Goal: Task Accomplishment & Management: Use online tool/utility

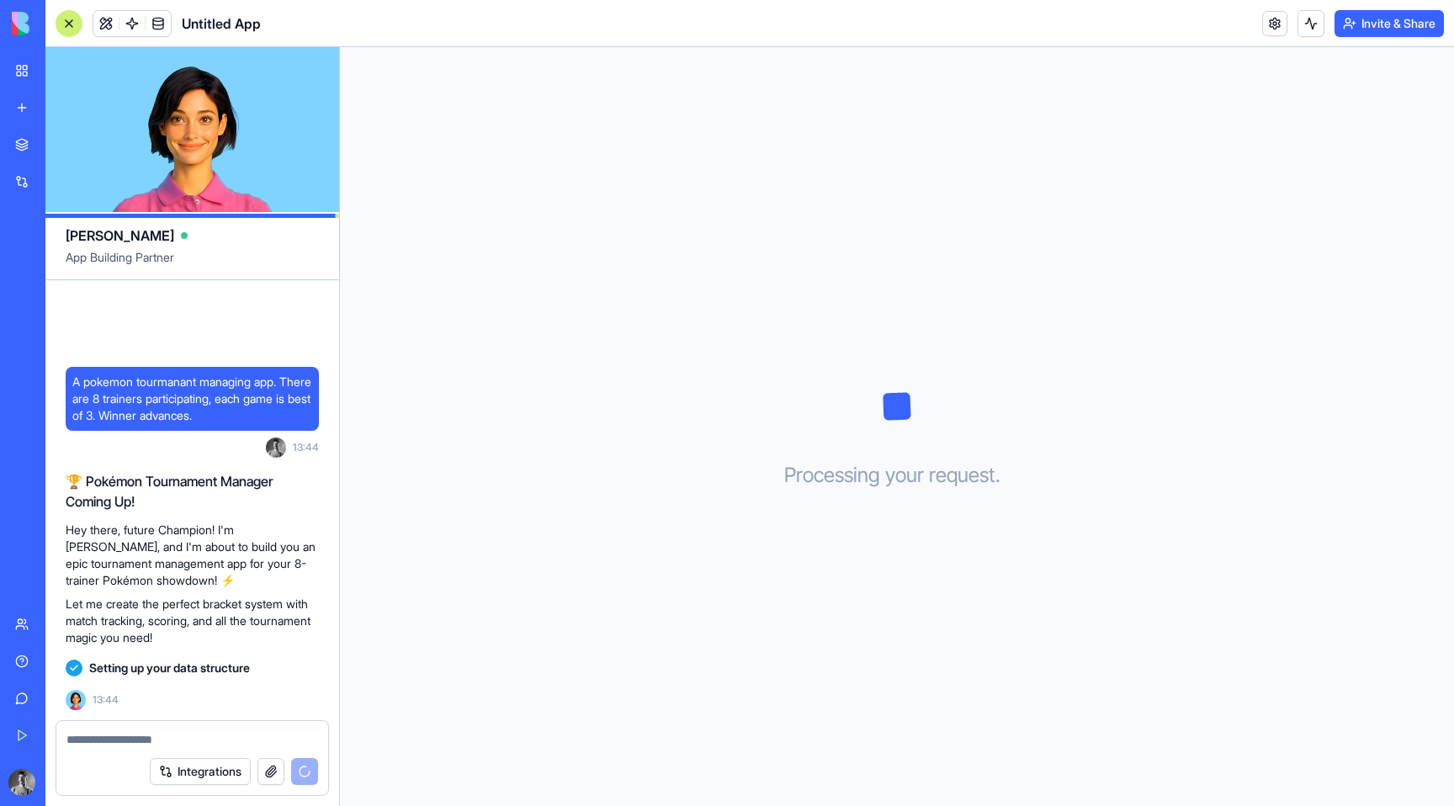
click at [139, 741] on textarea at bounding box center [192, 739] width 252 height 17
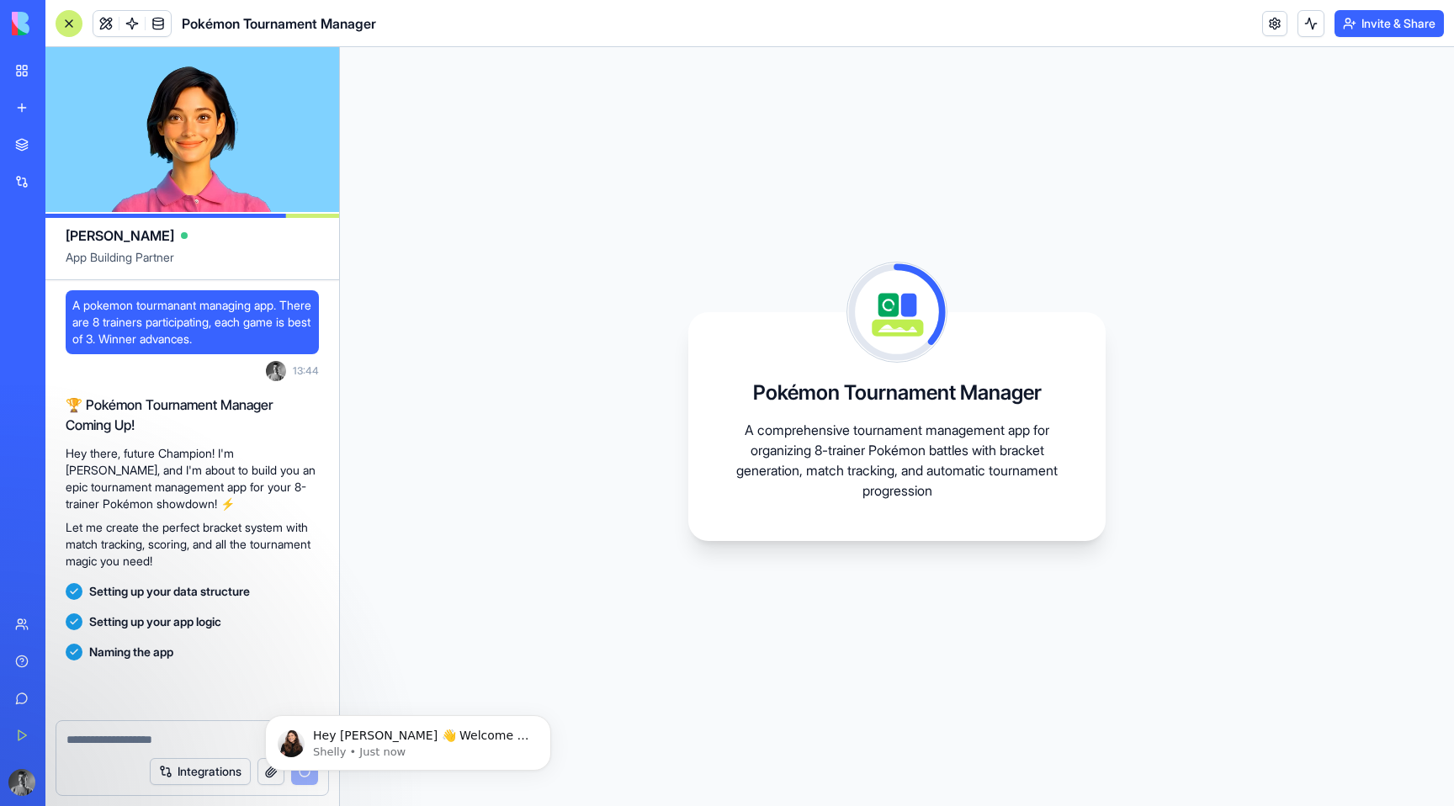
scroll to position [122, 0]
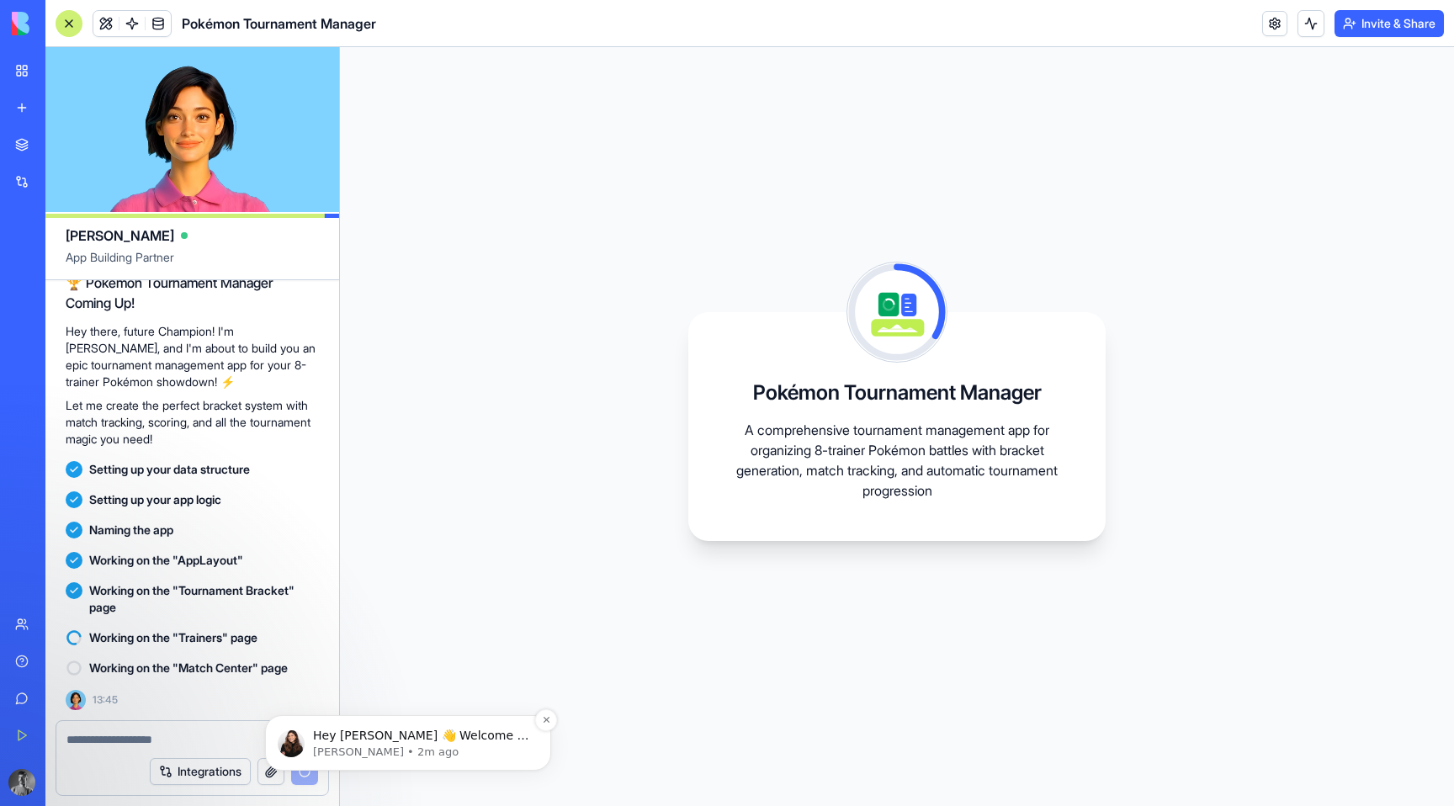
click at [495, 732] on p "Hey [PERSON_NAME] 👋 Welcome to Blocks 🙌 I'm here if you have any questions!" at bounding box center [421, 736] width 217 height 17
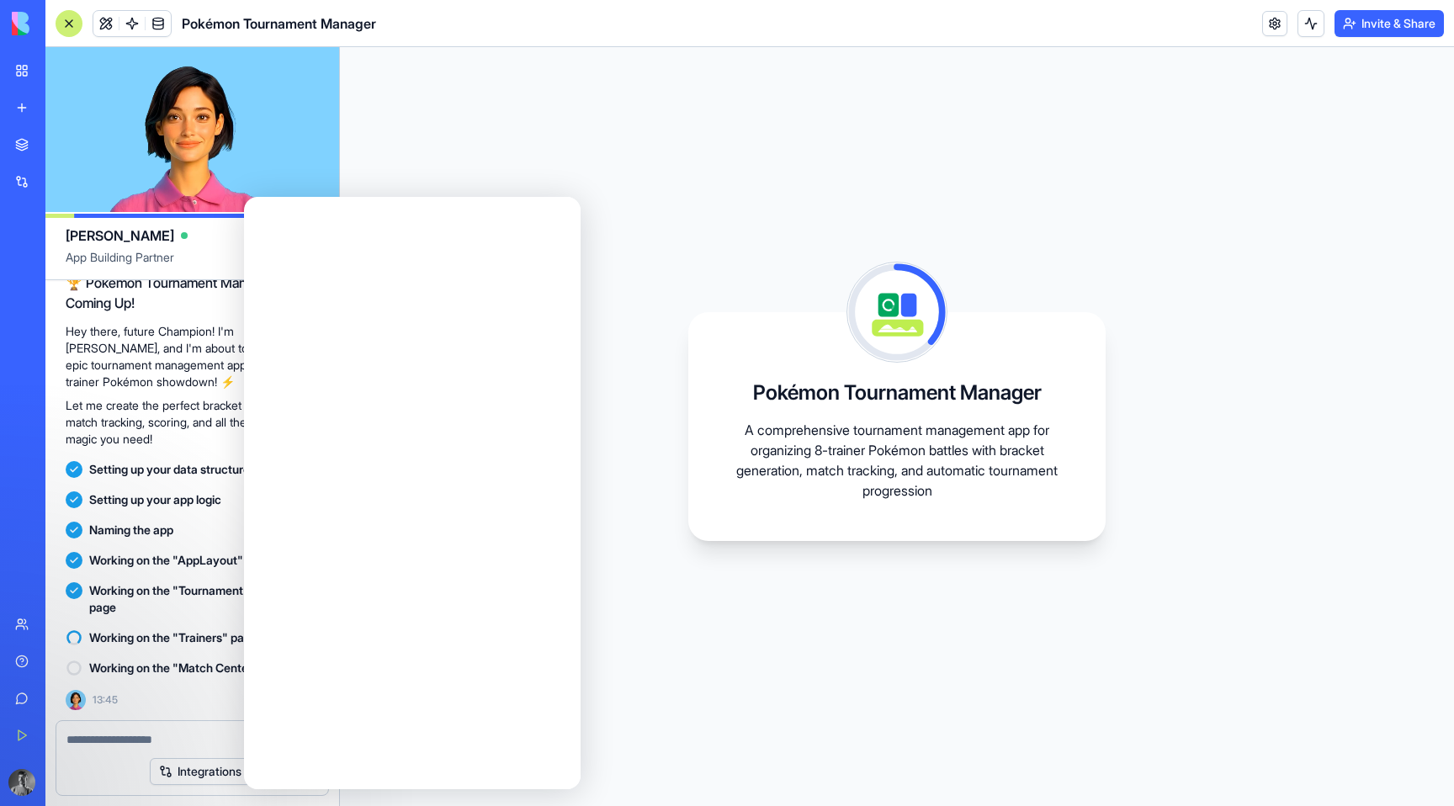
scroll to position [0, 0]
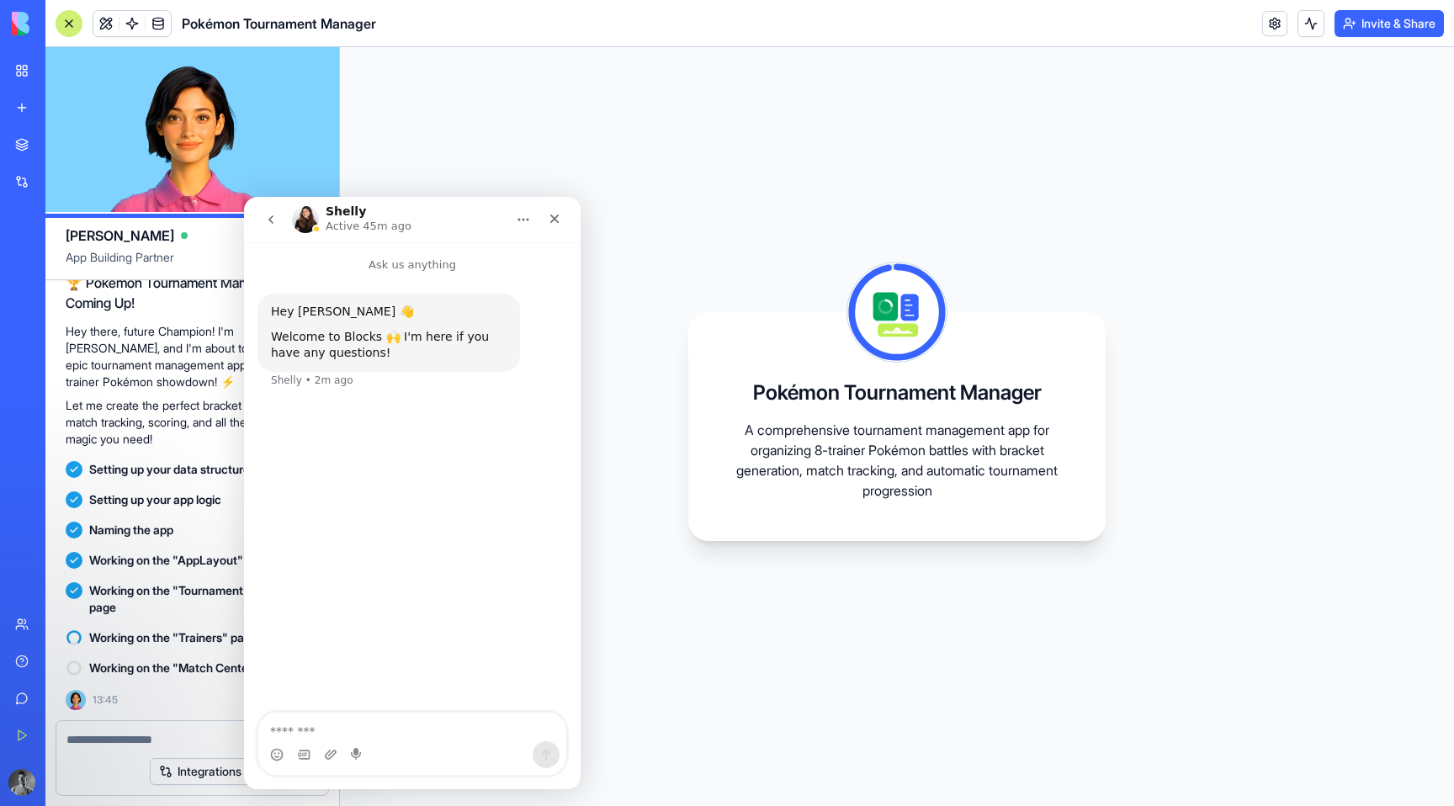
click at [307, 216] on img "Intercom messenger" at bounding box center [305, 219] width 27 height 27
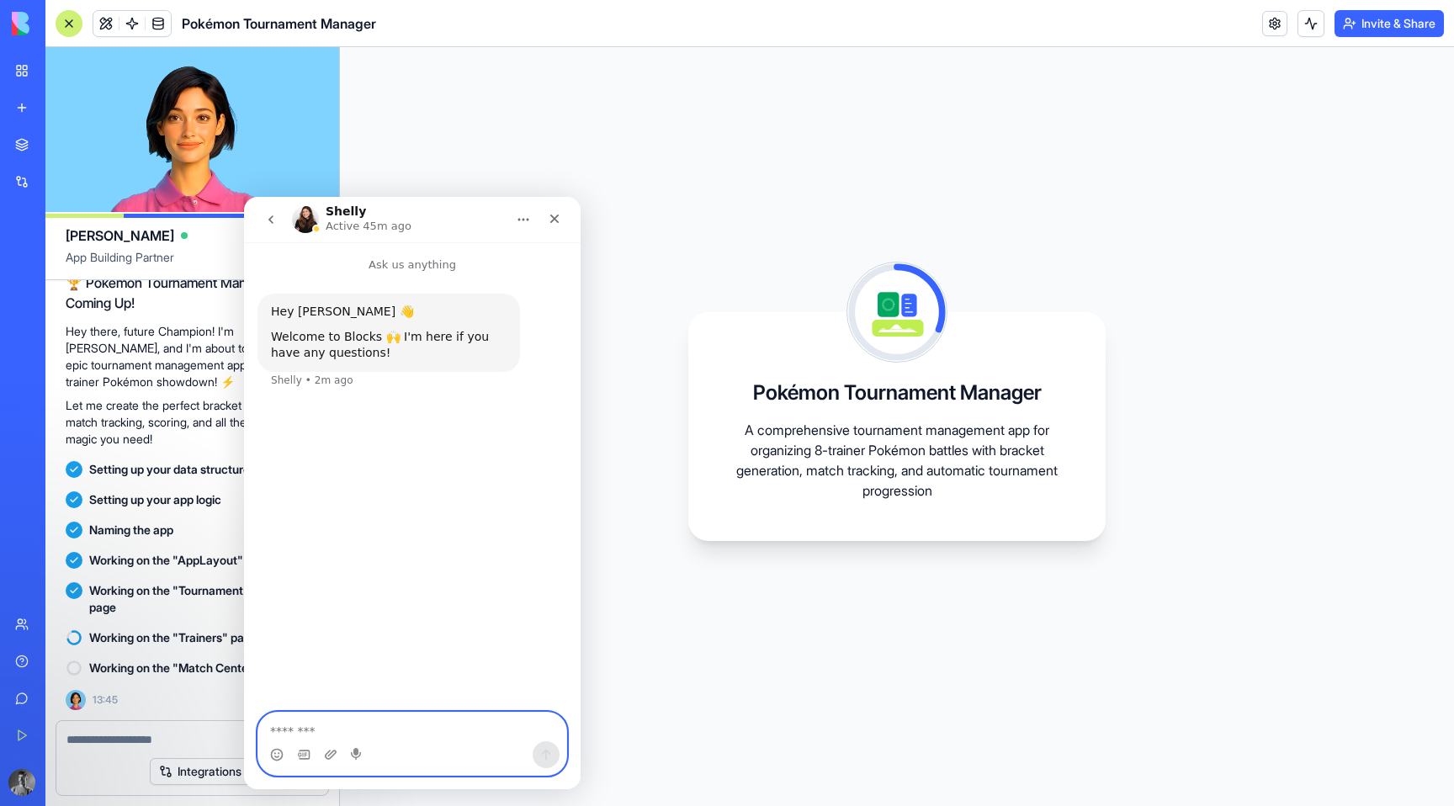
click at [302, 720] on textarea "Message…" at bounding box center [412, 726] width 308 height 29
type textarea "*"
type textarea "**********"
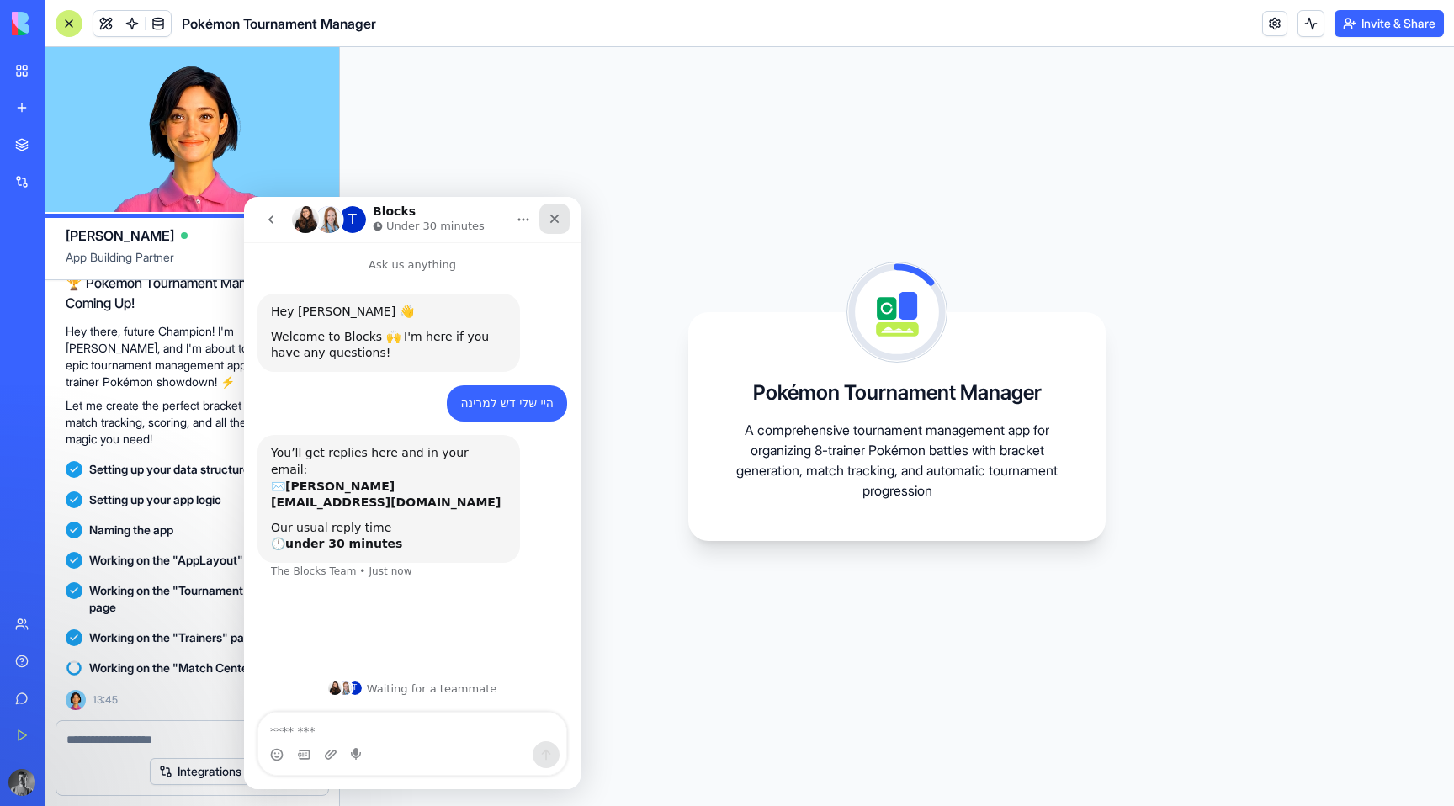
click at [568, 220] on div "Close" at bounding box center [554, 219] width 30 height 30
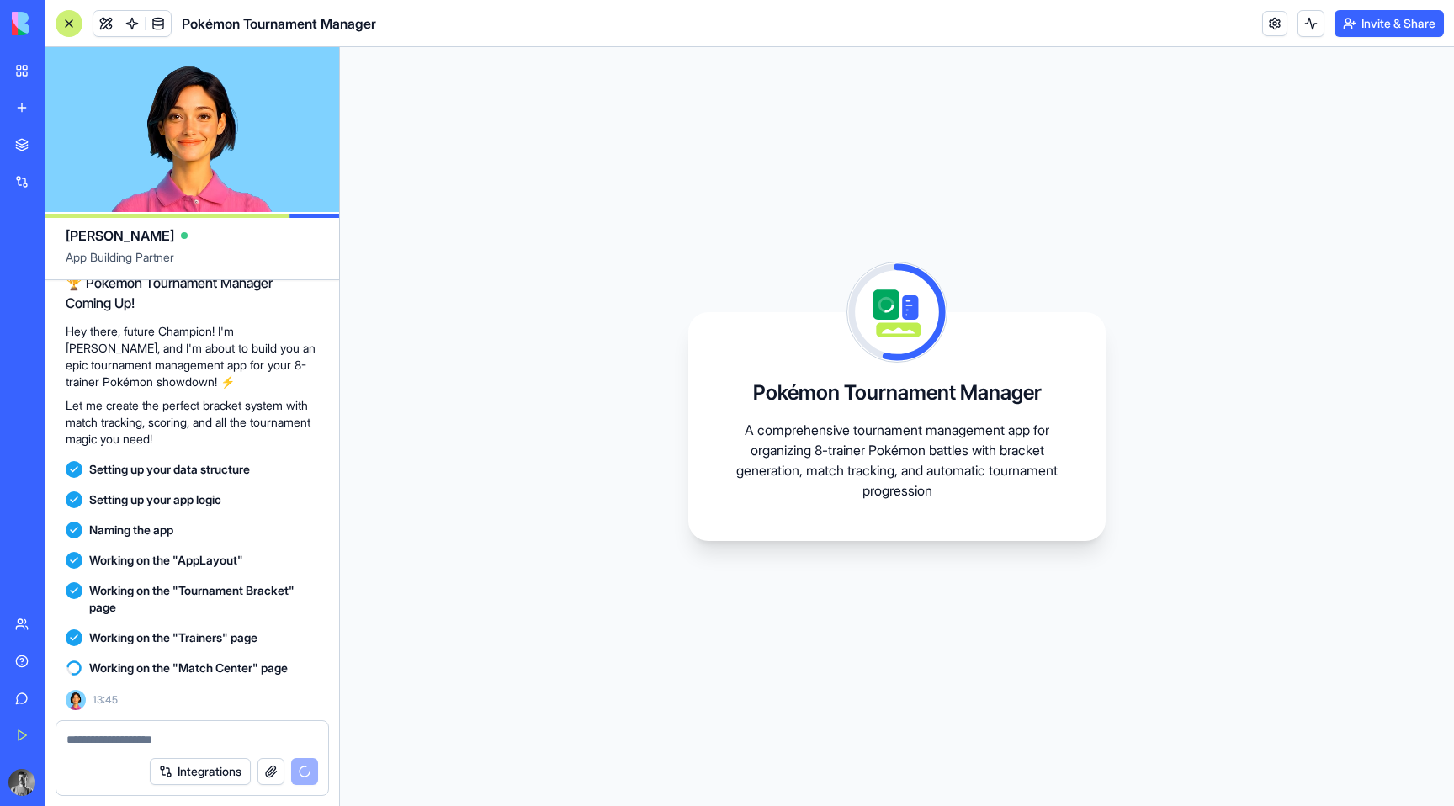
click at [631, 569] on div "Pokémon Tournament Manager A comprehensive tournament management app for organi…" at bounding box center [897, 426] width 1114 height 759
click at [196, 124] on video at bounding box center [192, 129] width 294 height 165
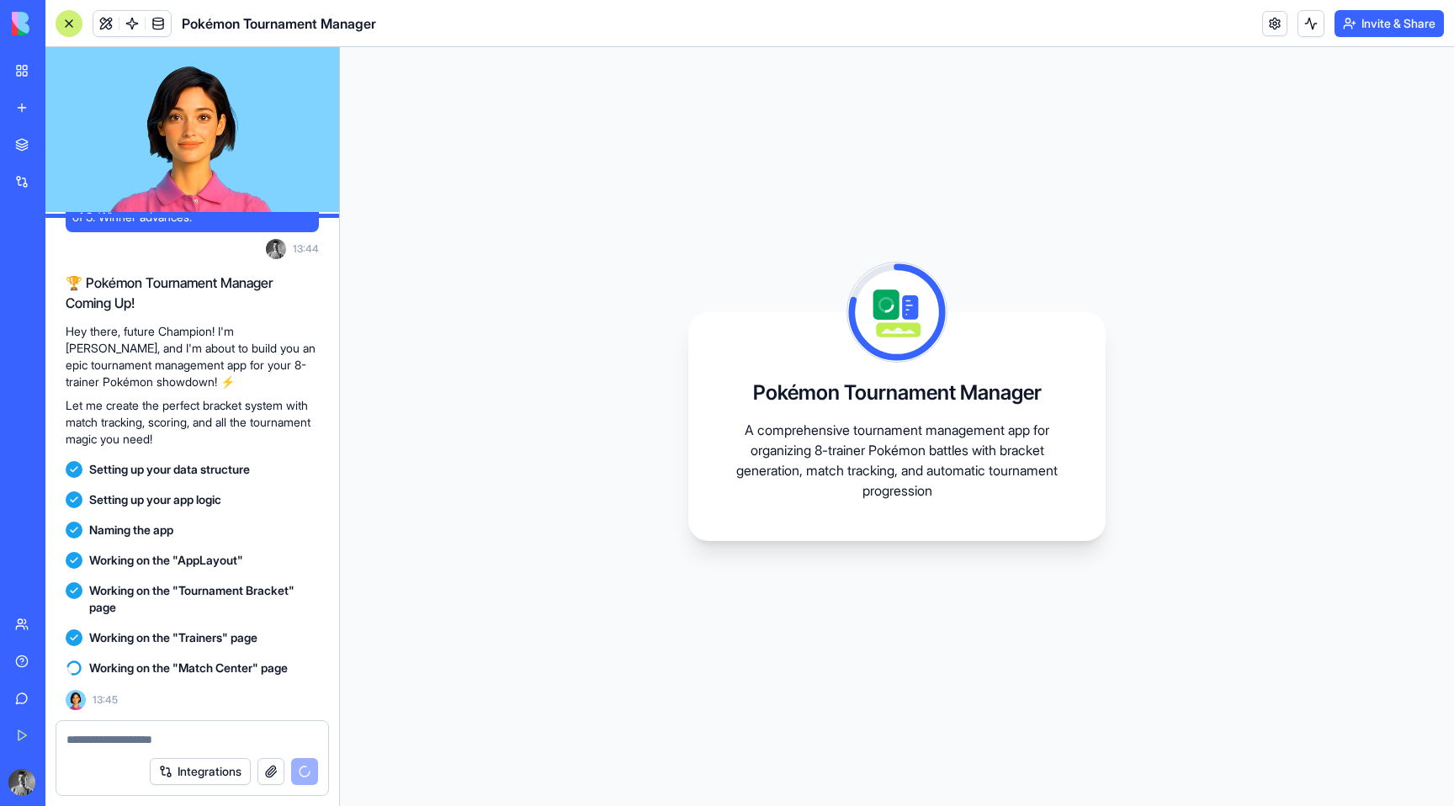
click at [196, 124] on video at bounding box center [192, 129] width 294 height 165
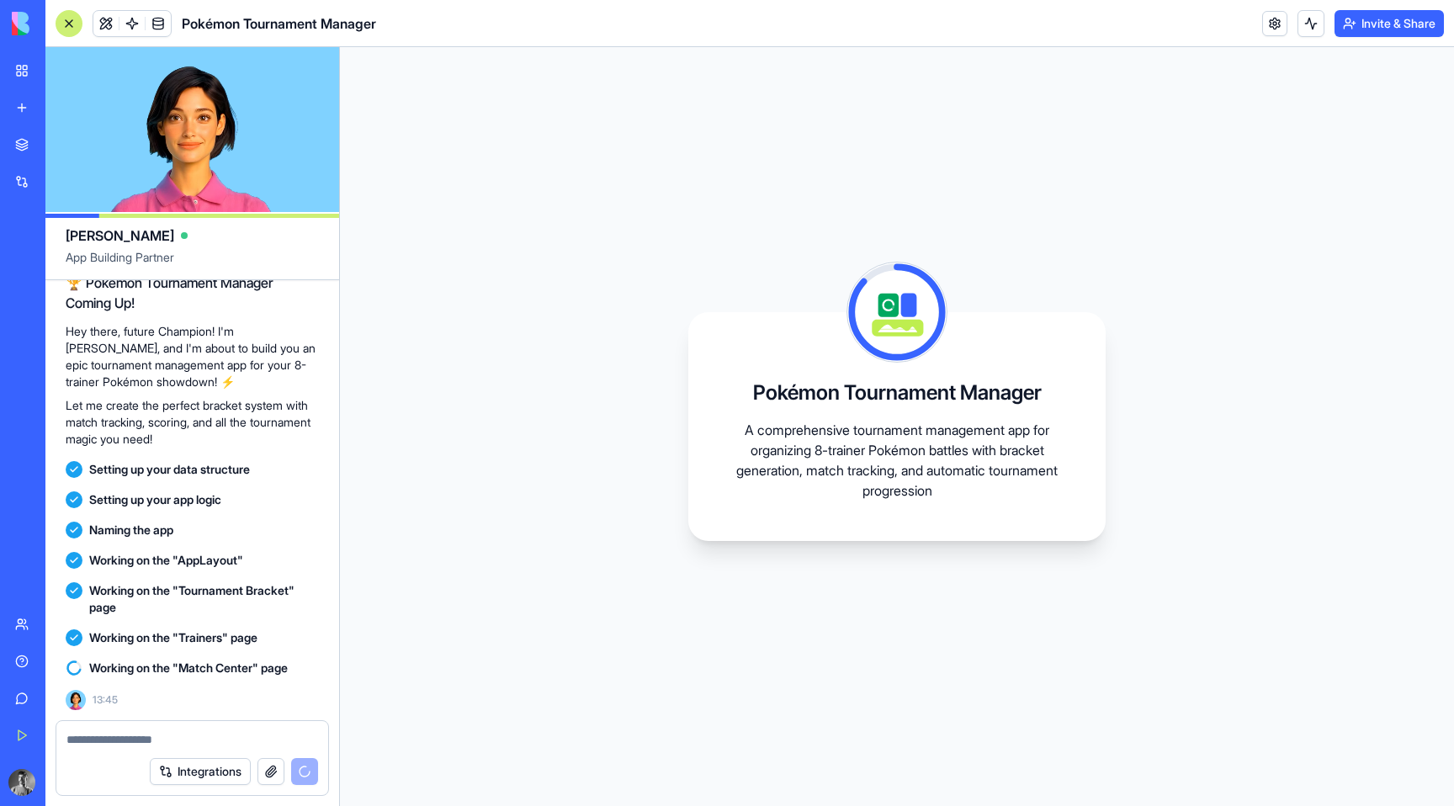
click at [196, 124] on video at bounding box center [192, 129] width 294 height 165
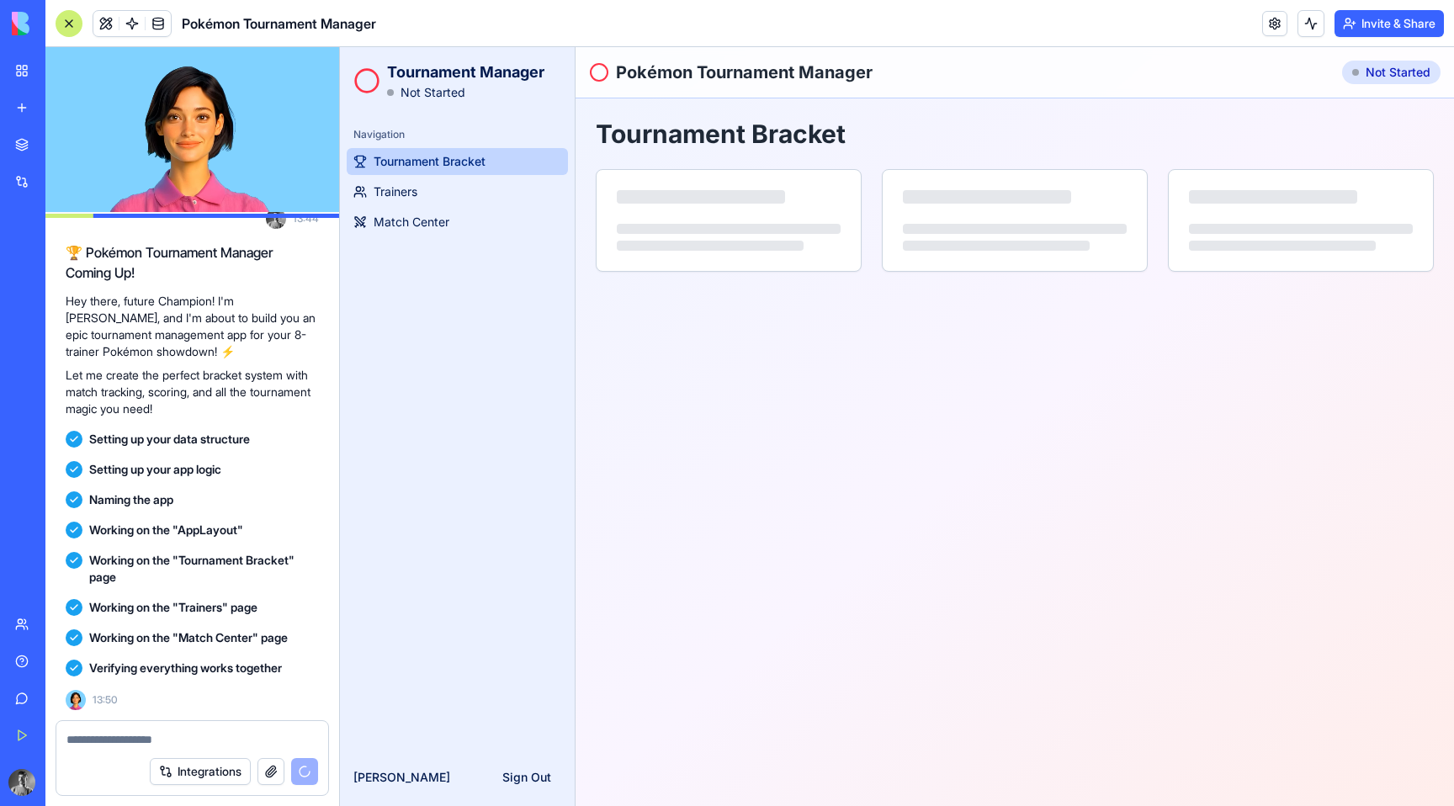
scroll to position [296, 0]
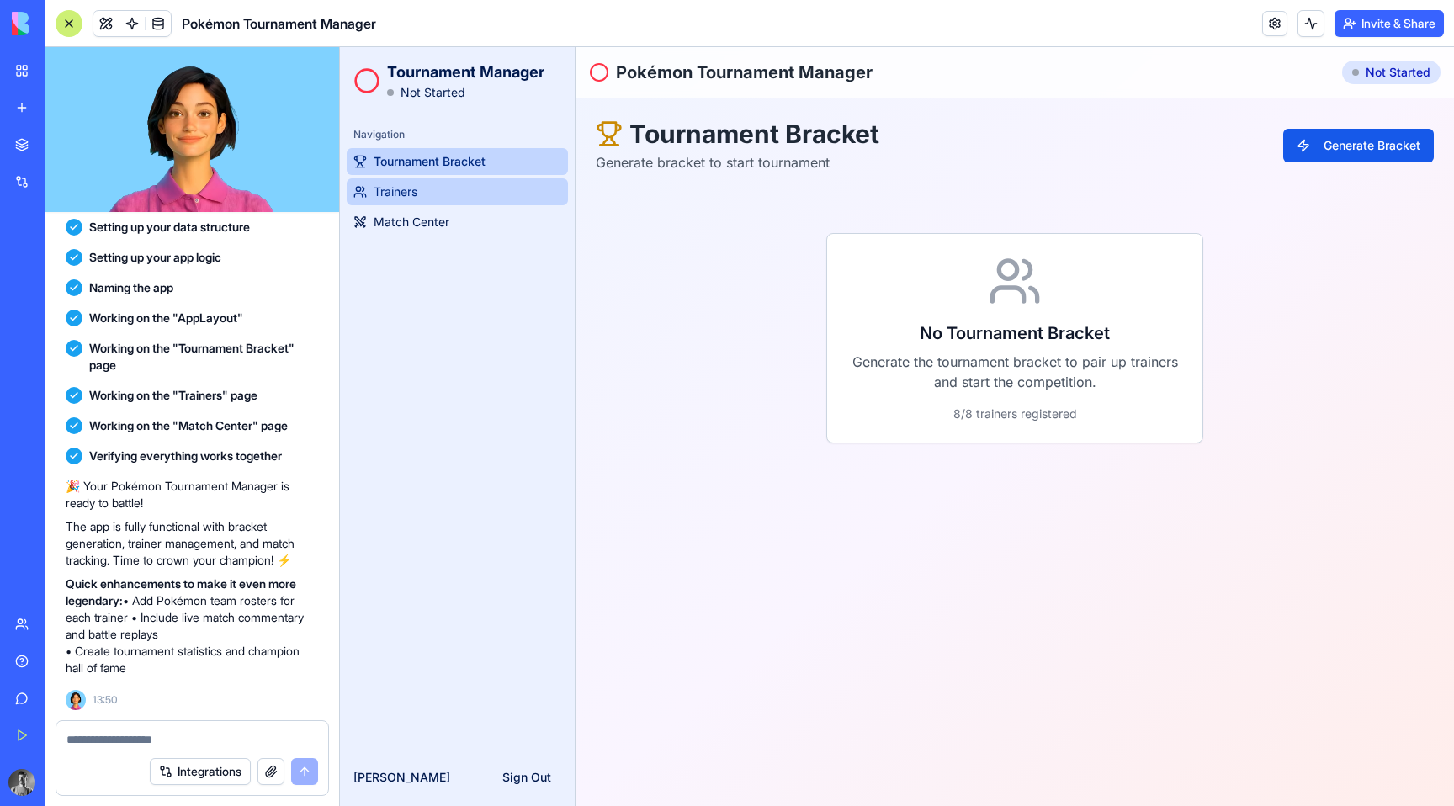
click at [498, 184] on link "Trainers" at bounding box center [457, 191] width 221 height 27
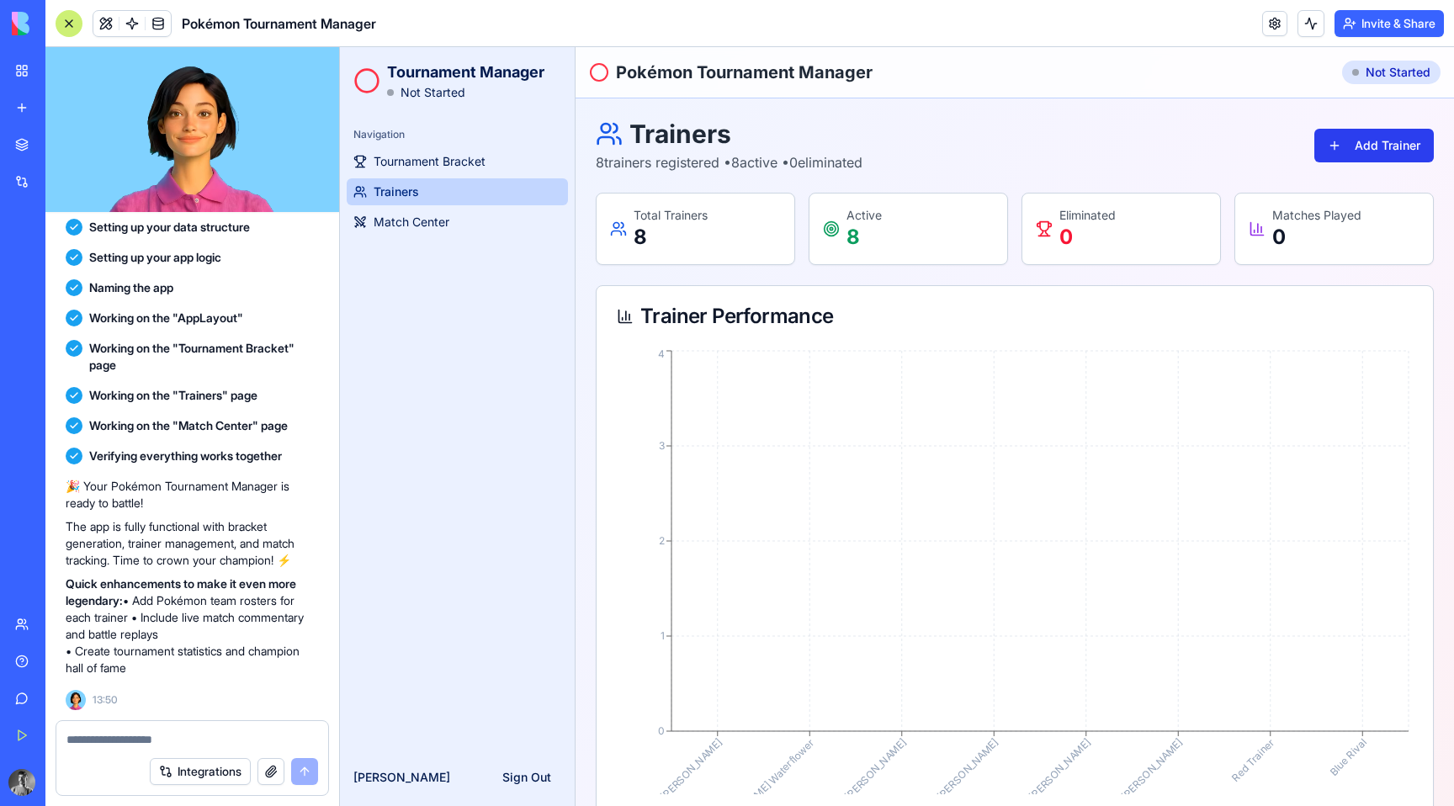
click at [1395, 138] on button "Add Trainer" at bounding box center [1373, 146] width 119 height 34
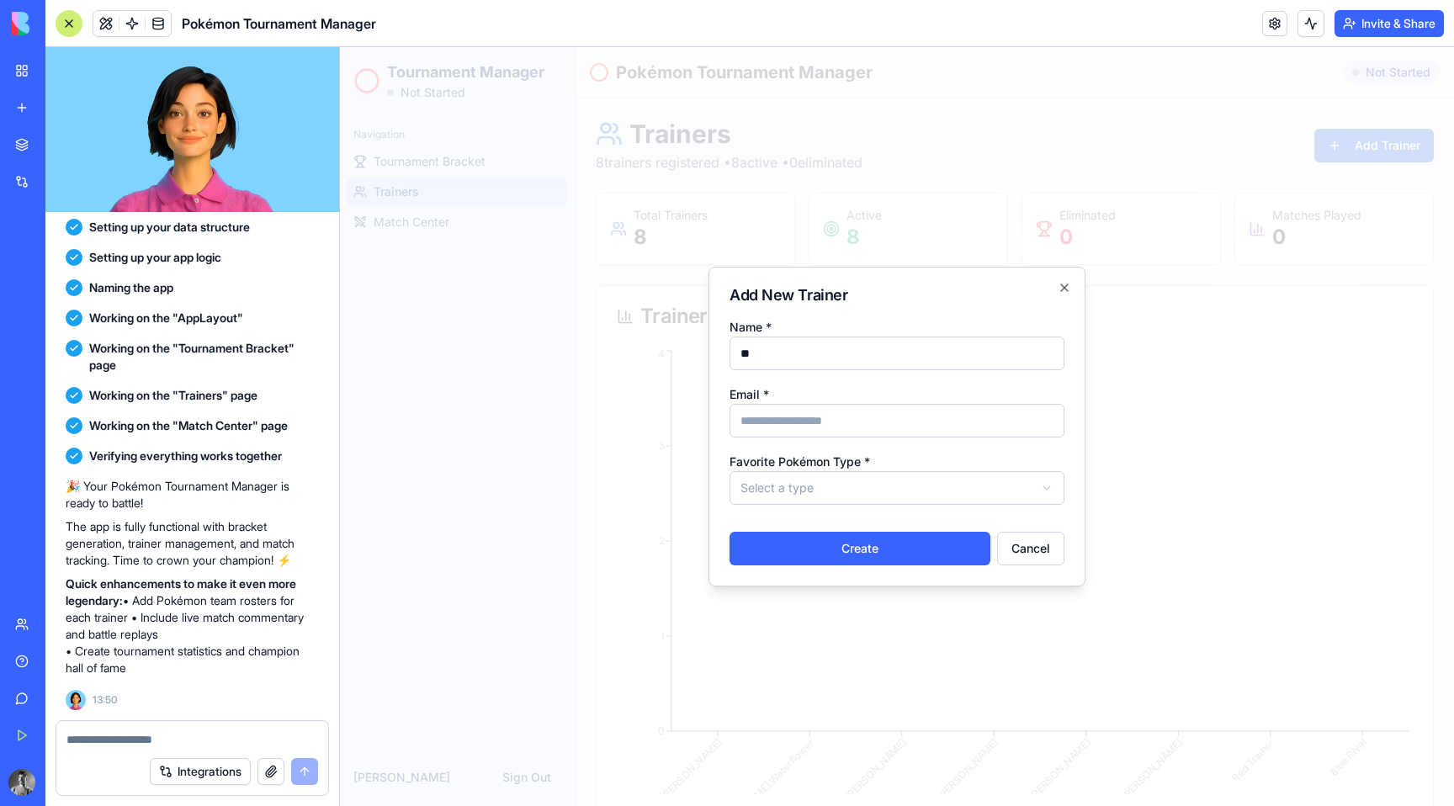
type input "*"
type input "****"
click at [890, 485] on body "Tournament Manager Not Started Navigation Tournament Bracket Trainers Match Cen…" at bounding box center [897, 774] width 1114 height 1454
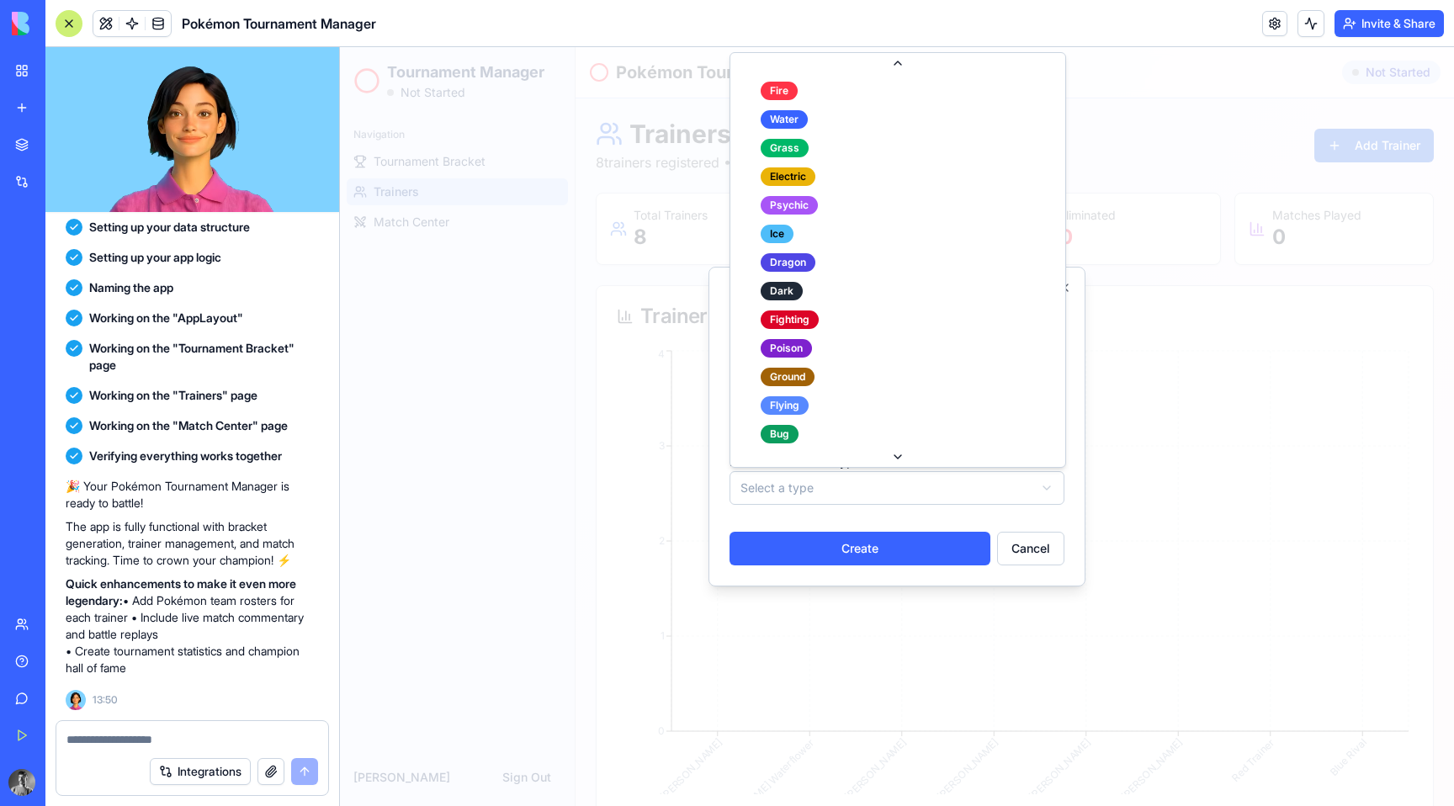
scroll to position [128, 0]
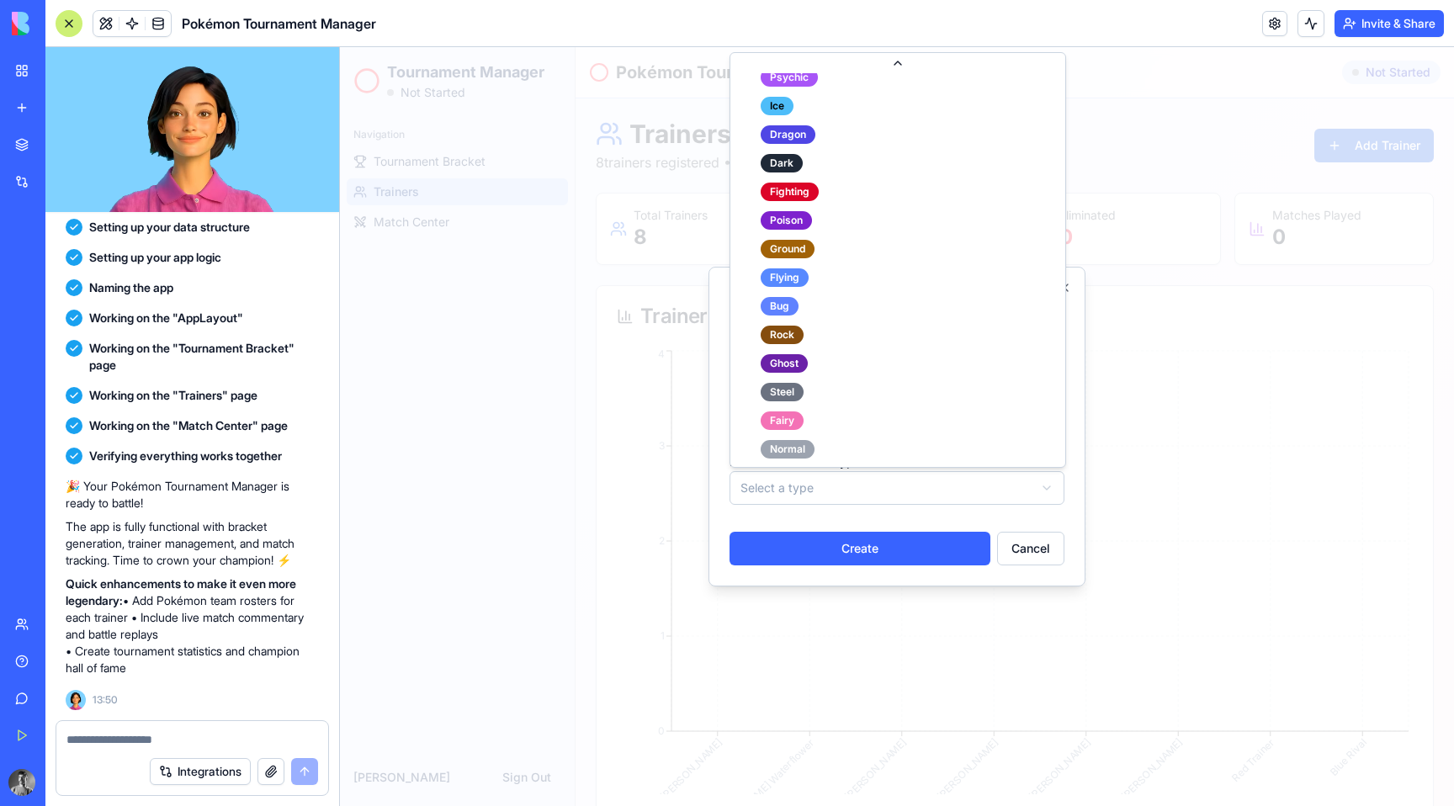
select select "***"
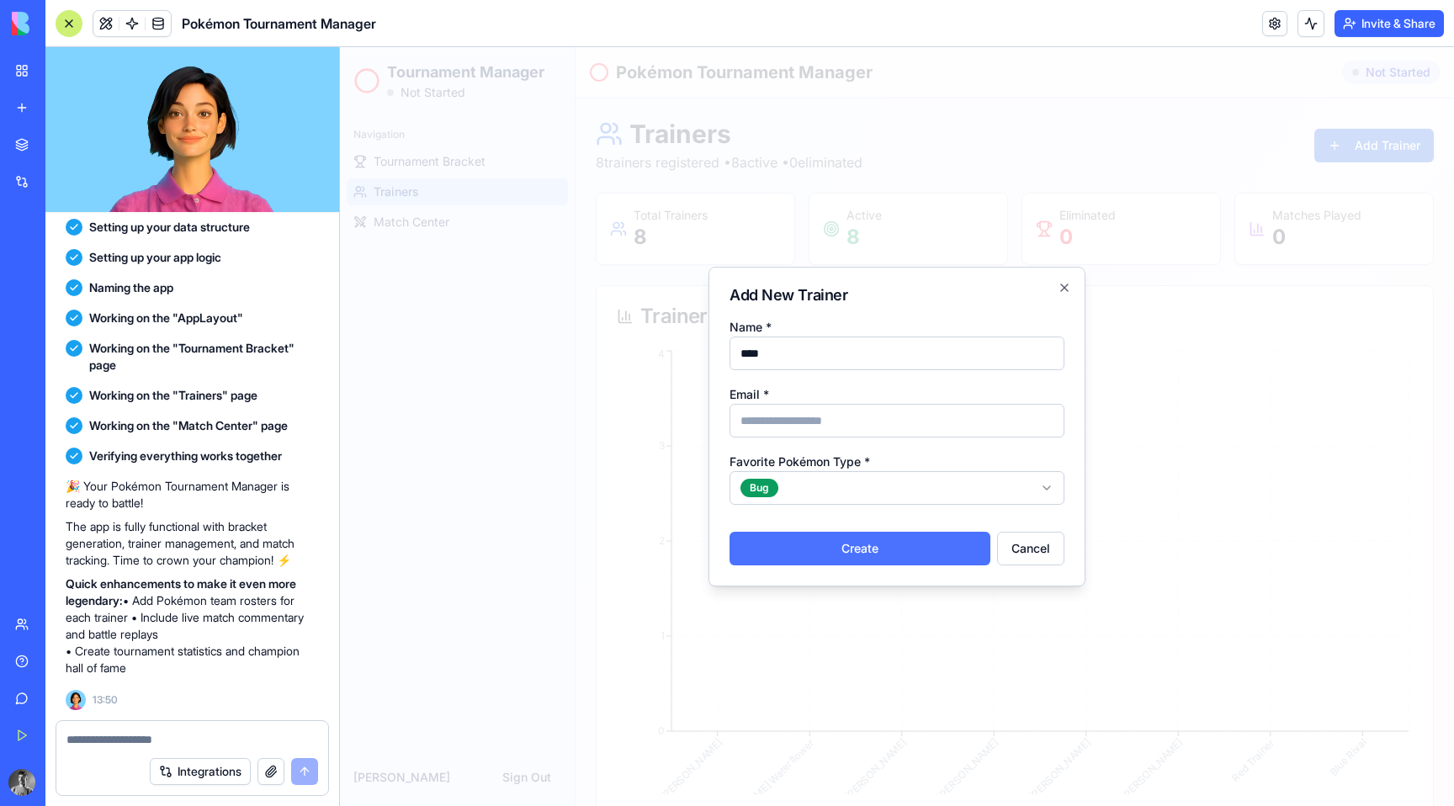
click at [853, 548] on button "Create" at bounding box center [859, 549] width 261 height 34
click at [885, 425] on input "Email *" at bounding box center [896, 421] width 335 height 34
type input "*"
click at [880, 538] on button "Create" at bounding box center [859, 549] width 261 height 34
type input "**********"
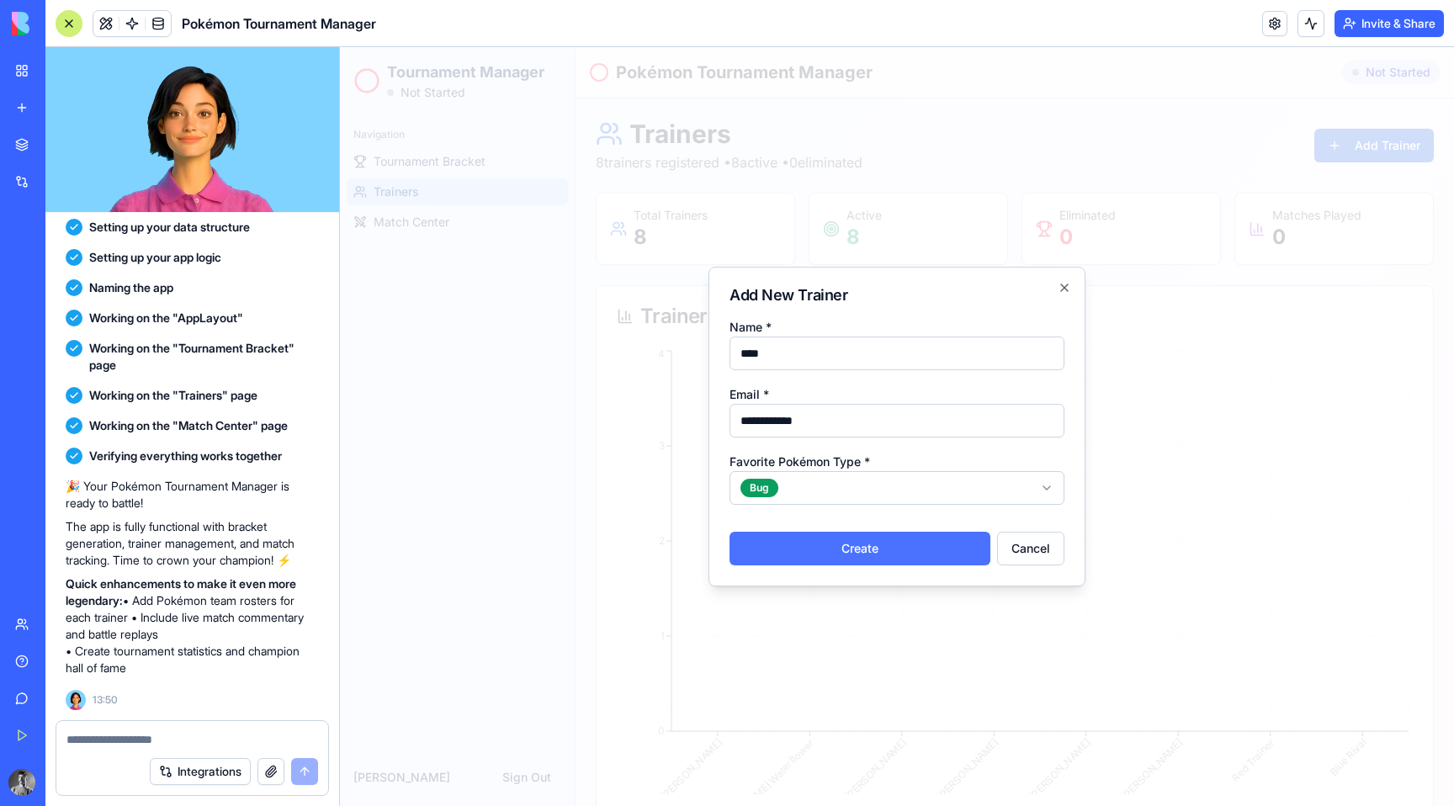
click at [877, 551] on button "Create" at bounding box center [859, 549] width 261 height 34
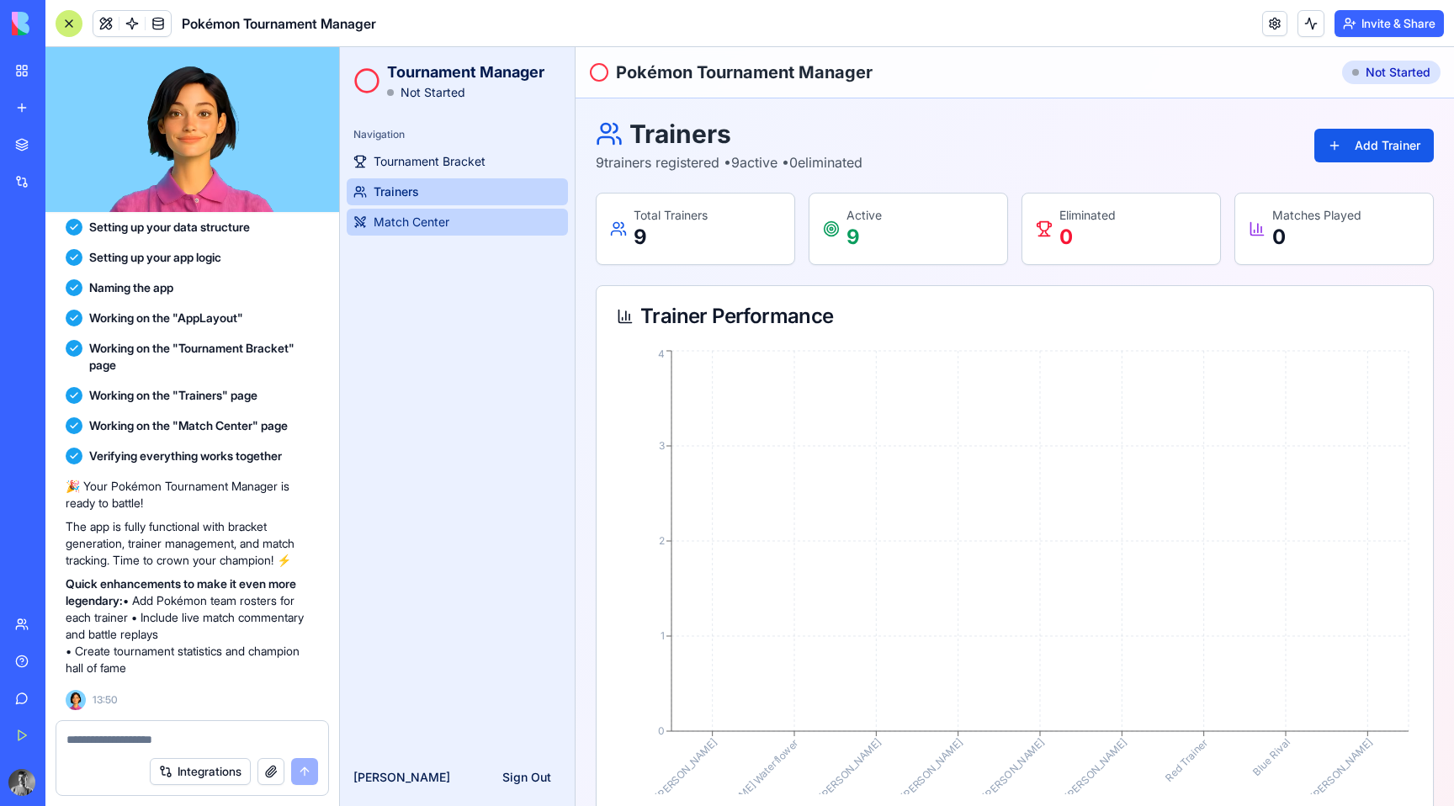
click at [445, 209] on link "Match Center" at bounding box center [457, 222] width 221 height 27
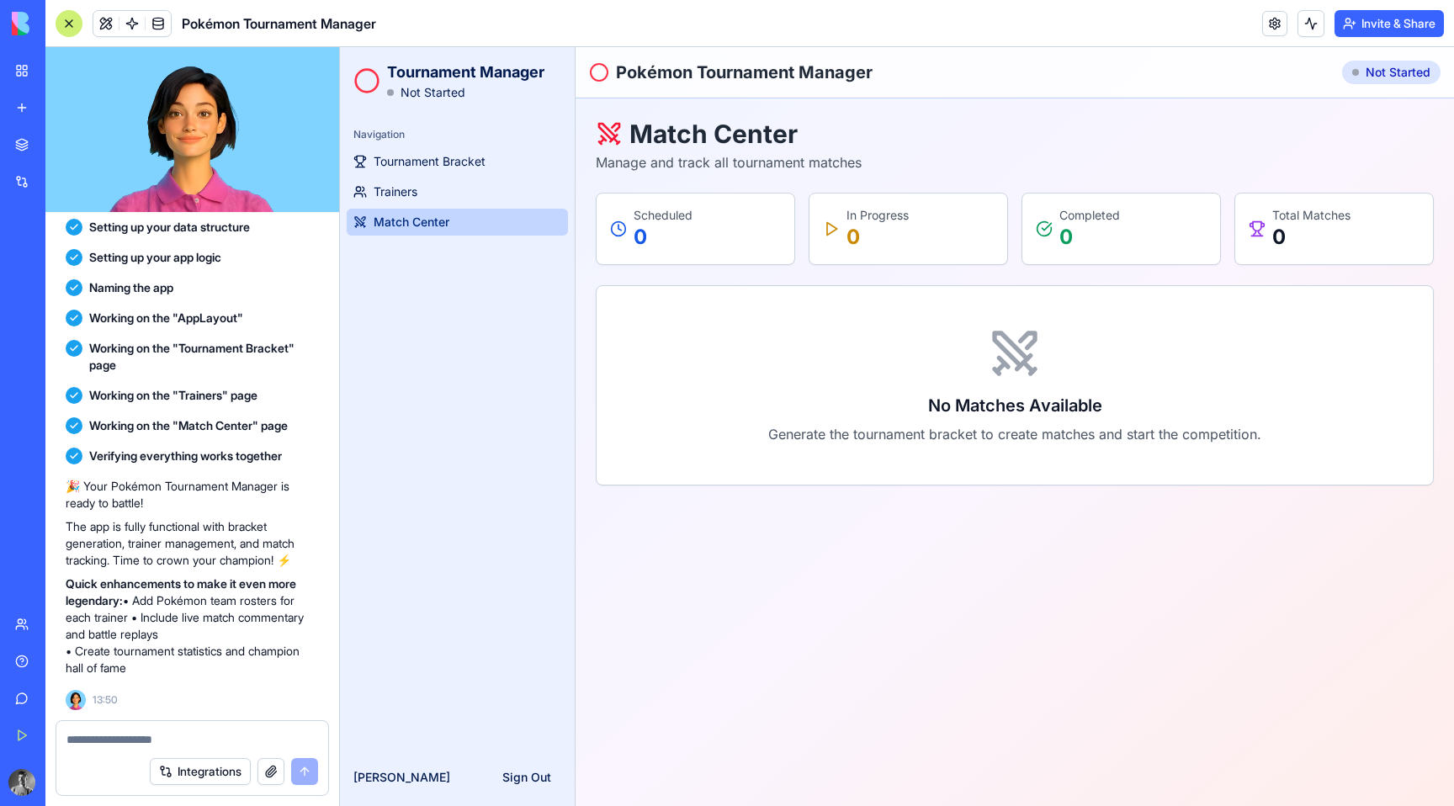
click at [463, 176] on ul "Tournament Bracket Trainers Match Center" at bounding box center [457, 191] width 221 height 87
click at [455, 189] on link "Trainers" at bounding box center [457, 191] width 221 height 27
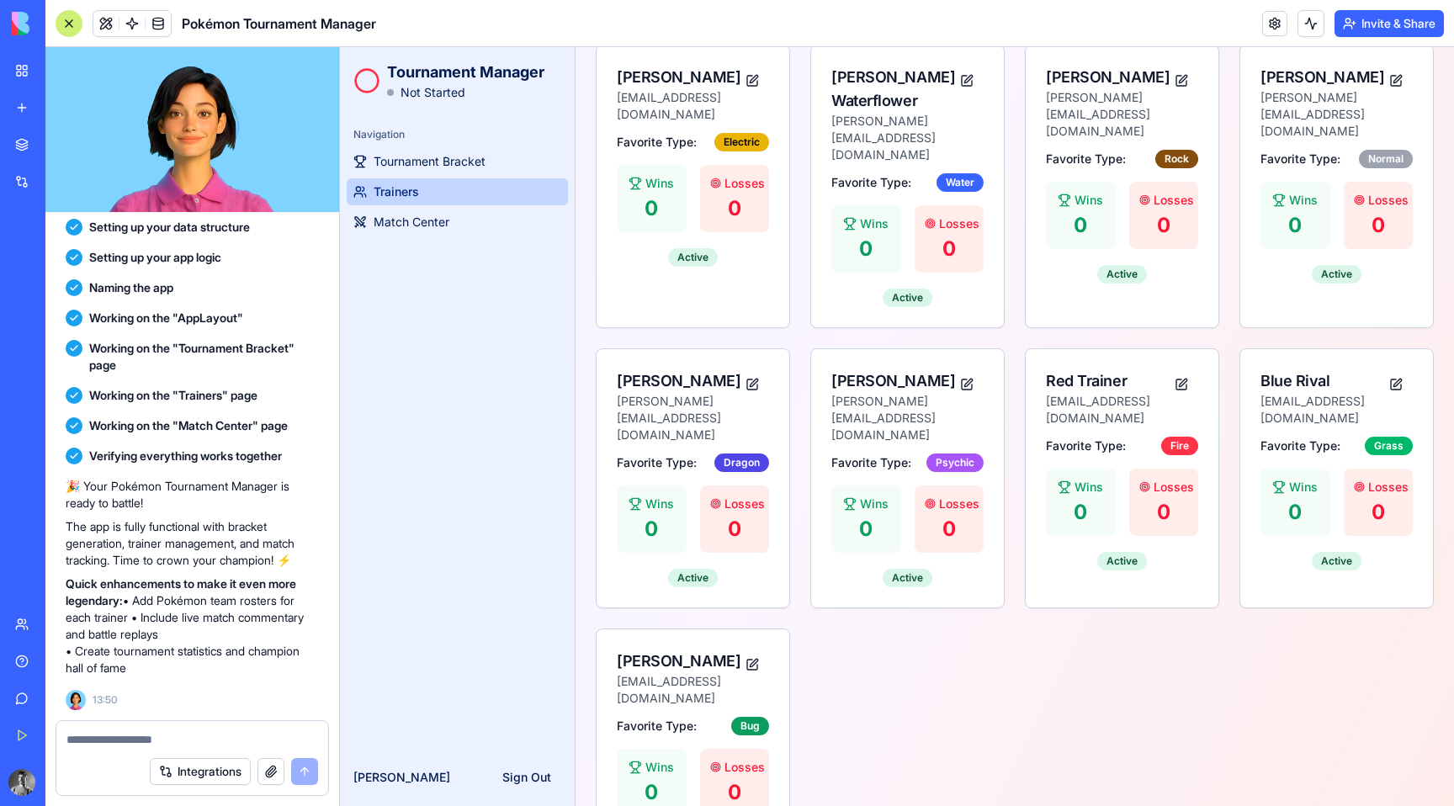
scroll to position [842, 0]
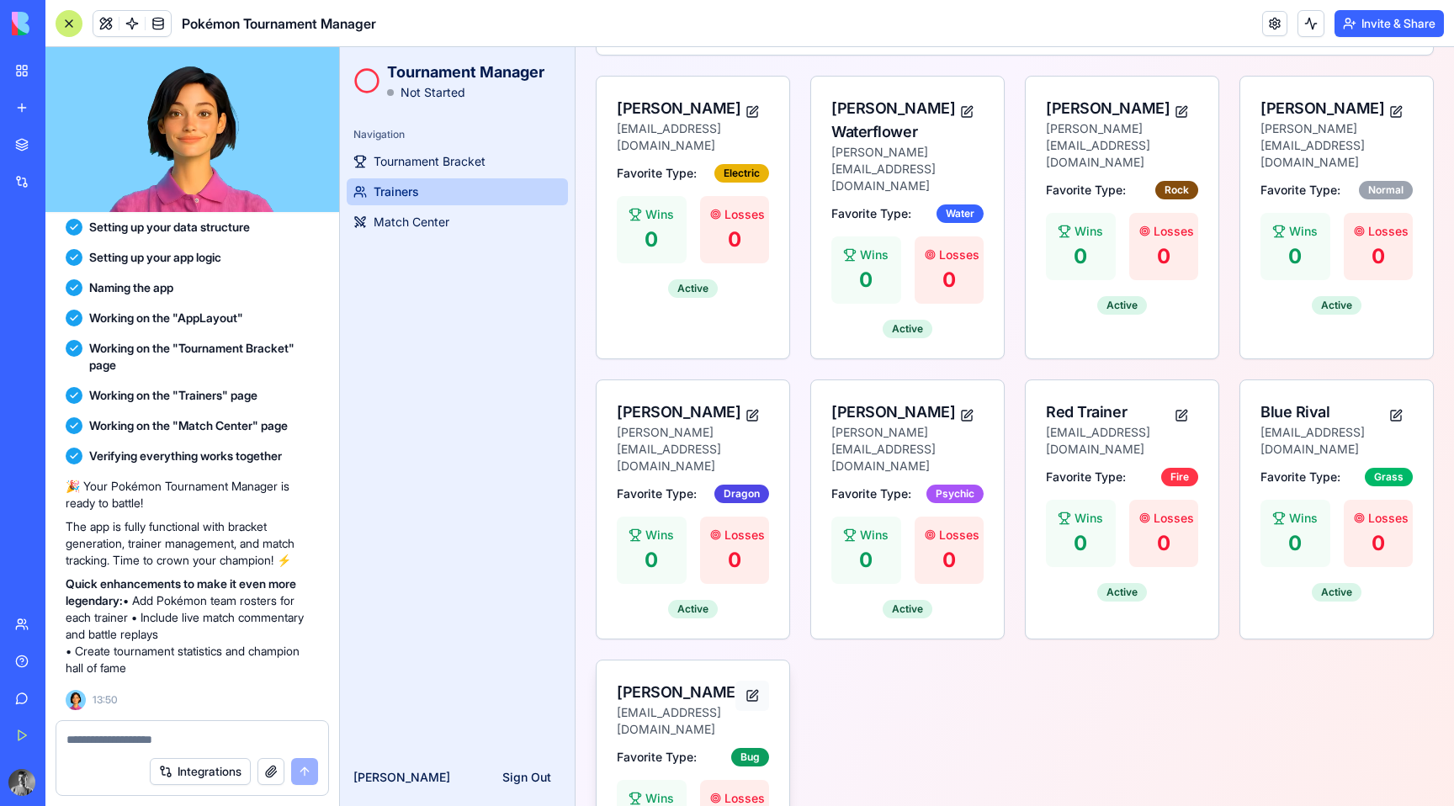
click at [755, 681] on button at bounding box center [752, 696] width 34 height 30
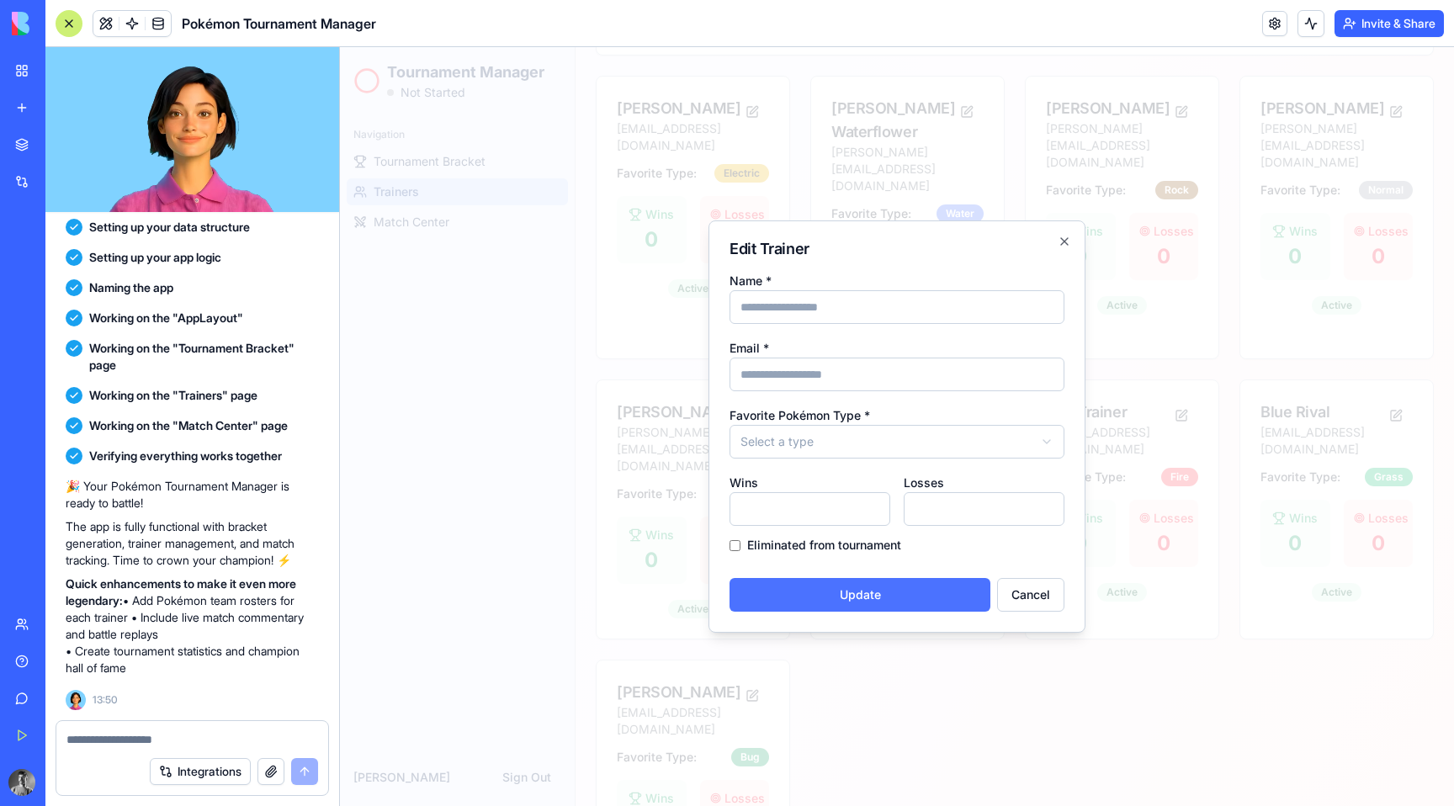
select select "***"
type input "****"
type input "**********"
click at [1020, 592] on button "Cancel" at bounding box center [1030, 595] width 67 height 34
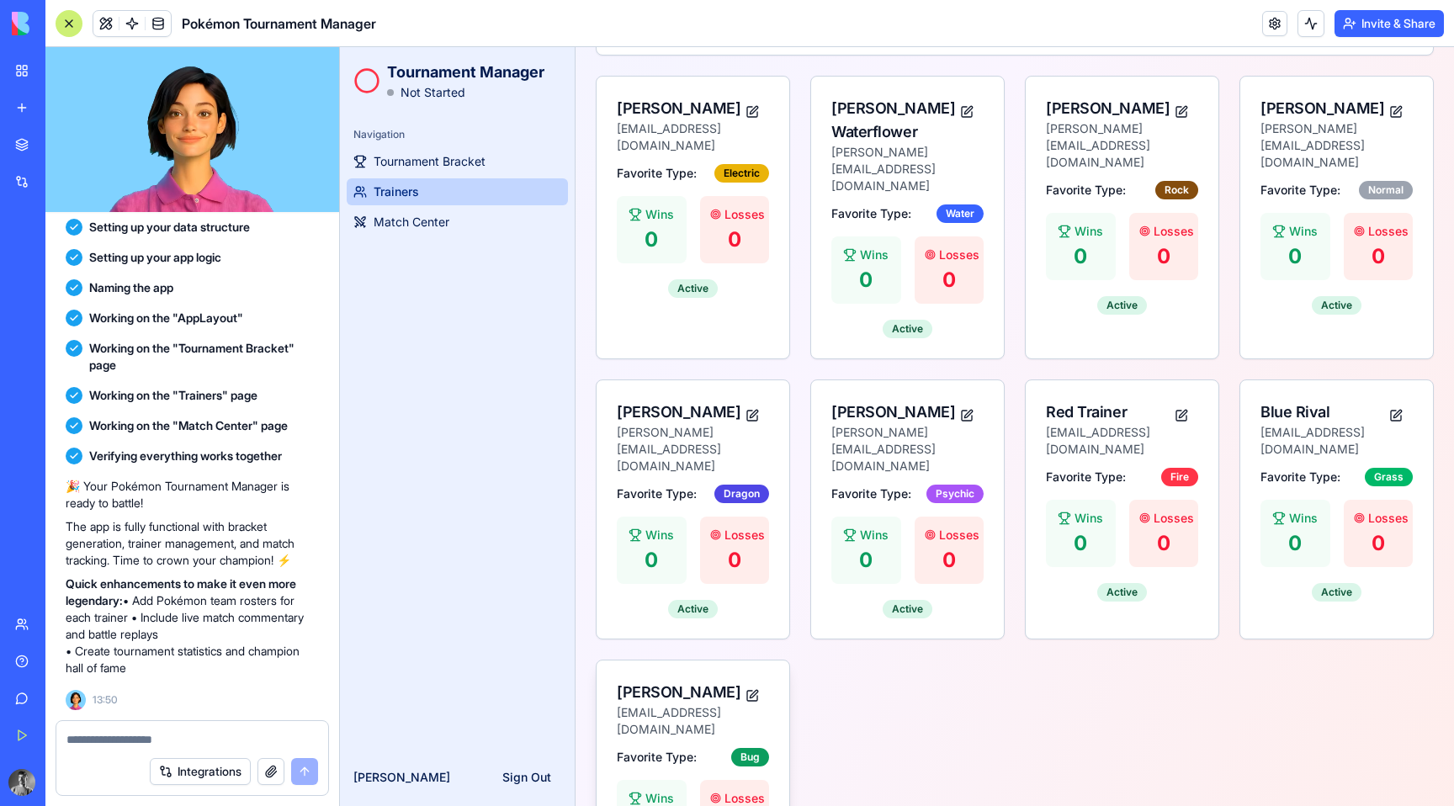
scroll to position [873, 0]
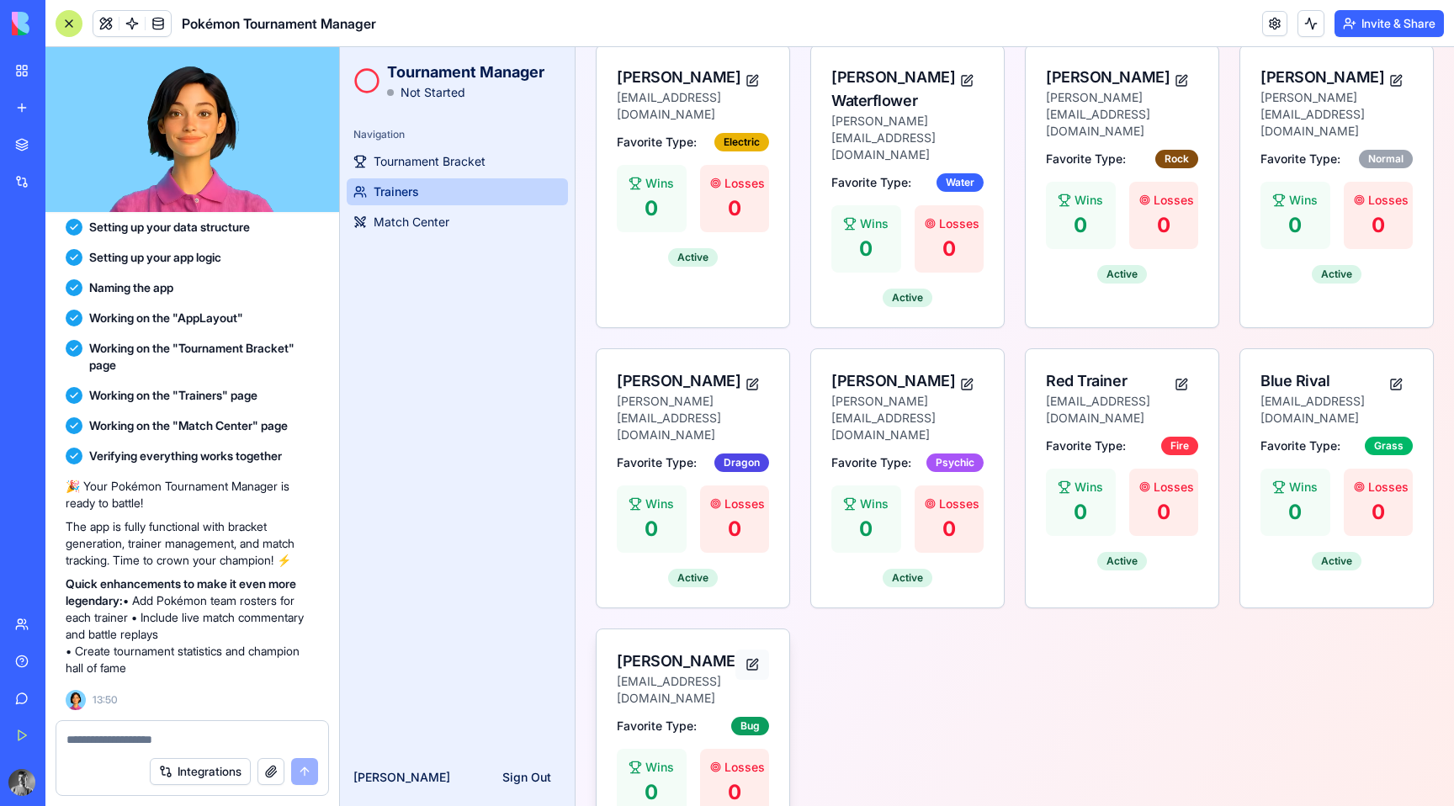
click at [762, 649] on button at bounding box center [752, 664] width 34 height 30
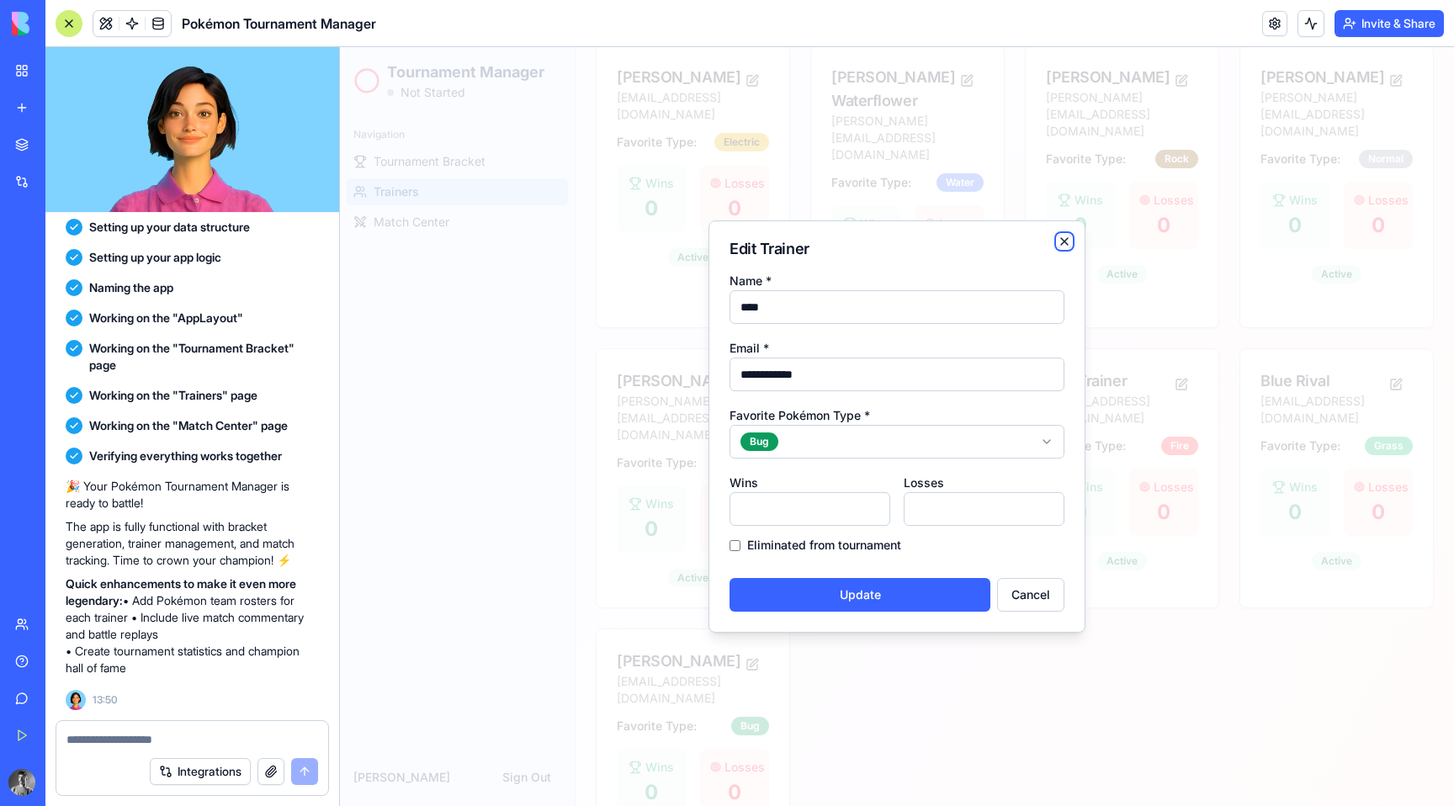
click at [1067, 239] on icon "button" at bounding box center [1063, 241] width 13 height 13
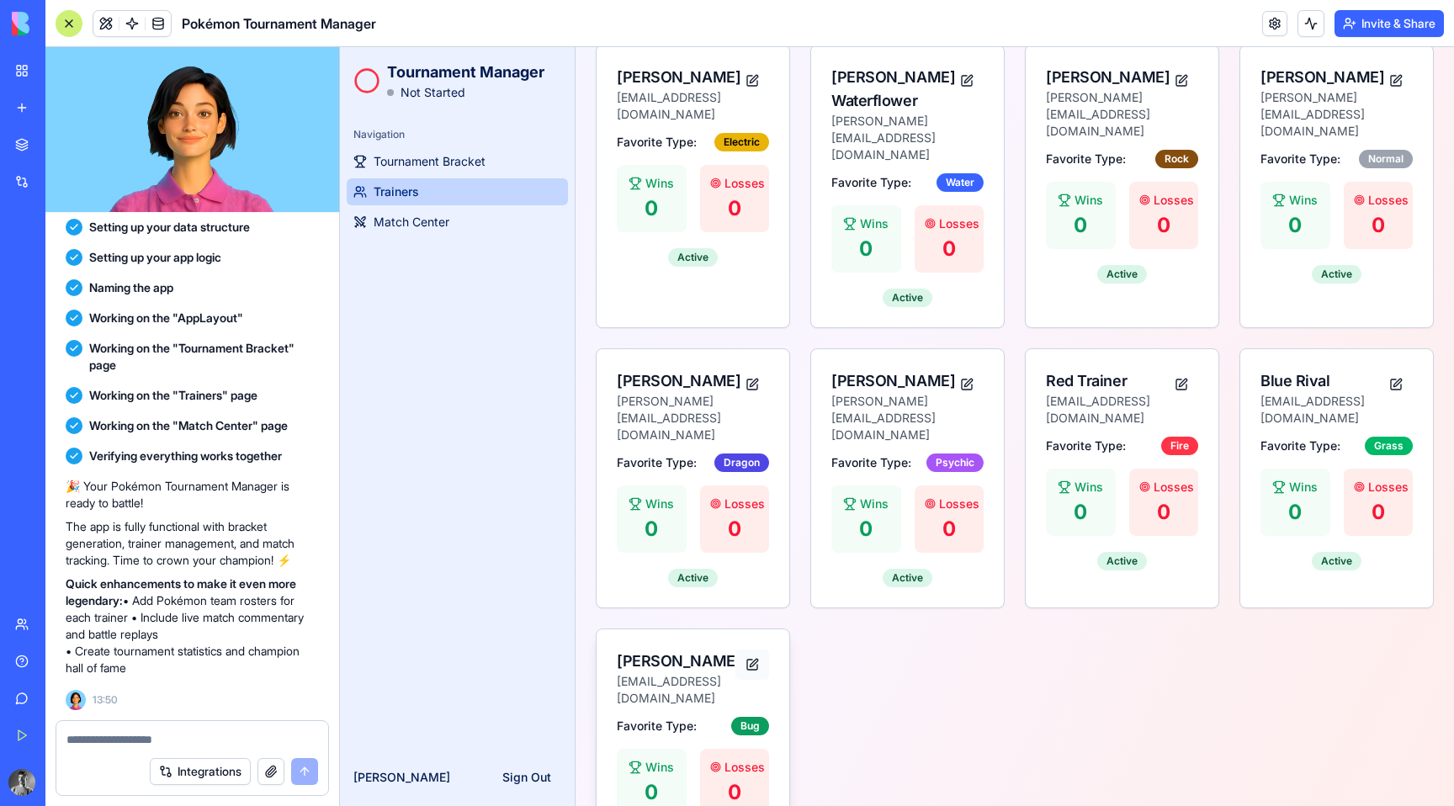
click at [757, 649] on button at bounding box center [752, 664] width 34 height 30
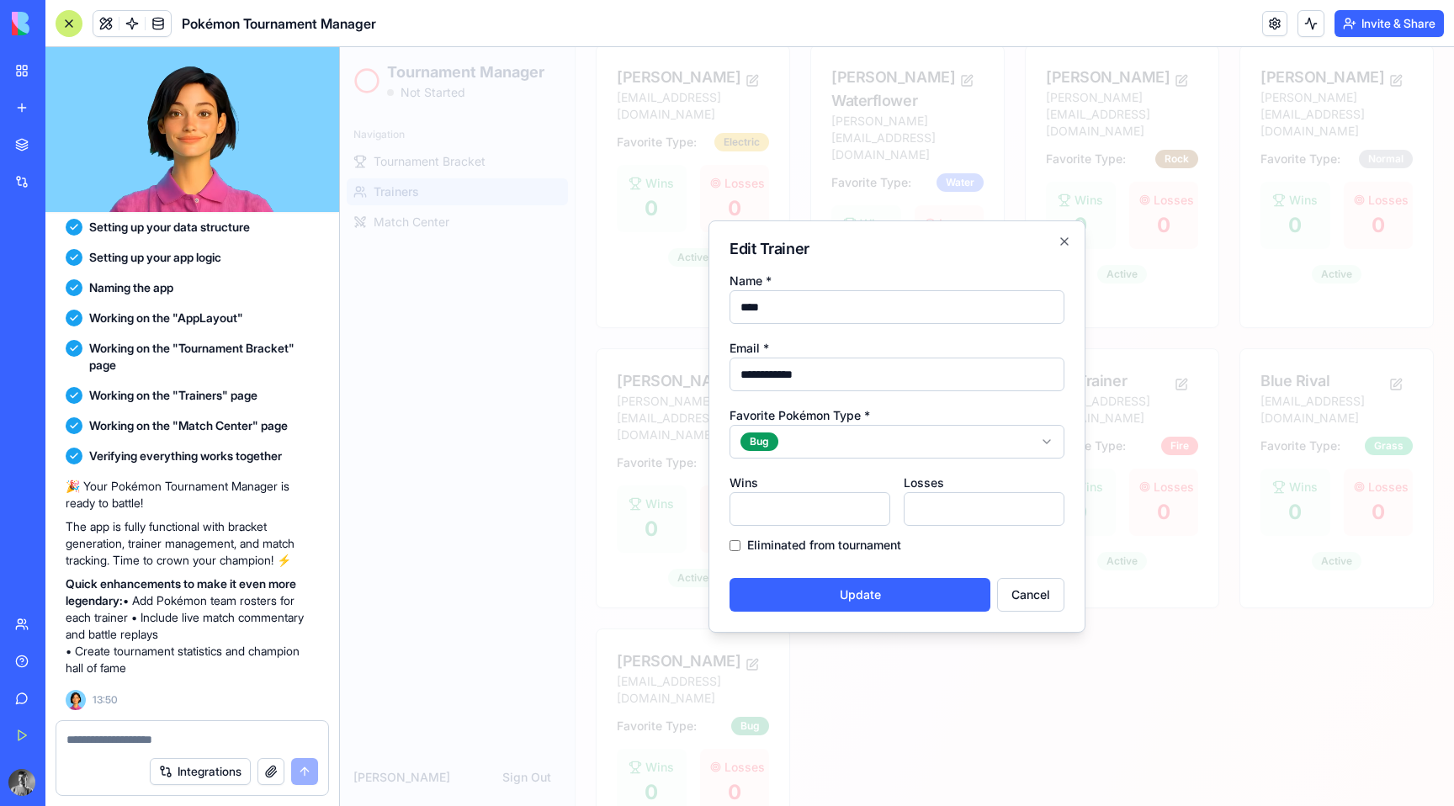
click at [734, 551] on form "**********" at bounding box center [896, 441] width 335 height 342
click at [772, 590] on button "Update" at bounding box center [859, 595] width 261 height 34
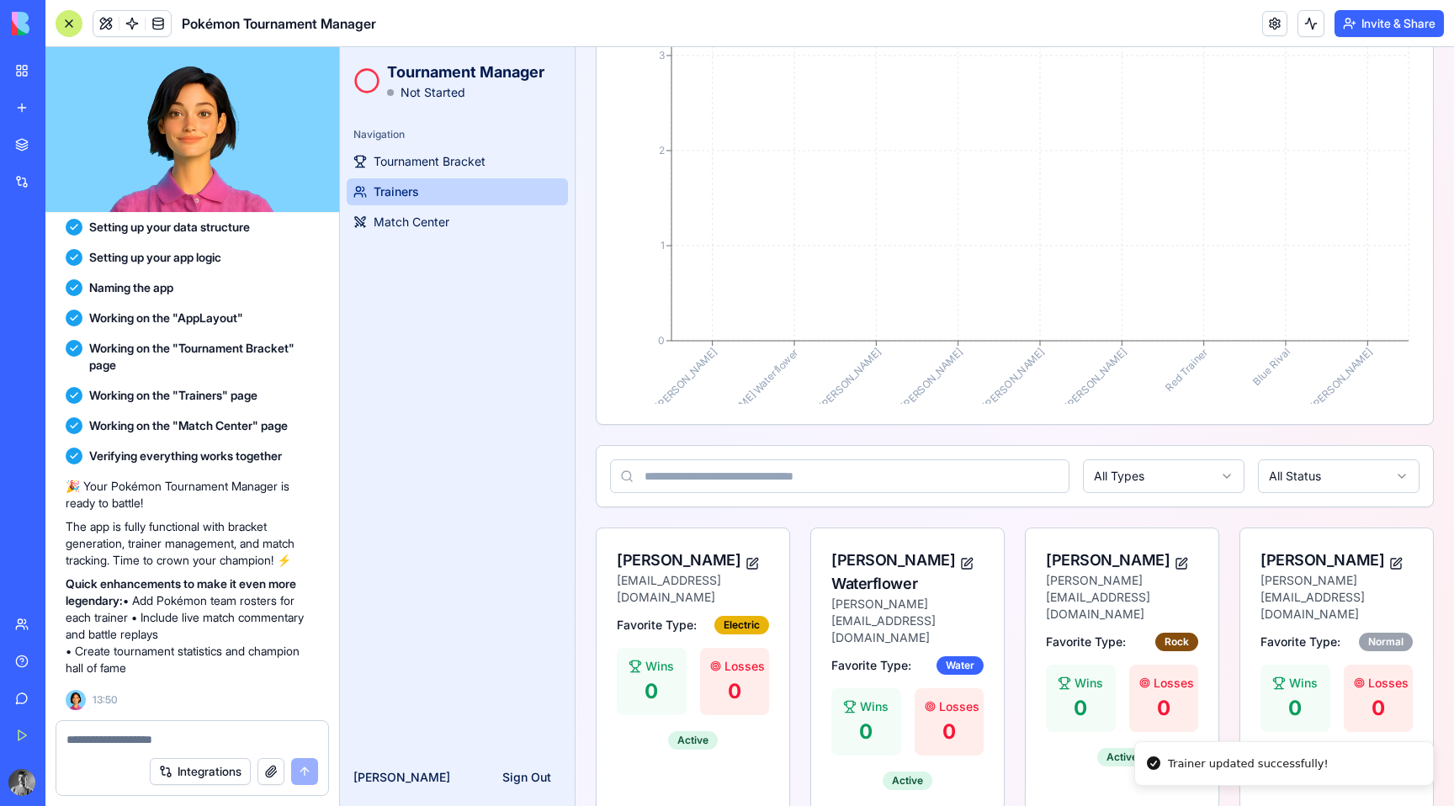
scroll to position [0, 0]
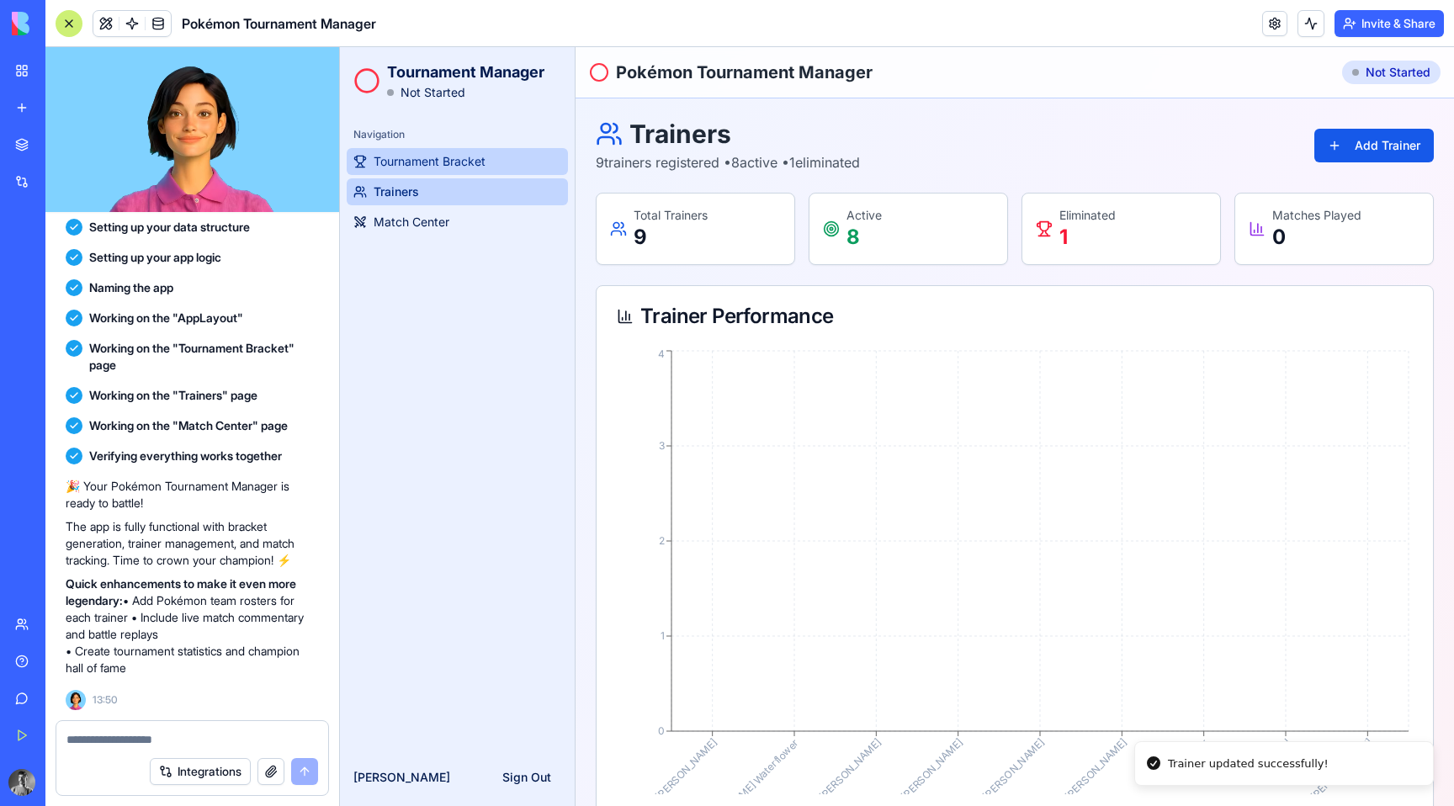
click at [464, 163] on span "Tournament Bracket" at bounding box center [429, 161] width 112 height 17
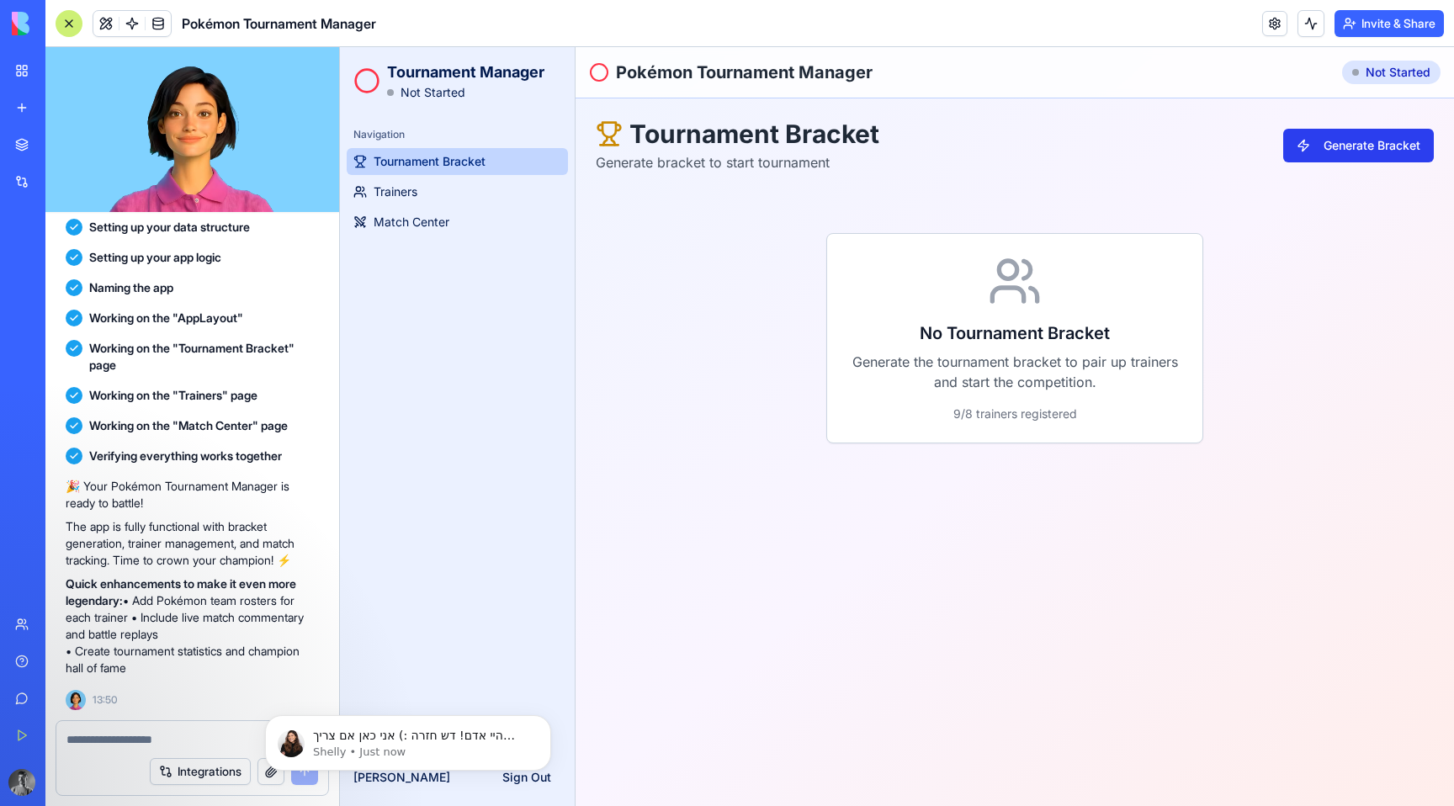
click at [1313, 132] on button "Generate Bracket" at bounding box center [1358, 146] width 151 height 34
click at [543, 719] on icon "Dismiss notification" at bounding box center [546, 719] width 9 height 9
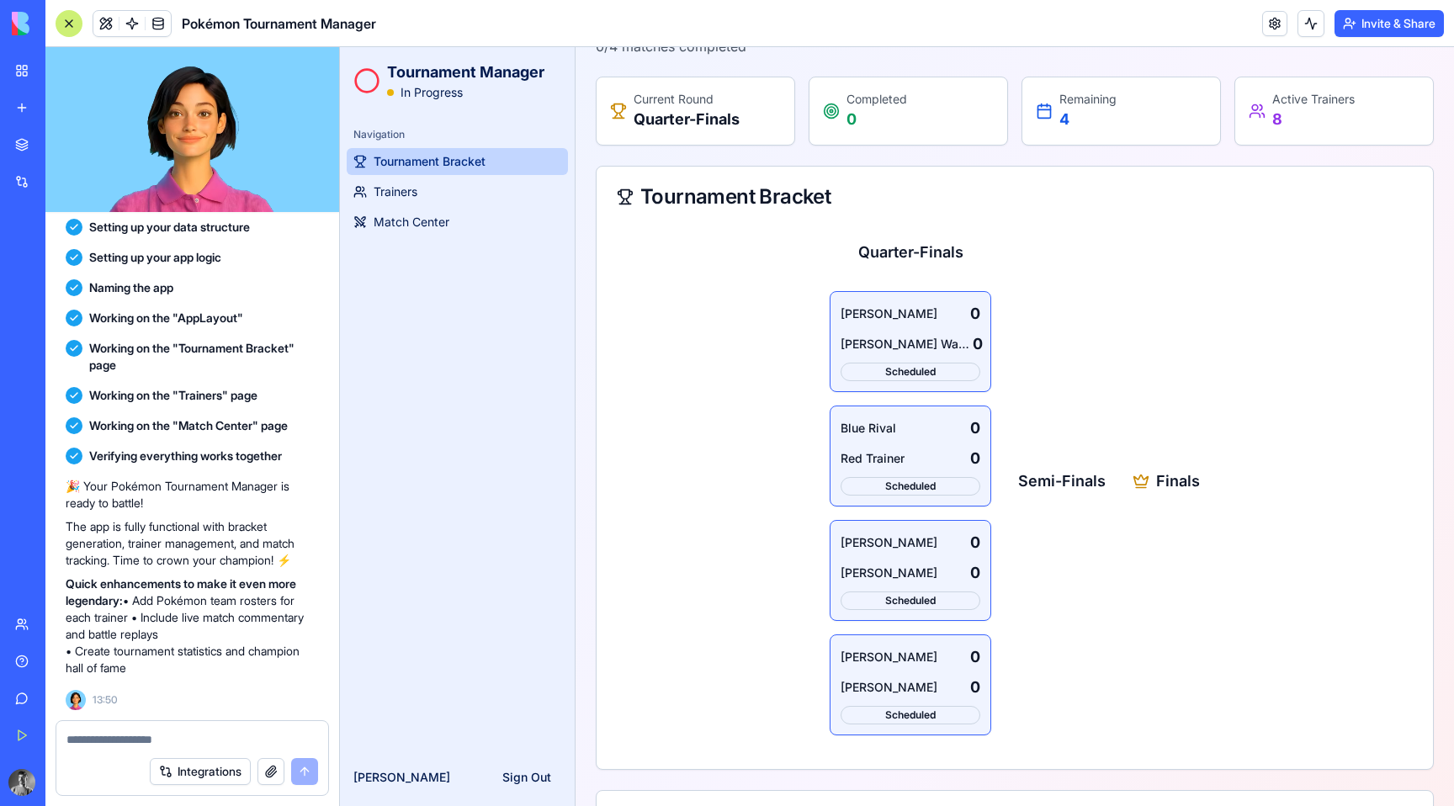
scroll to position [155, 0]
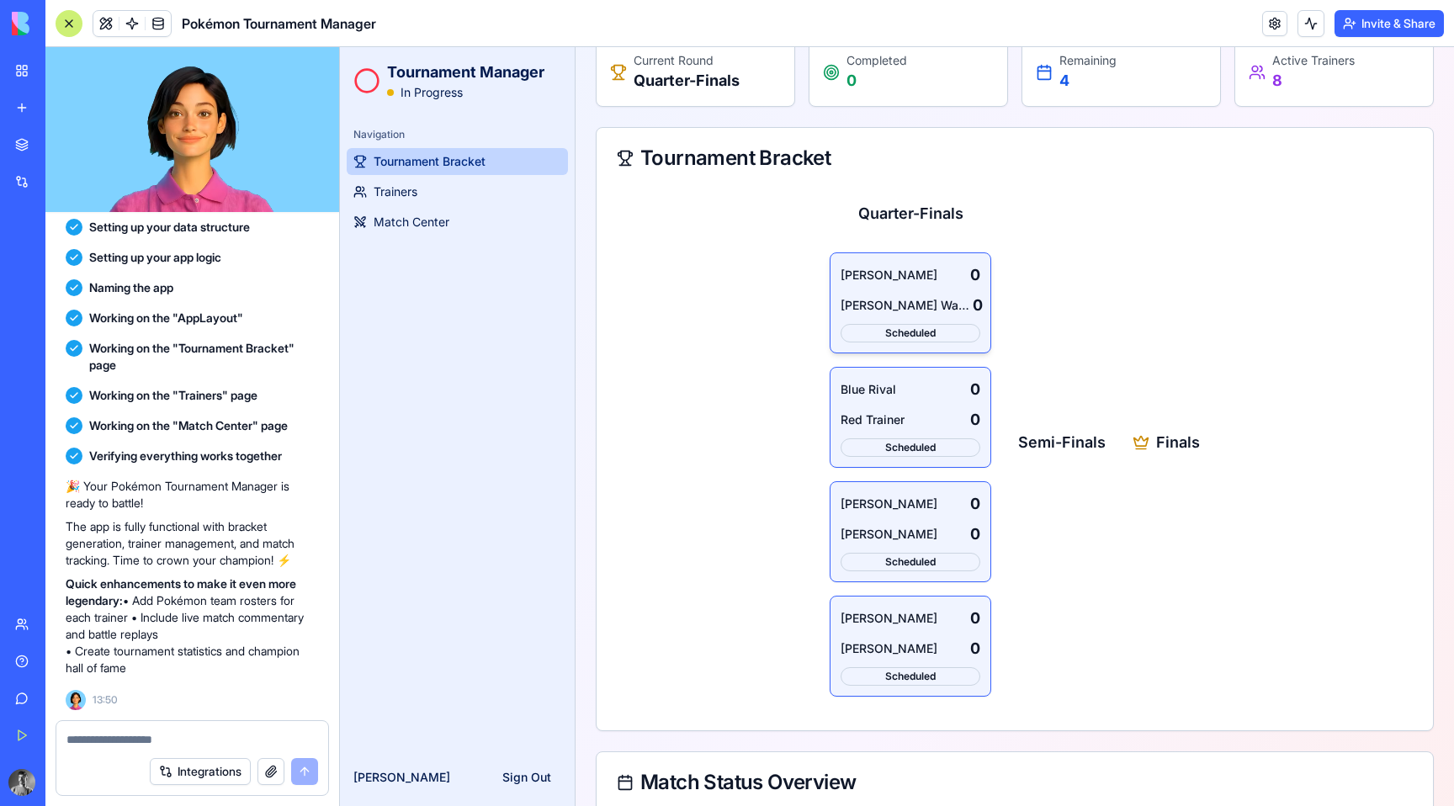
click at [932, 293] on div "Lance Dragon 0 Misty Waterflower 0 Scheduled" at bounding box center [910, 302] width 140 height 79
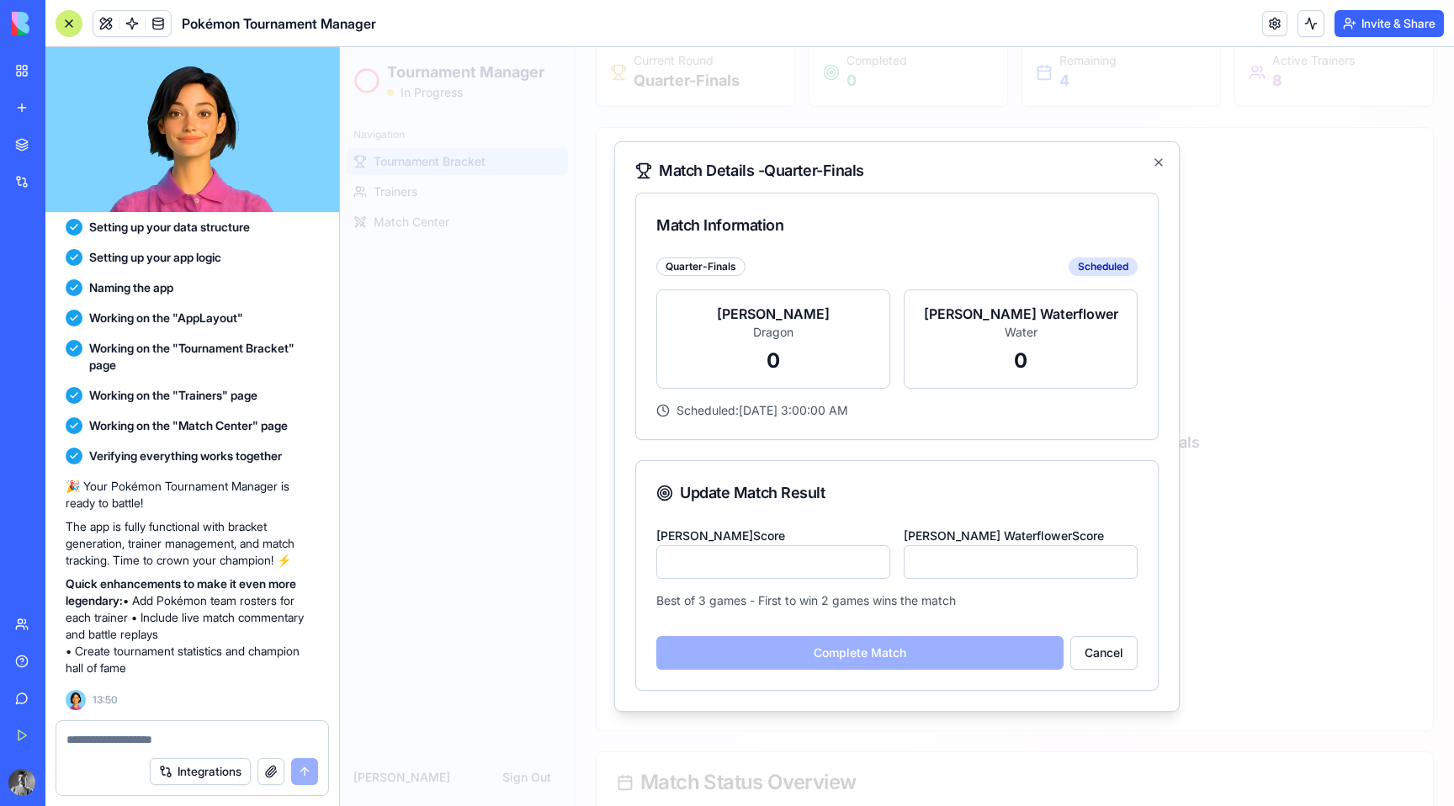
click at [797, 558] on input "*" at bounding box center [773, 562] width 234 height 34
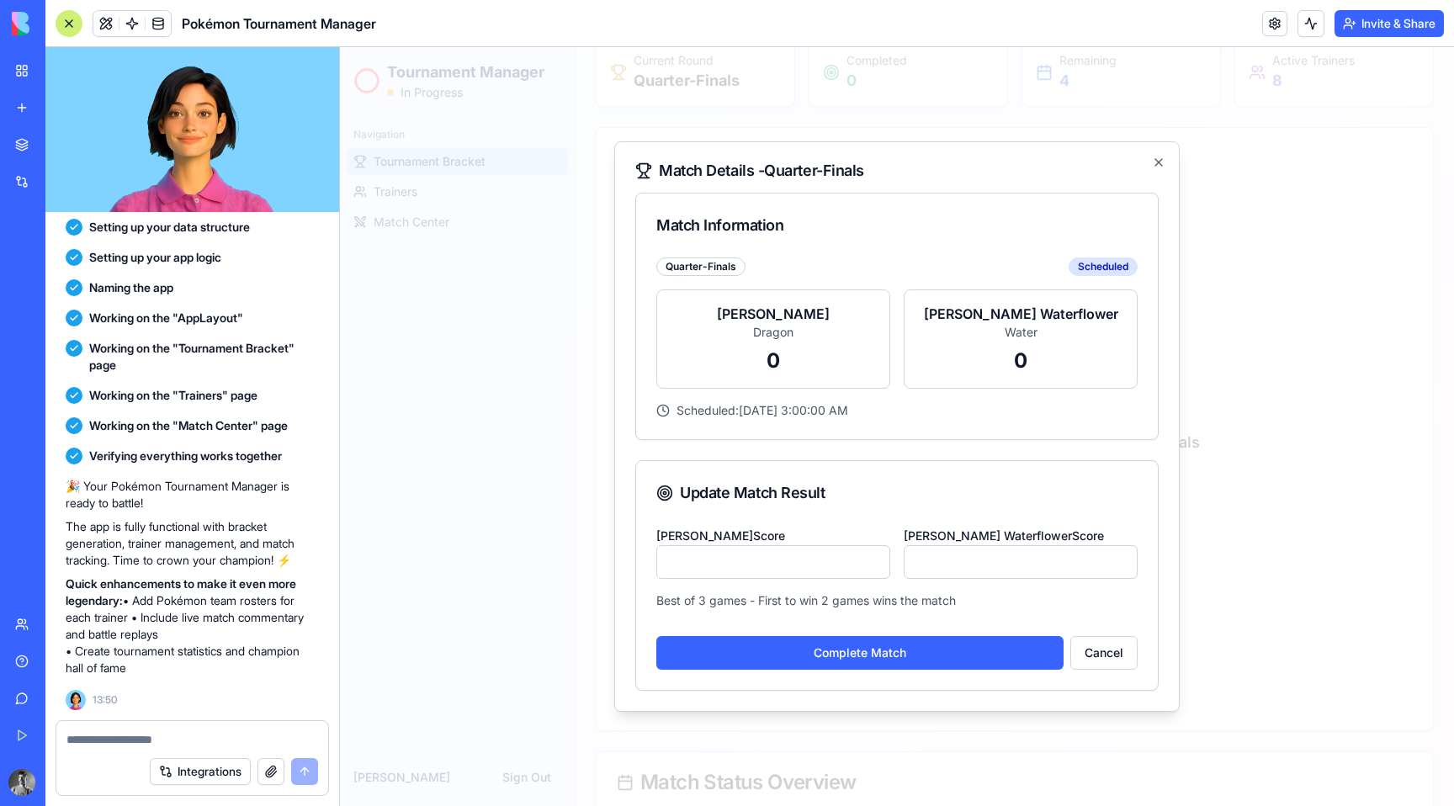
click at [872, 559] on input "*" at bounding box center [773, 562] width 234 height 34
click at [873, 558] on input "*" at bounding box center [773, 562] width 234 height 34
type input "*"
click at [877, 567] on input "*" at bounding box center [773, 562] width 234 height 34
click at [911, 651] on button "Complete Match" at bounding box center [859, 653] width 407 height 34
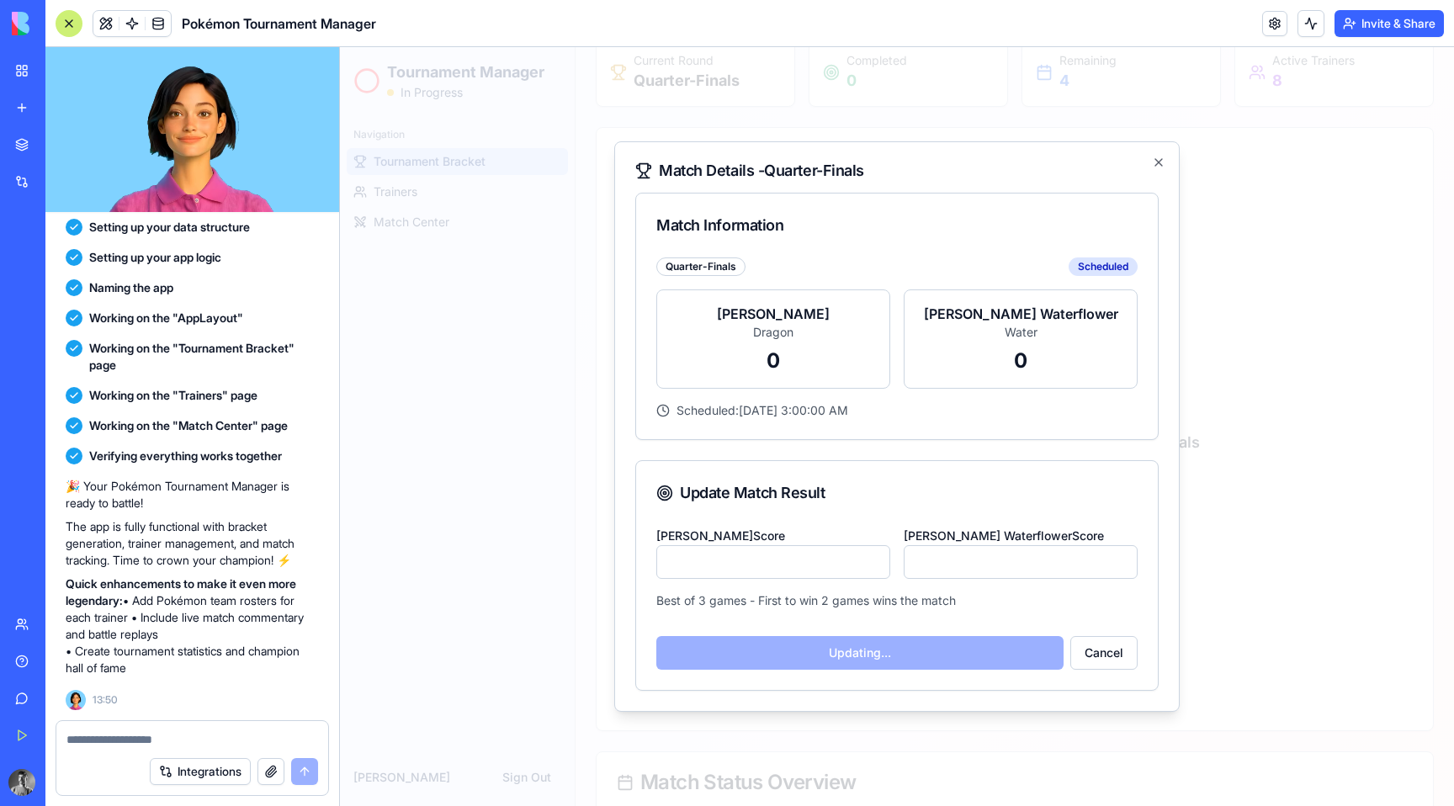
click at [755, 347] on p "0" at bounding box center [772, 360] width 205 height 27
click at [970, 366] on p "0" at bounding box center [1020, 360] width 205 height 27
click at [751, 379] on div "Lance Dragon Dragon 0" at bounding box center [773, 338] width 234 height 99
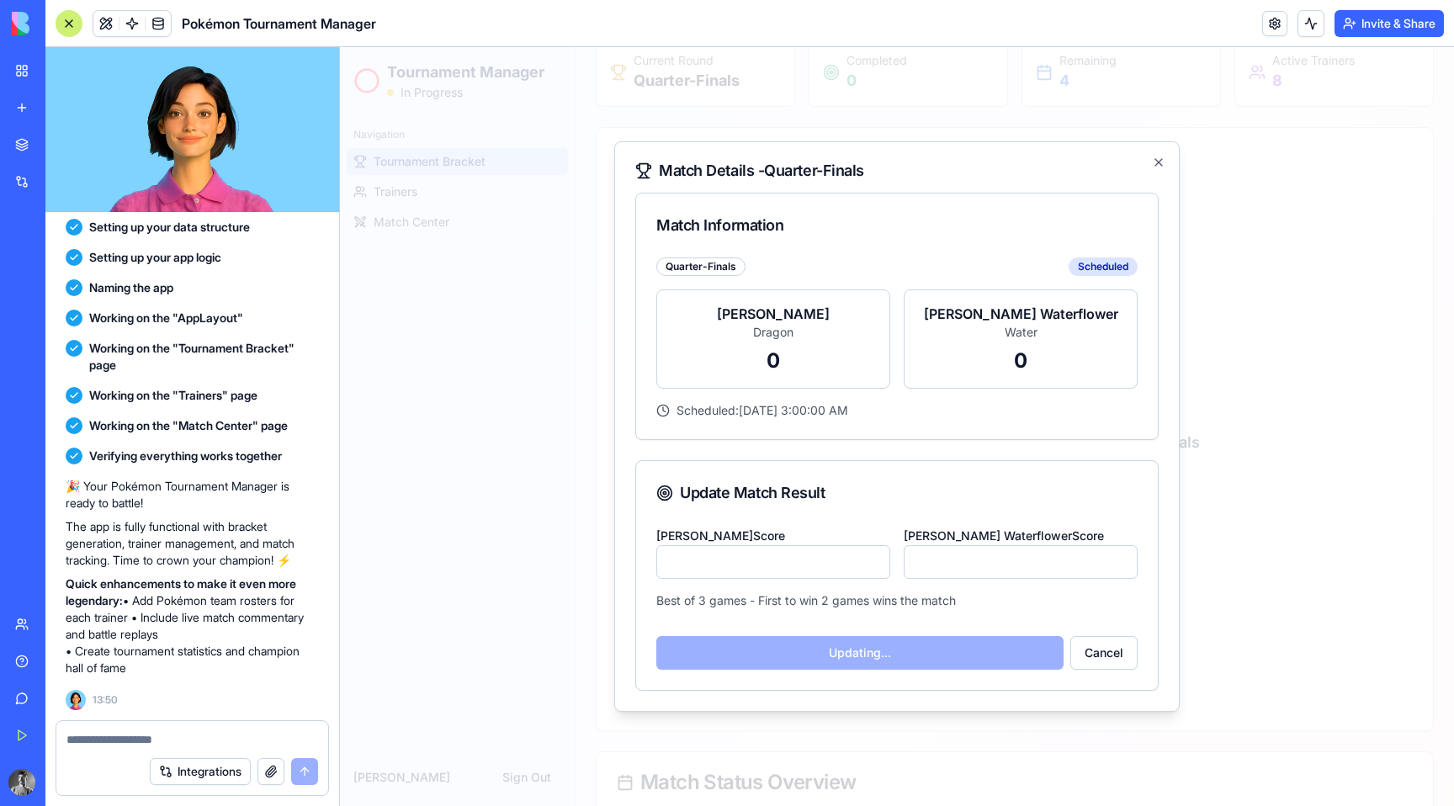
click at [751, 379] on div "Lance Dragon Dragon 0" at bounding box center [773, 338] width 234 height 99
click at [771, 358] on p "0" at bounding box center [772, 360] width 205 height 27
click at [1007, 352] on p "0" at bounding box center [1020, 360] width 205 height 27
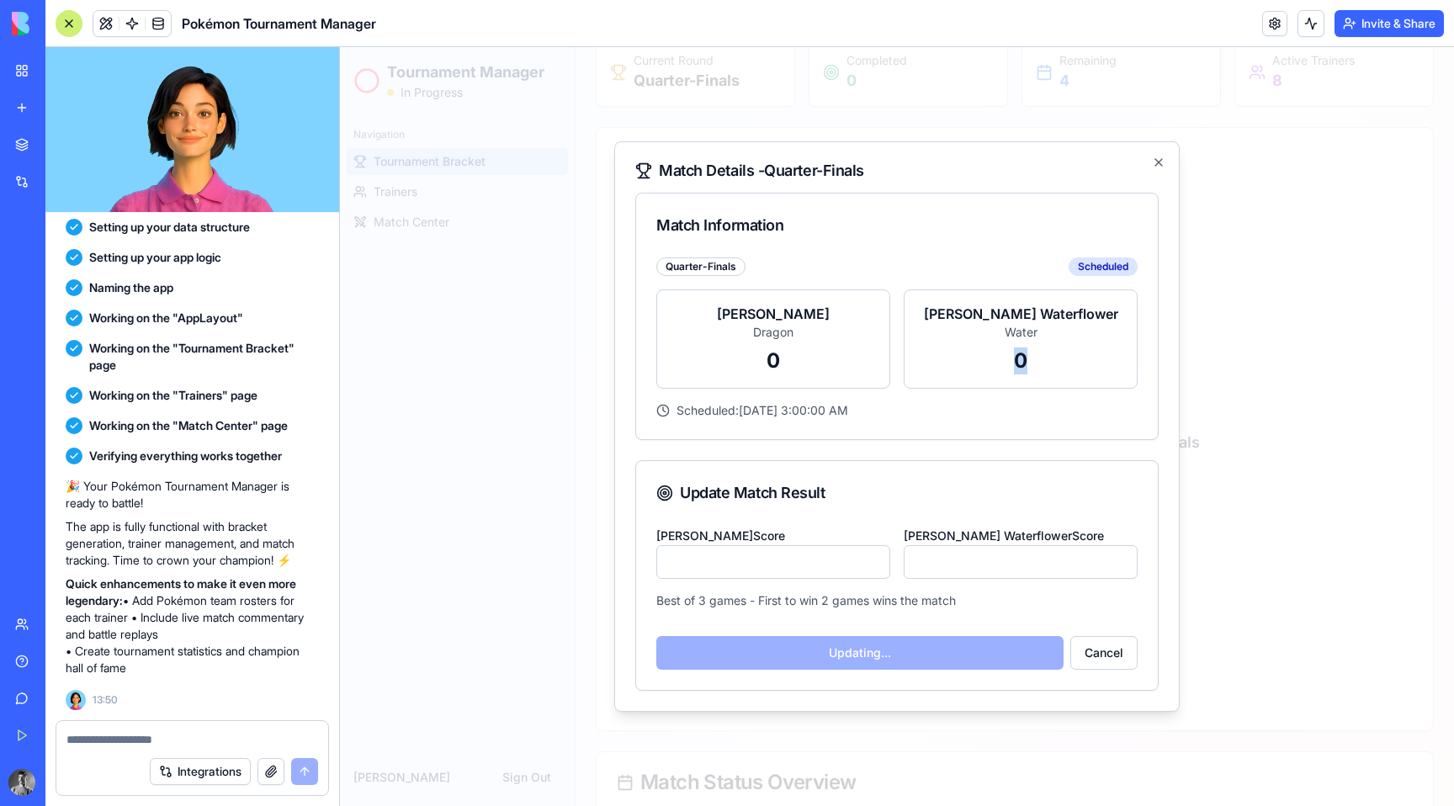
click at [1007, 352] on p "0" at bounding box center [1020, 360] width 205 height 27
click at [759, 365] on p "0" at bounding box center [772, 360] width 205 height 27
click at [1036, 363] on p "0" at bounding box center [1020, 360] width 205 height 27
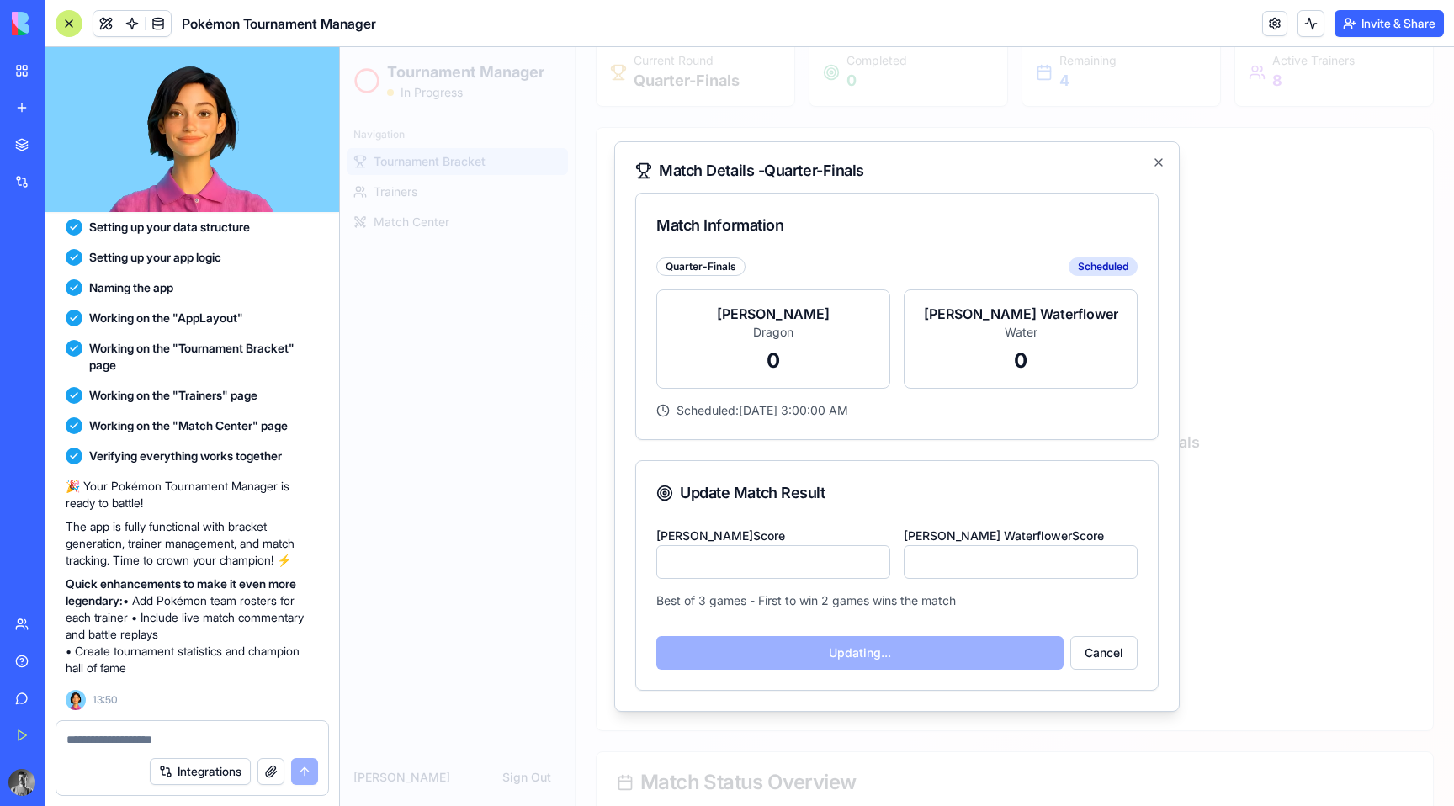
click at [1036, 363] on p "0" at bounding box center [1020, 360] width 205 height 27
click at [779, 363] on p "0" at bounding box center [772, 360] width 205 height 27
click at [770, 363] on p "0" at bounding box center [772, 360] width 205 height 27
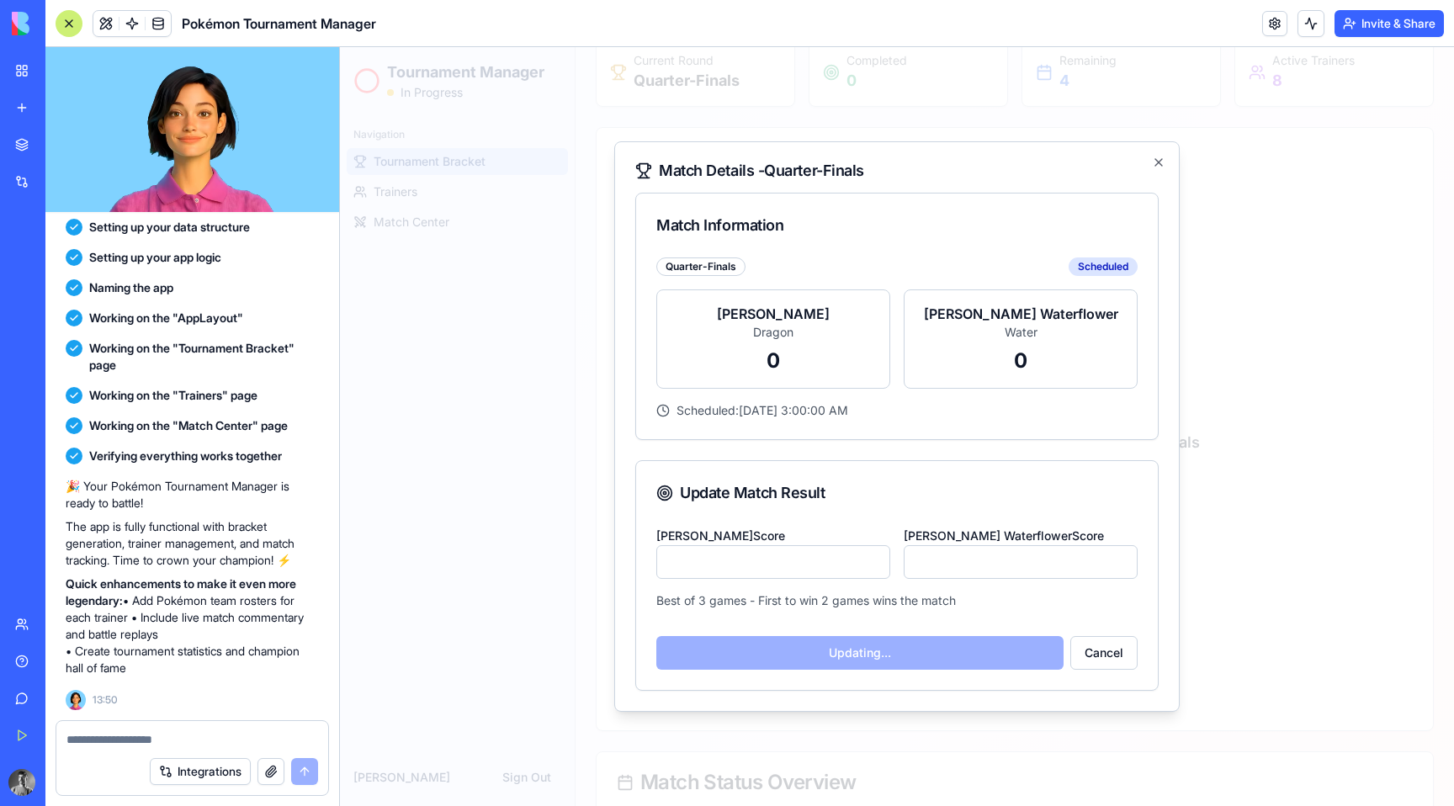
click at [1024, 348] on p "0" at bounding box center [1020, 360] width 205 height 27
click at [759, 370] on p "0" at bounding box center [772, 360] width 205 height 27
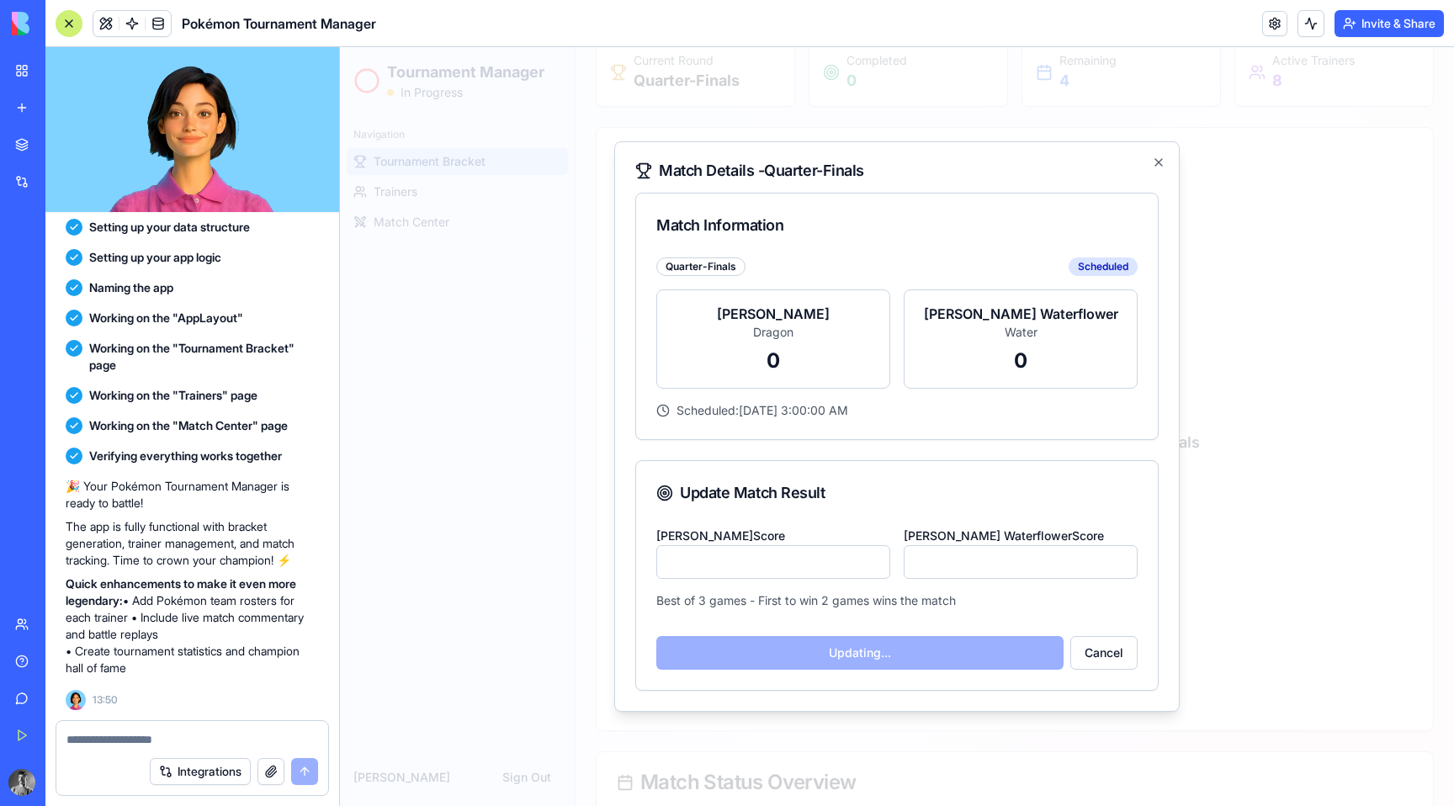
click at [997, 369] on p "0" at bounding box center [1020, 360] width 205 height 27
click at [768, 370] on p "0" at bounding box center [772, 360] width 205 height 27
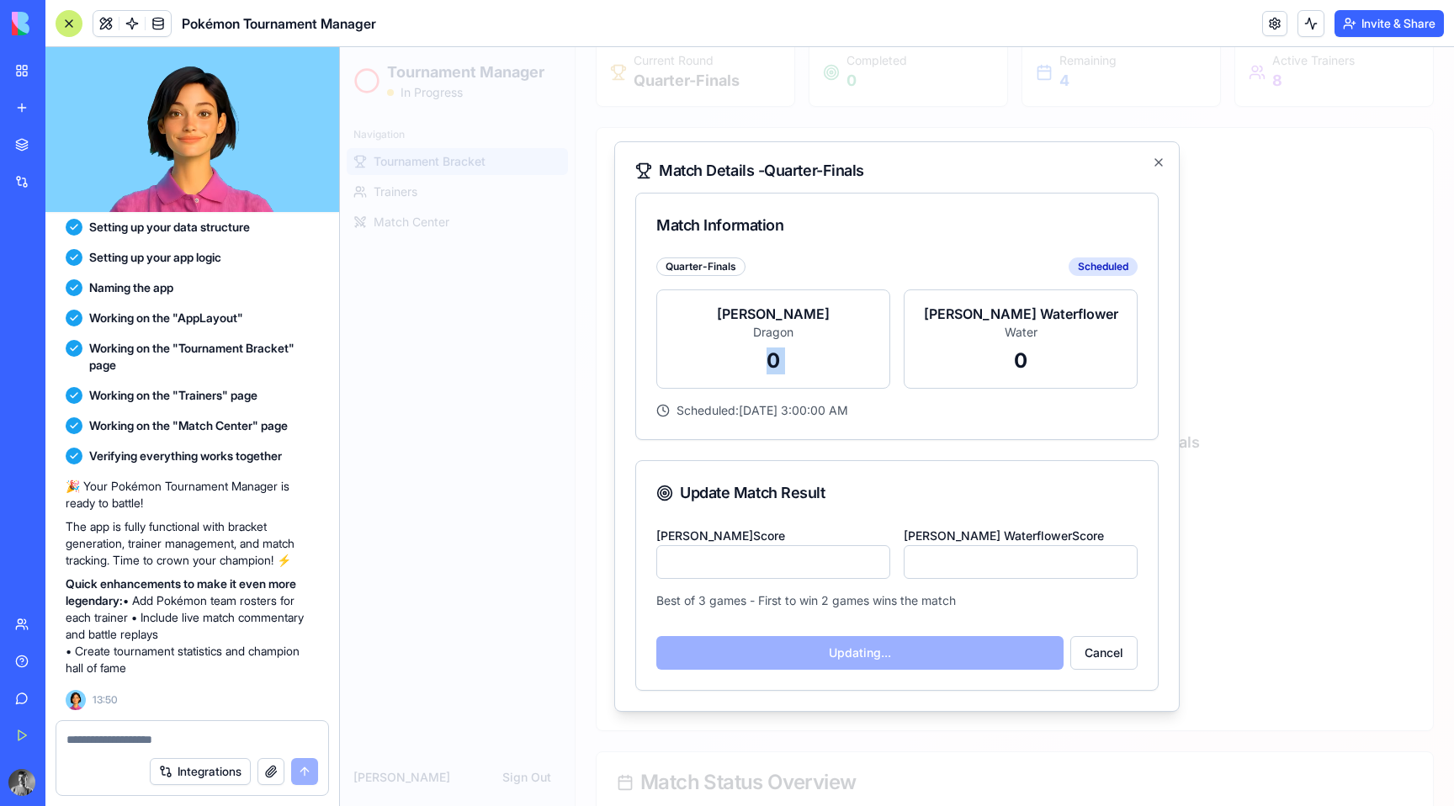
click at [768, 370] on p "0" at bounding box center [772, 360] width 205 height 27
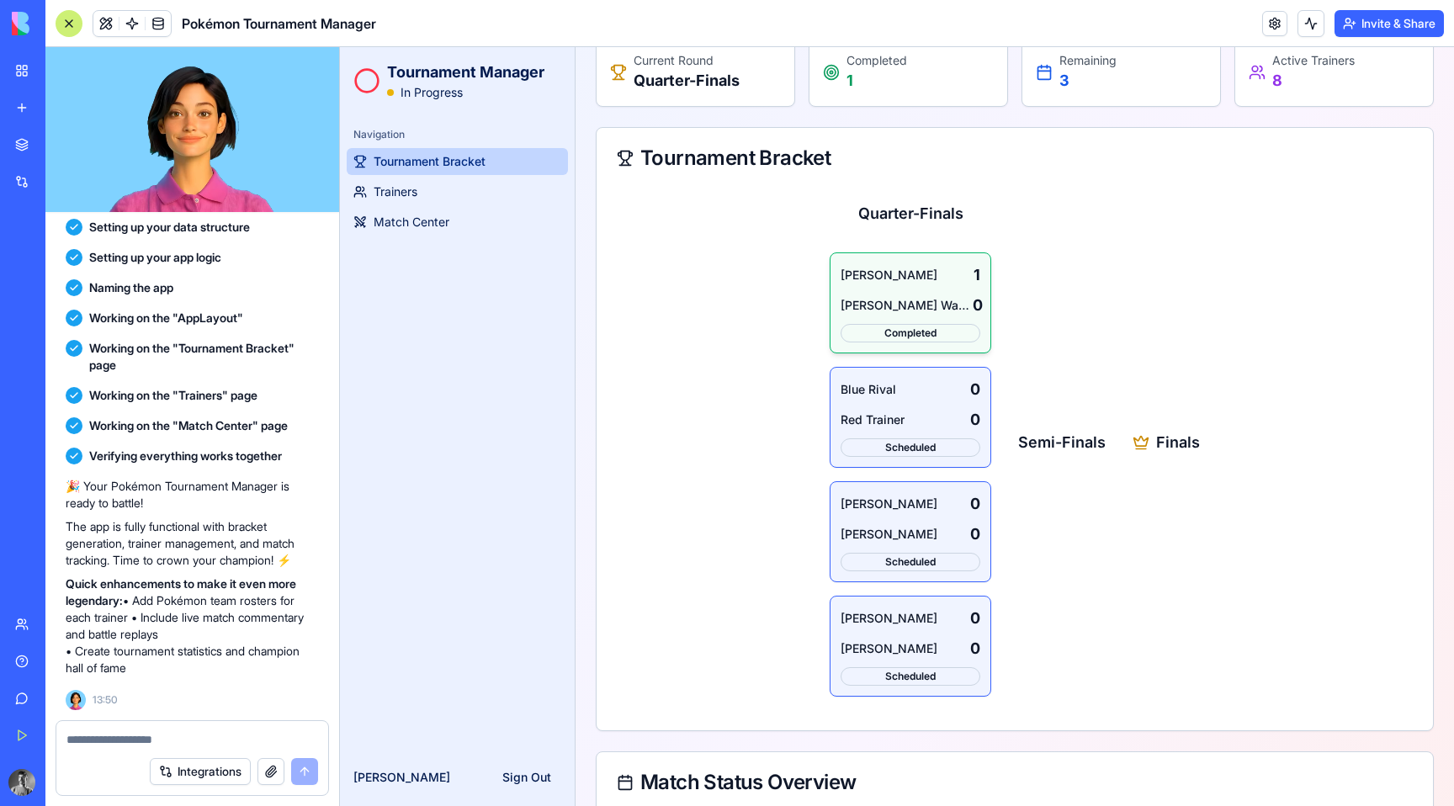
click at [940, 293] on div "Lance Dragon 1 Misty Waterflower 0 Completed" at bounding box center [910, 302] width 140 height 79
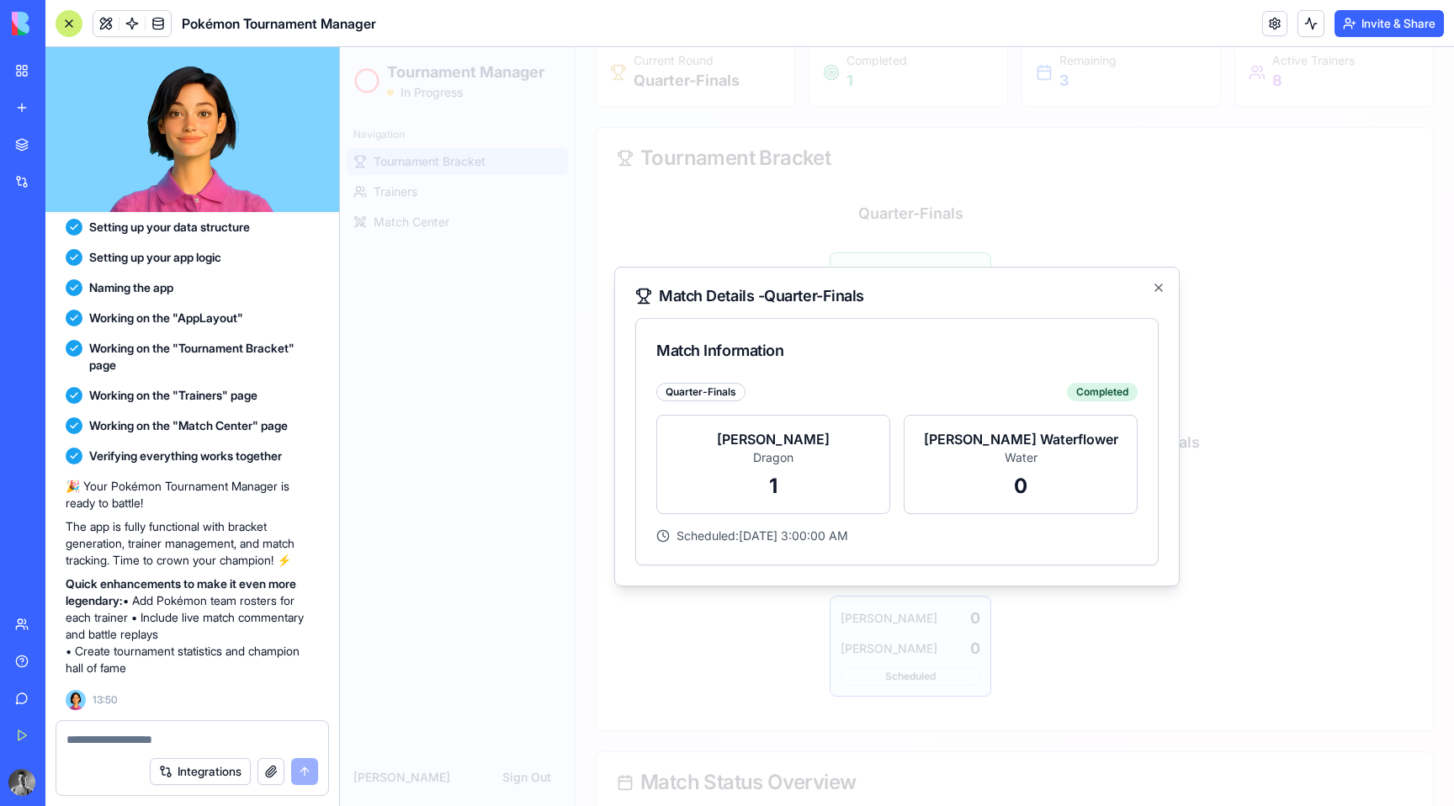
click at [1150, 289] on h2 "Match Details - Quarter-Finals" at bounding box center [896, 296] width 523 height 17
click at [1156, 289] on icon "button" at bounding box center [1158, 287] width 13 height 13
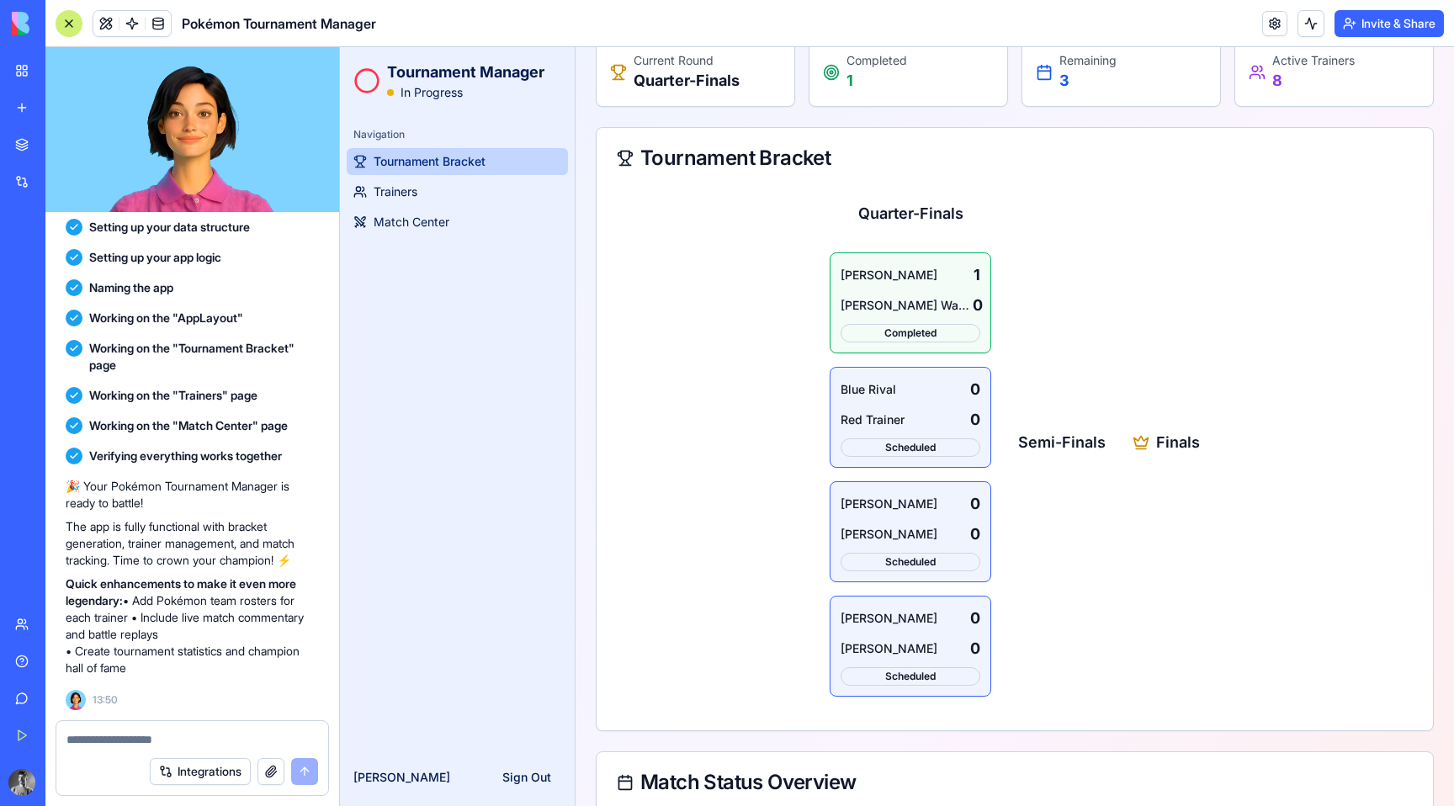
click at [257, 728] on div at bounding box center [192, 734] width 272 height 27
click at [256, 730] on div at bounding box center [192, 734] width 272 height 27
click at [245, 737] on textarea at bounding box center [192, 739] width 252 height 17
click at [208, 728] on textarea "**********" at bounding box center [192, 731] width 252 height 34
click at [298, 744] on textarea "**********" at bounding box center [192, 731] width 252 height 34
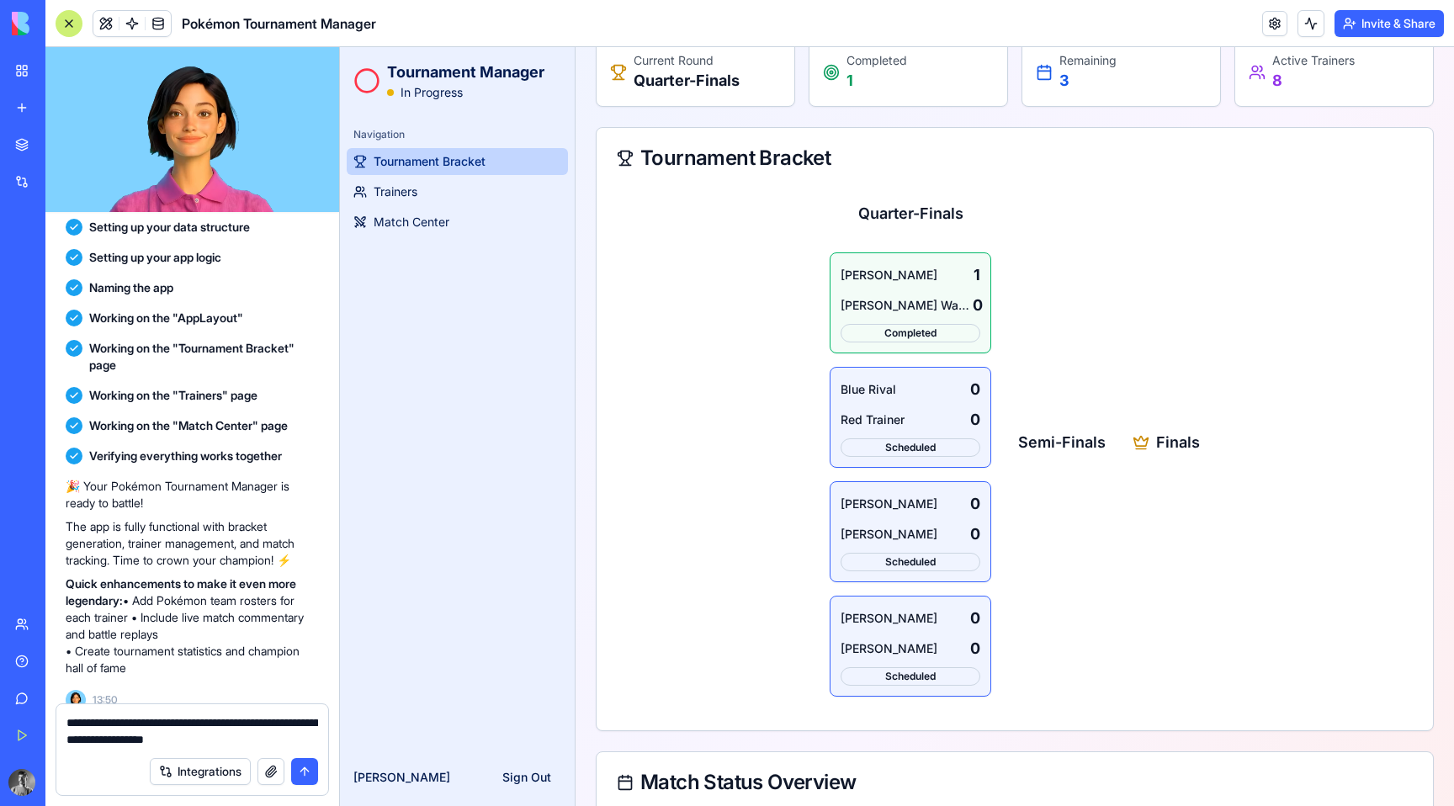
scroll to position [313, 0]
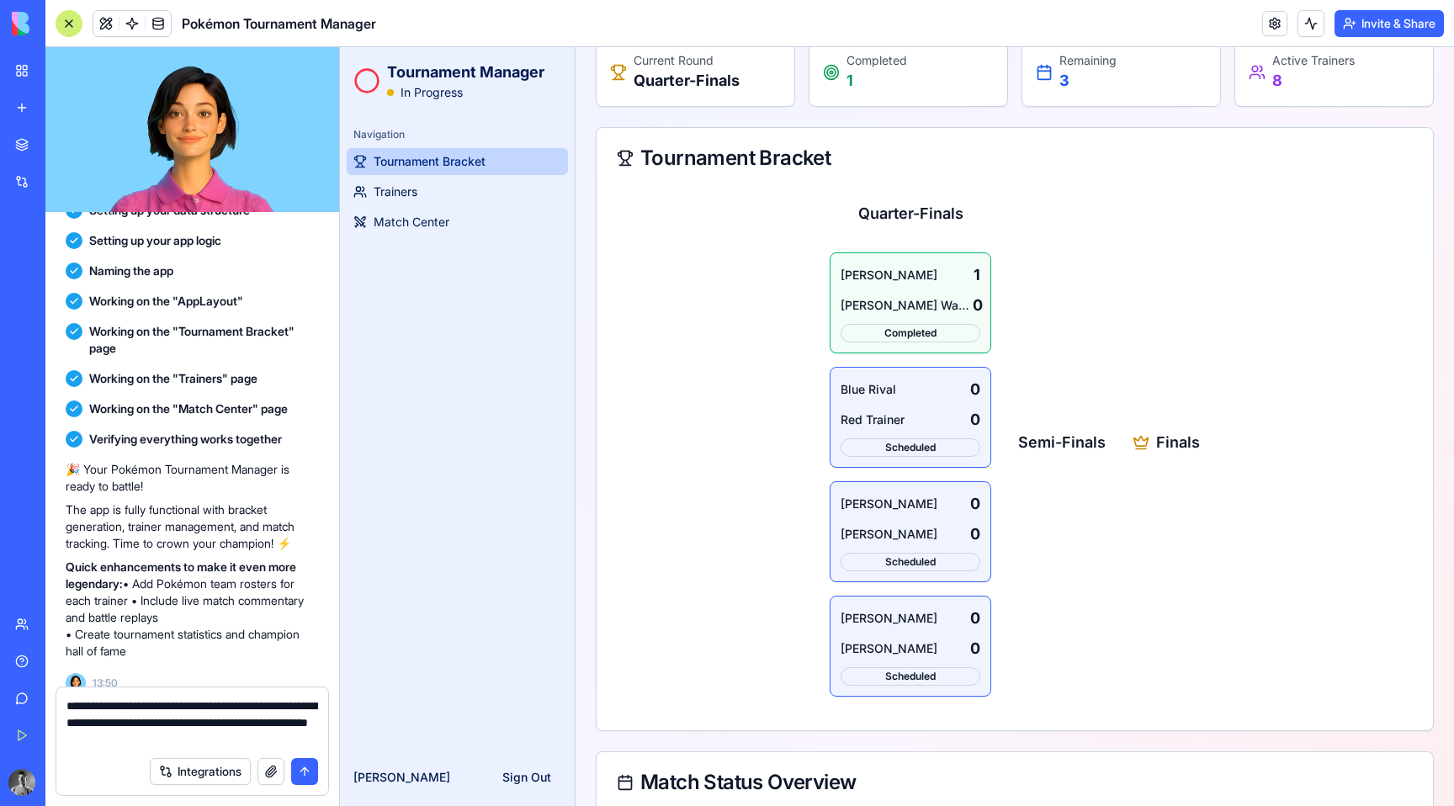
click at [125, 736] on textarea "**********" at bounding box center [192, 722] width 252 height 50
drag, startPoint x: 125, startPoint y: 736, endPoint x: 257, endPoint y: 742, distance: 131.4
click at [257, 742] on textarea "**********" at bounding box center [192, 722] width 252 height 50
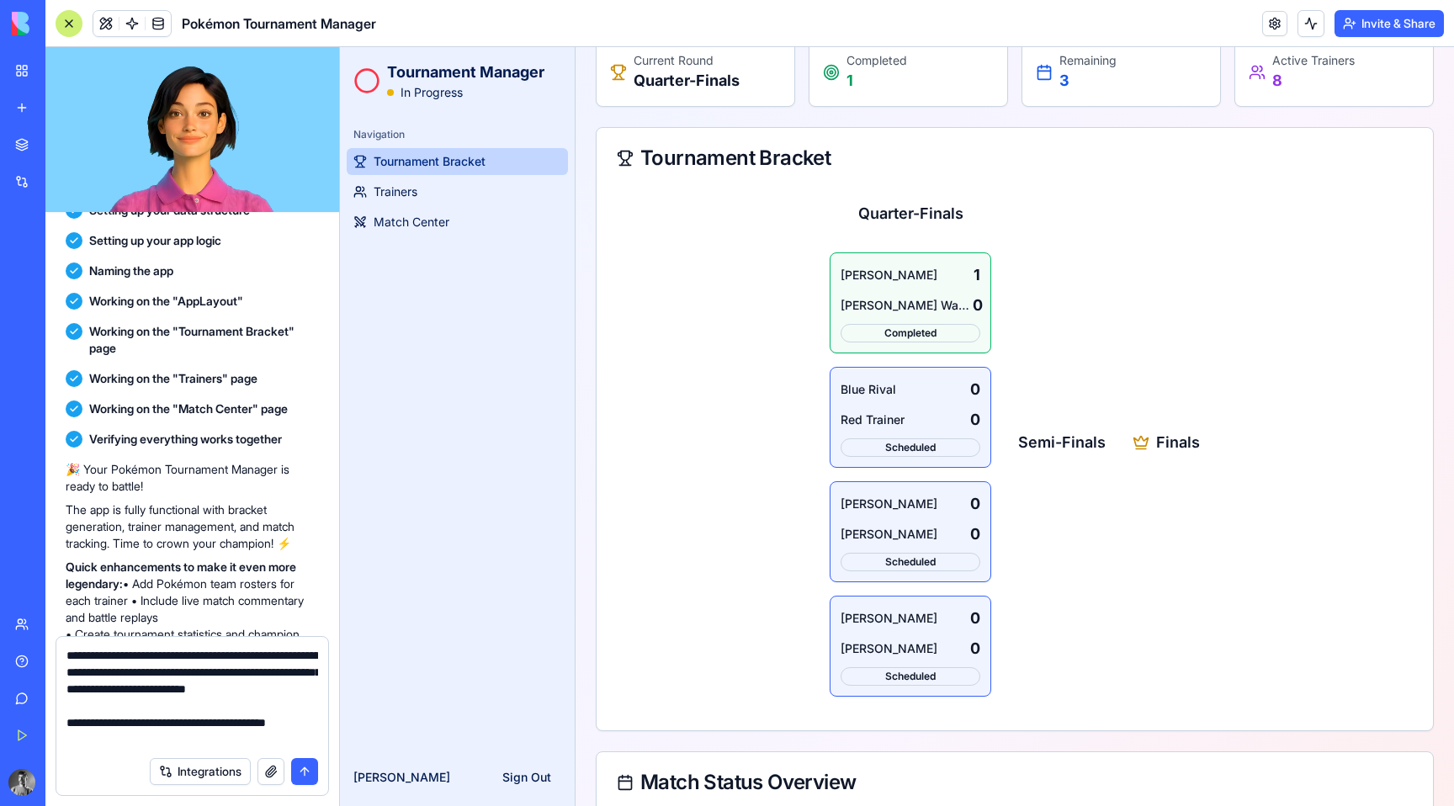
scroll to position [15, 0]
click at [291, 742] on textarea "**********" at bounding box center [192, 697] width 252 height 101
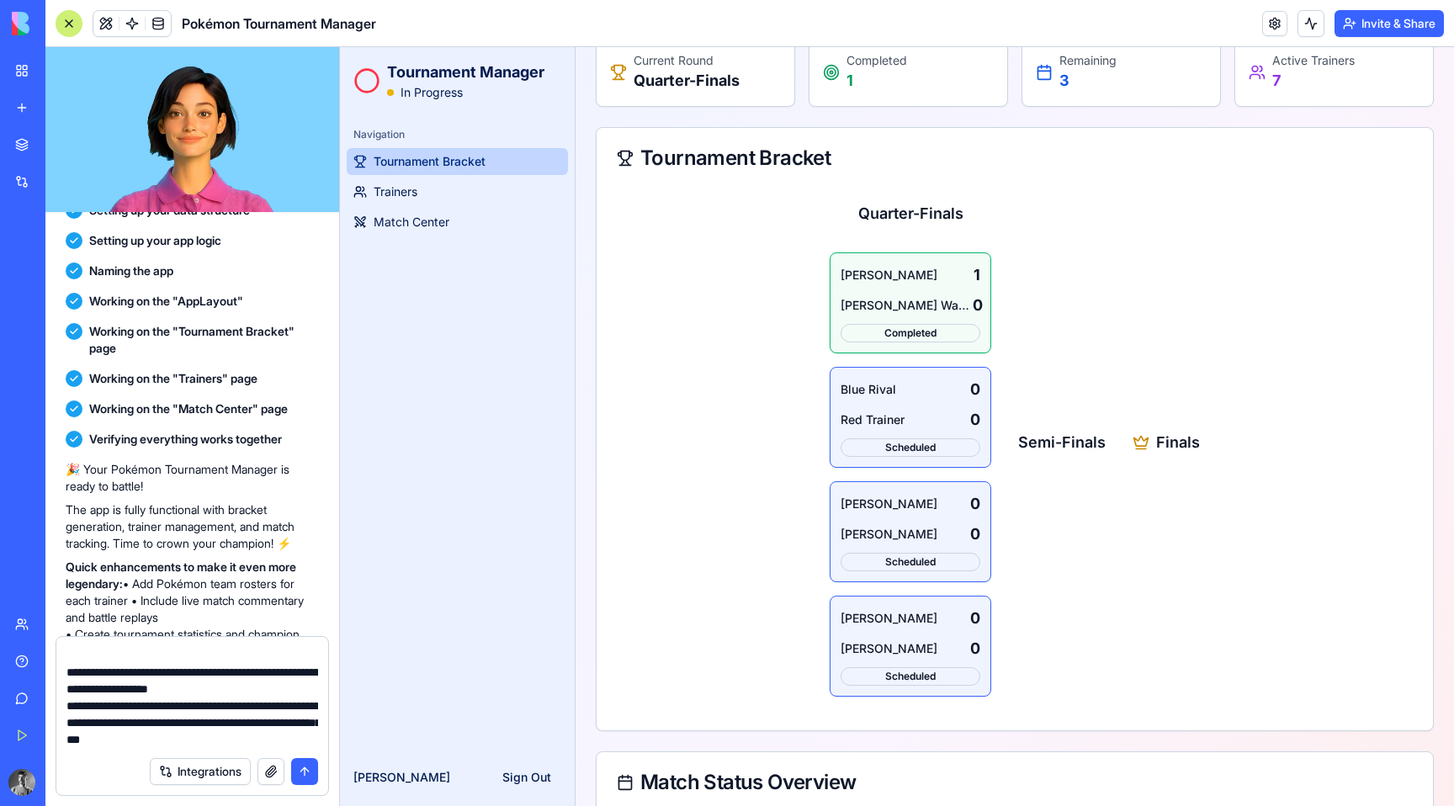
scroll to position [82, 0]
click at [900, 334] on div "Completed" at bounding box center [910, 333] width 140 height 19
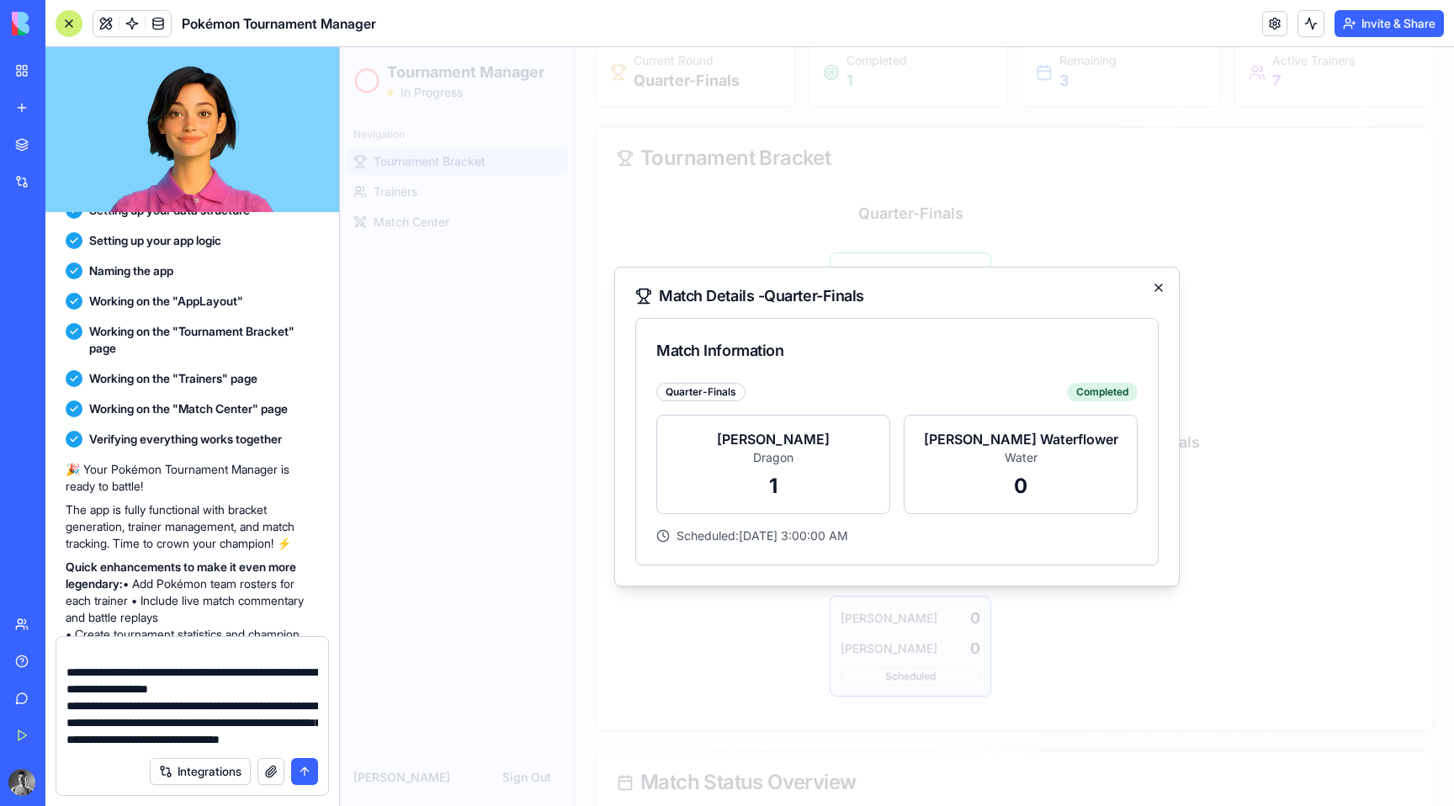
click at [1157, 292] on icon "button" at bounding box center [1158, 287] width 13 height 13
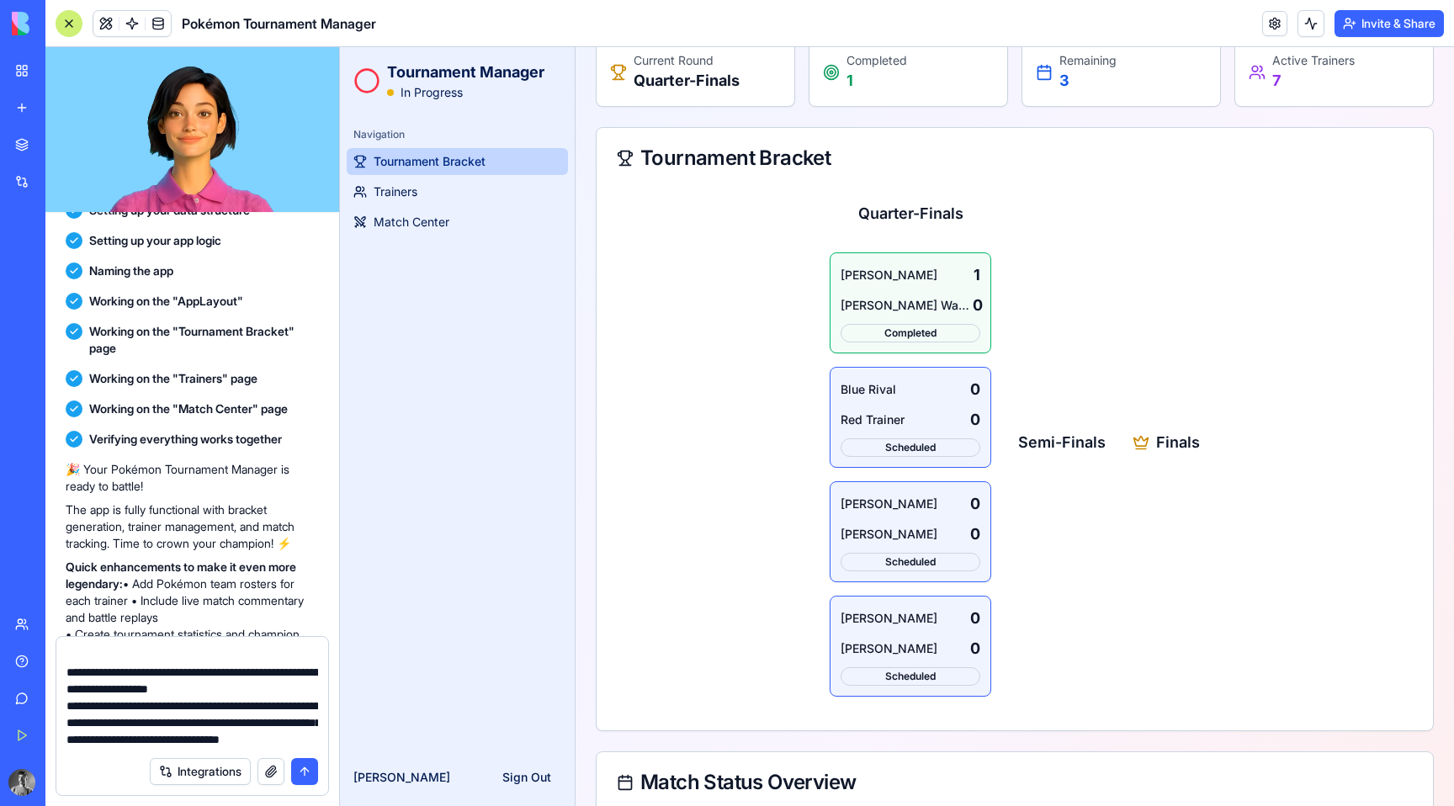
click at [315, 737] on textarea "**********" at bounding box center [192, 697] width 252 height 101
type textarea "**********"
click at [885, 442] on div "Scheduled" at bounding box center [910, 447] width 140 height 19
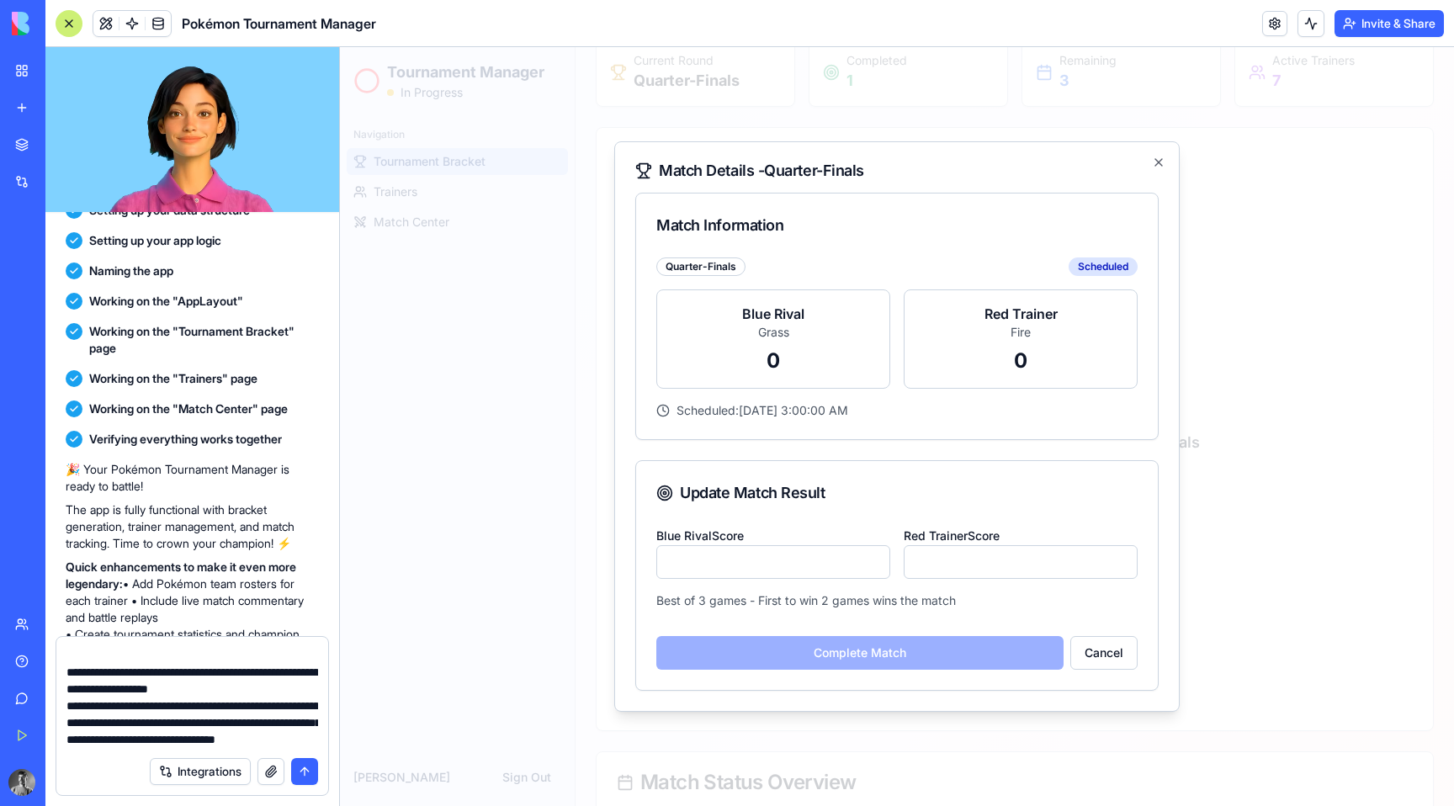
click at [876, 559] on input "*" at bounding box center [773, 562] width 234 height 34
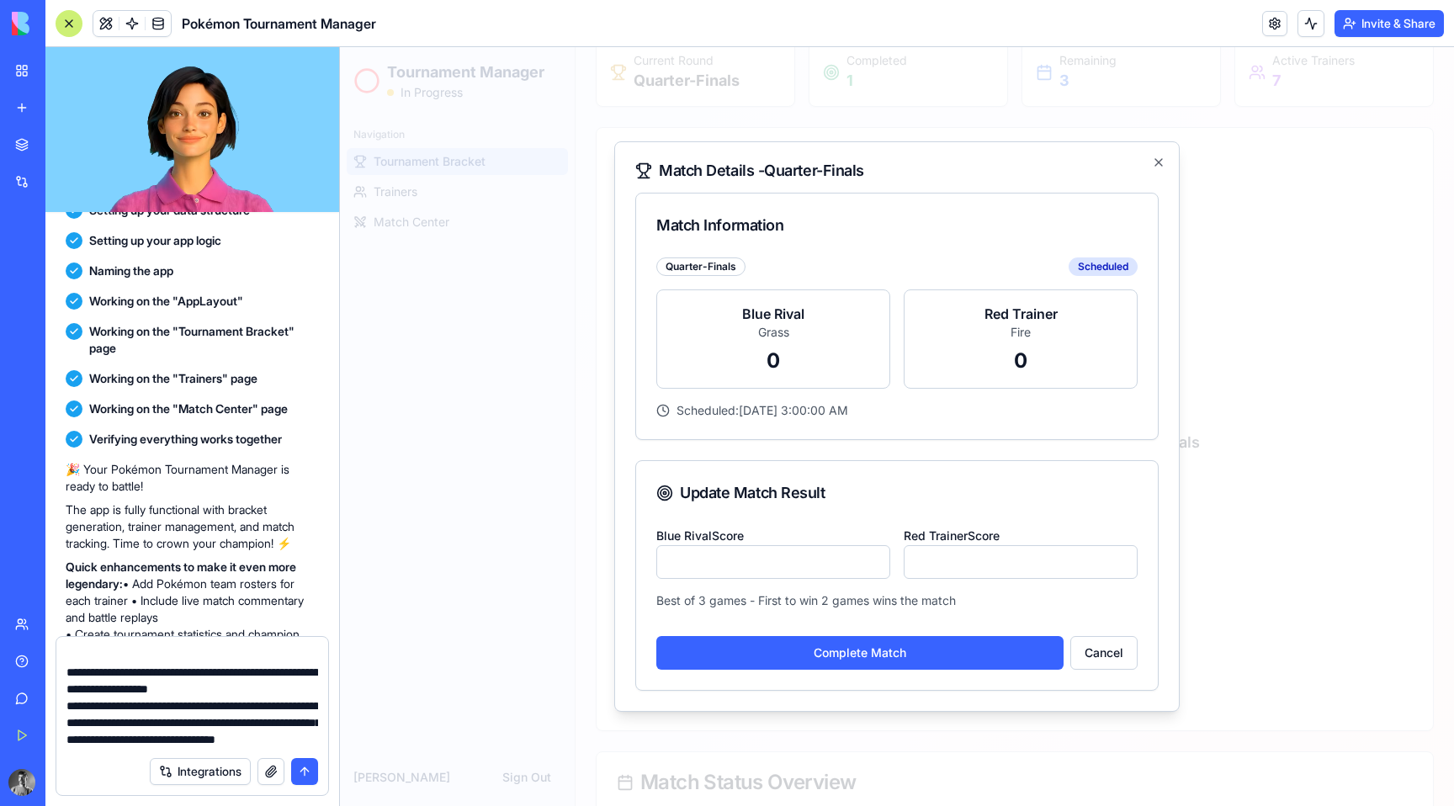
click at [876, 559] on input "*" at bounding box center [773, 562] width 234 height 34
type input "*"
click at [875, 564] on input "*" at bounding box center [773, 562] width 234 height 34
click at [903, 637] on button "Complete Match" at bounding box center [859, 653] width 407 height 34
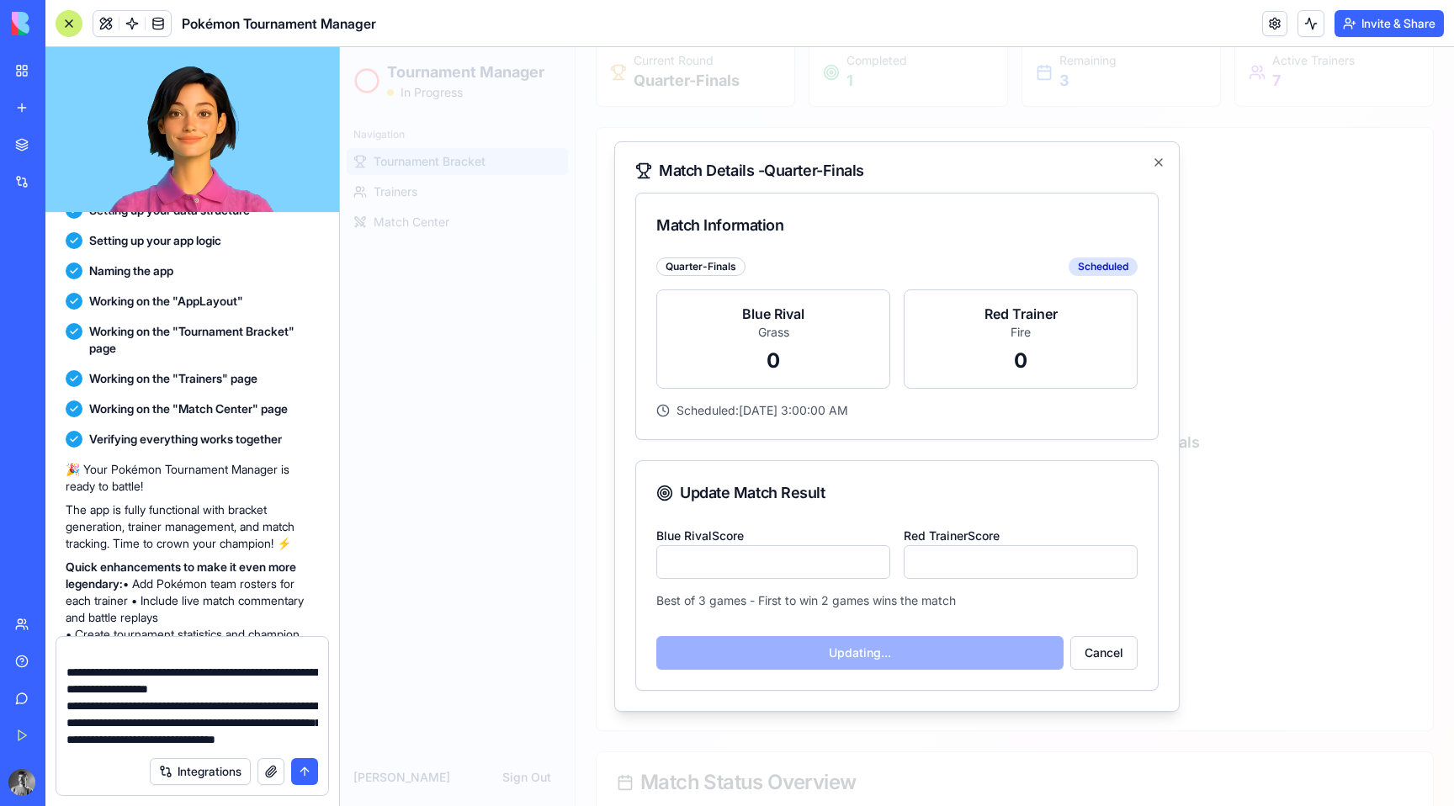
click at [313, 737] on textarea "**********" at bounding box center [192, 697] width 252 height 101
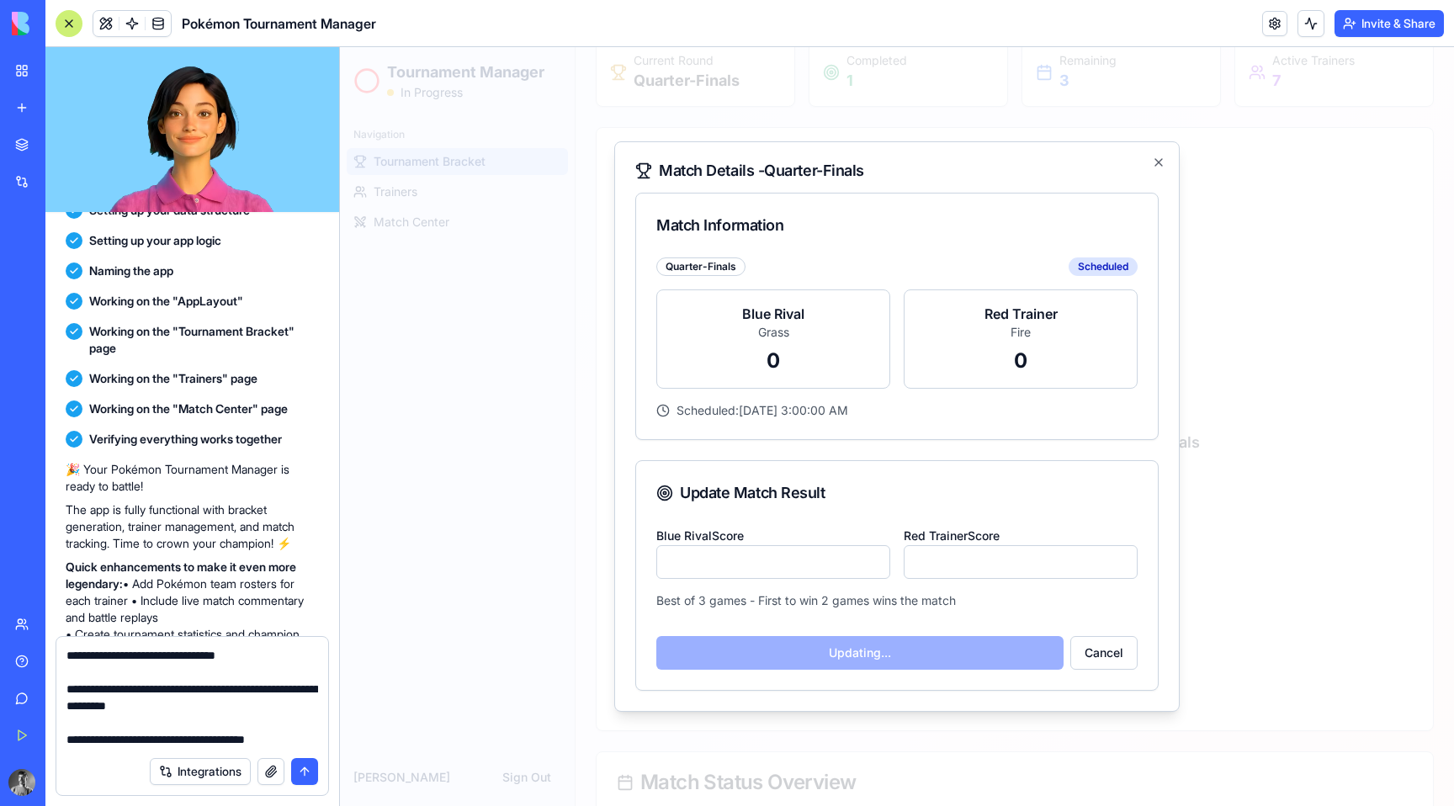
scroll to position [183, 0]
type textarea "**********"
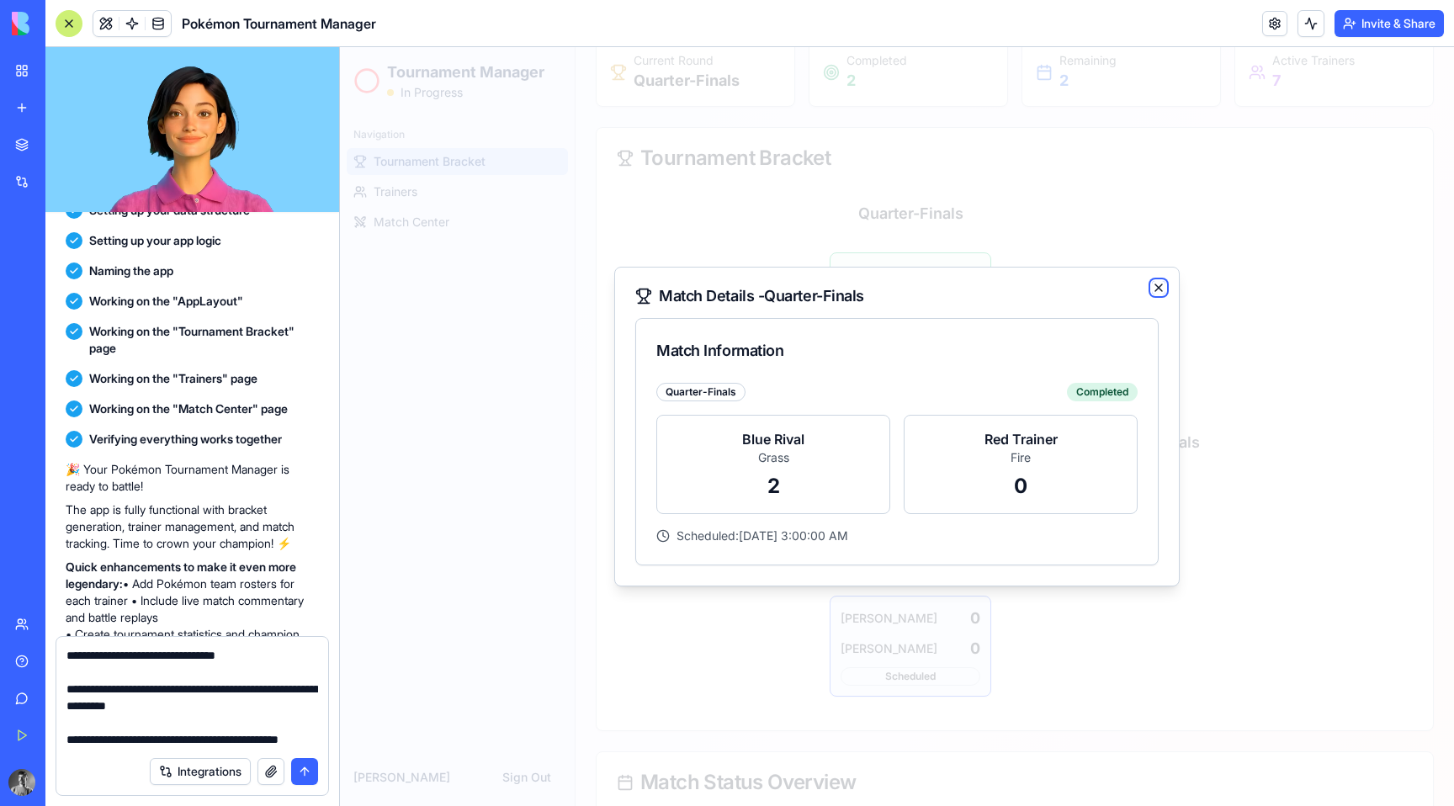
click at [1158, 281] on icon "button" at bounding box center [1158, 287] width 13 height 13
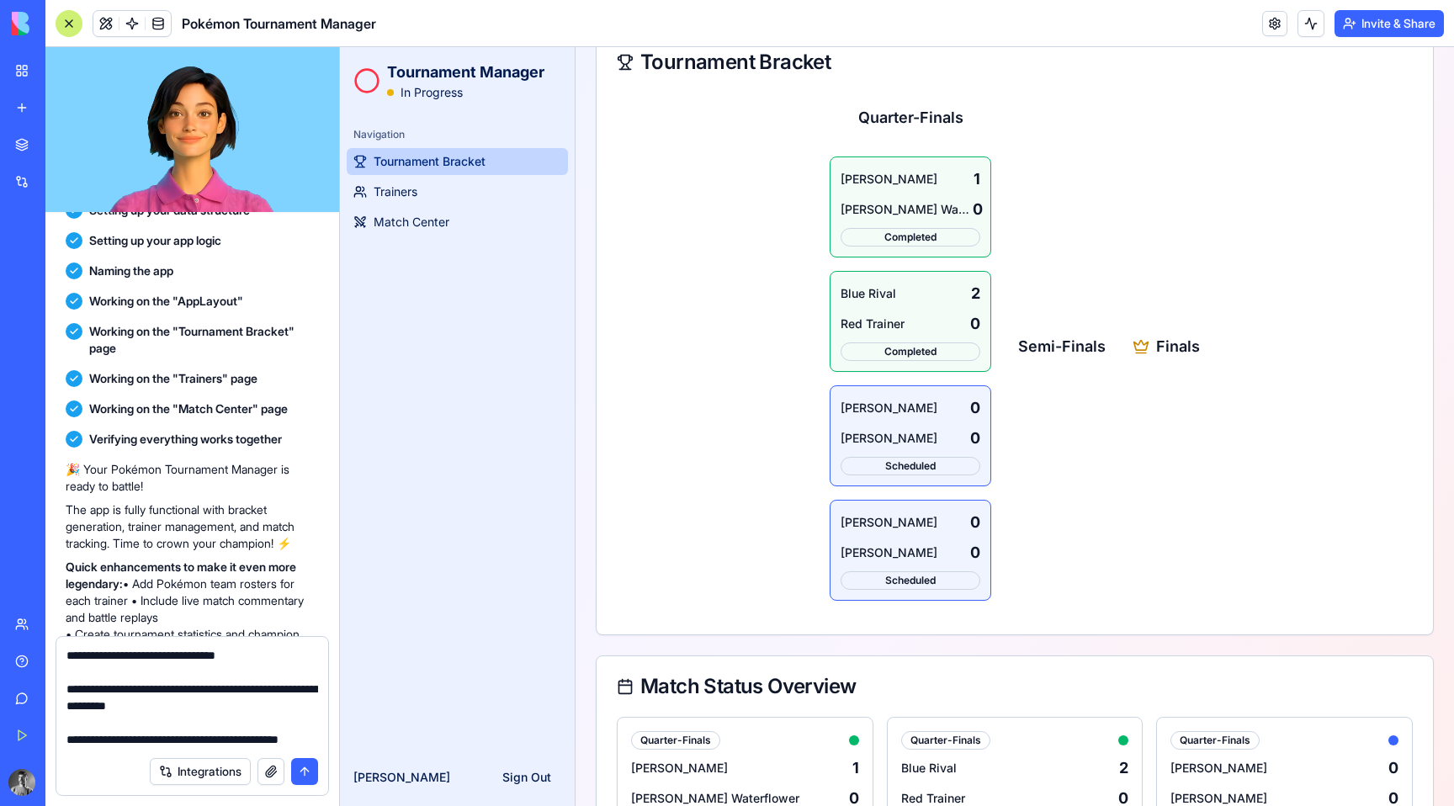
scroll to position [88, 0]
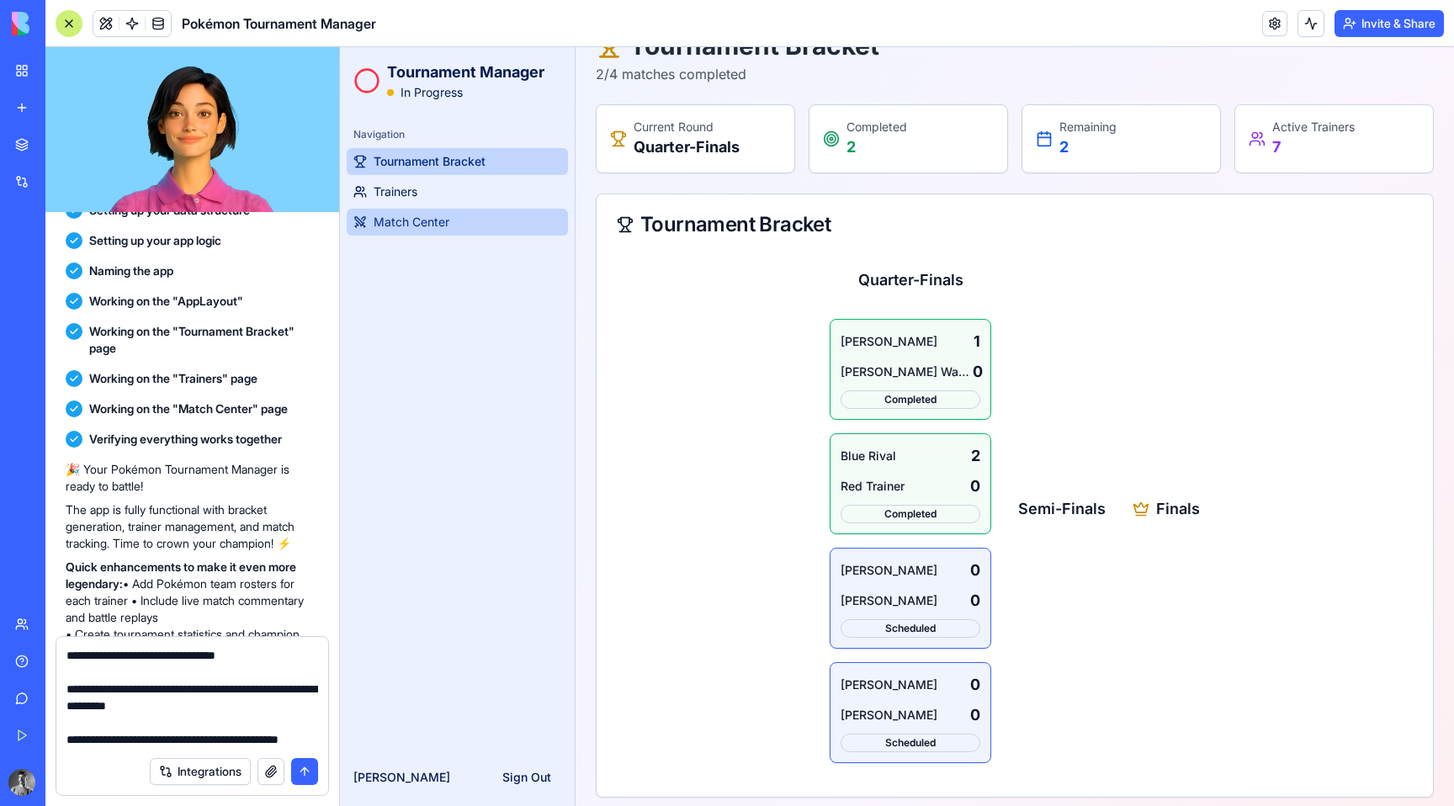
click at [387, 231] on link "Match Center" at bounding box center [457, 222] width 221 height 27
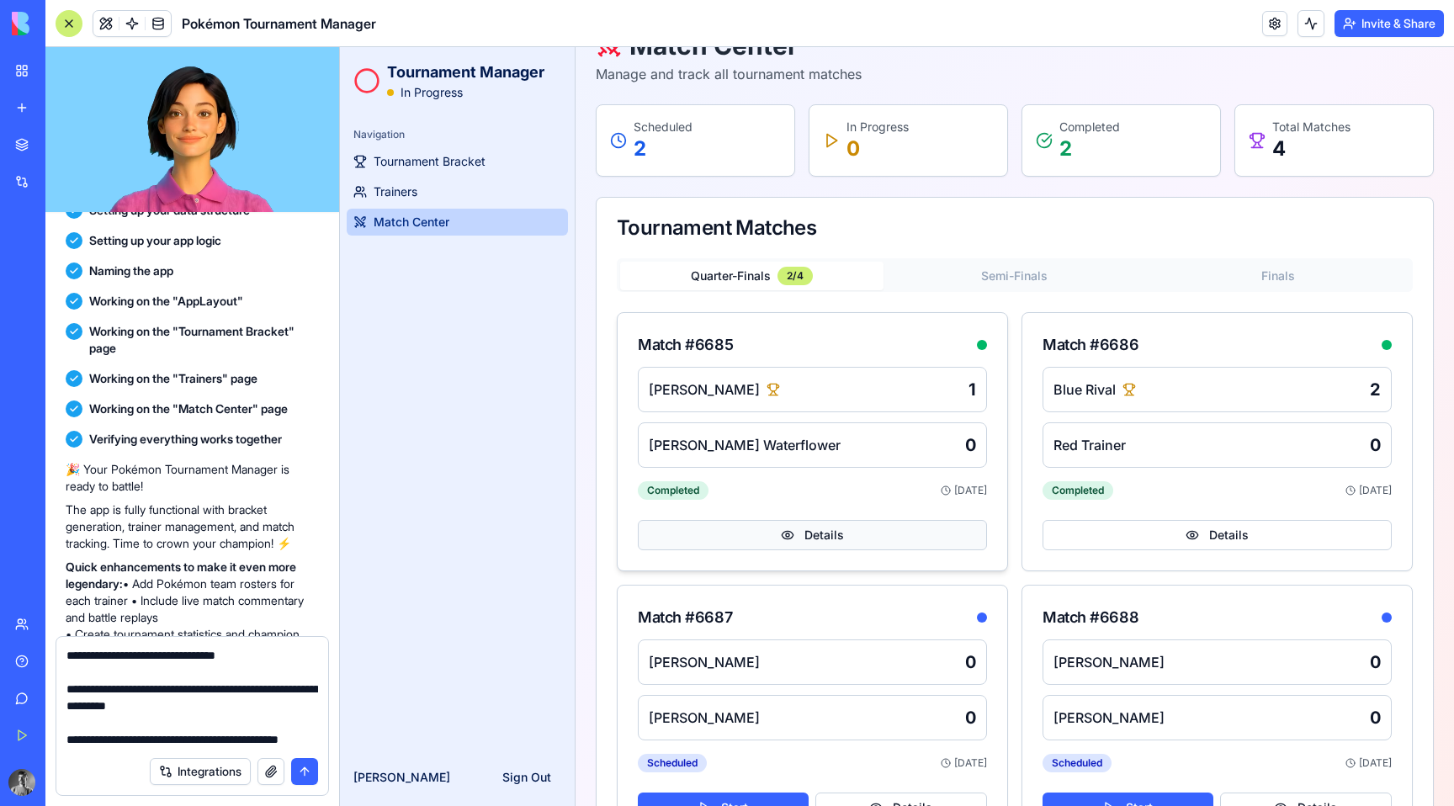
scroll to position [167, 0]
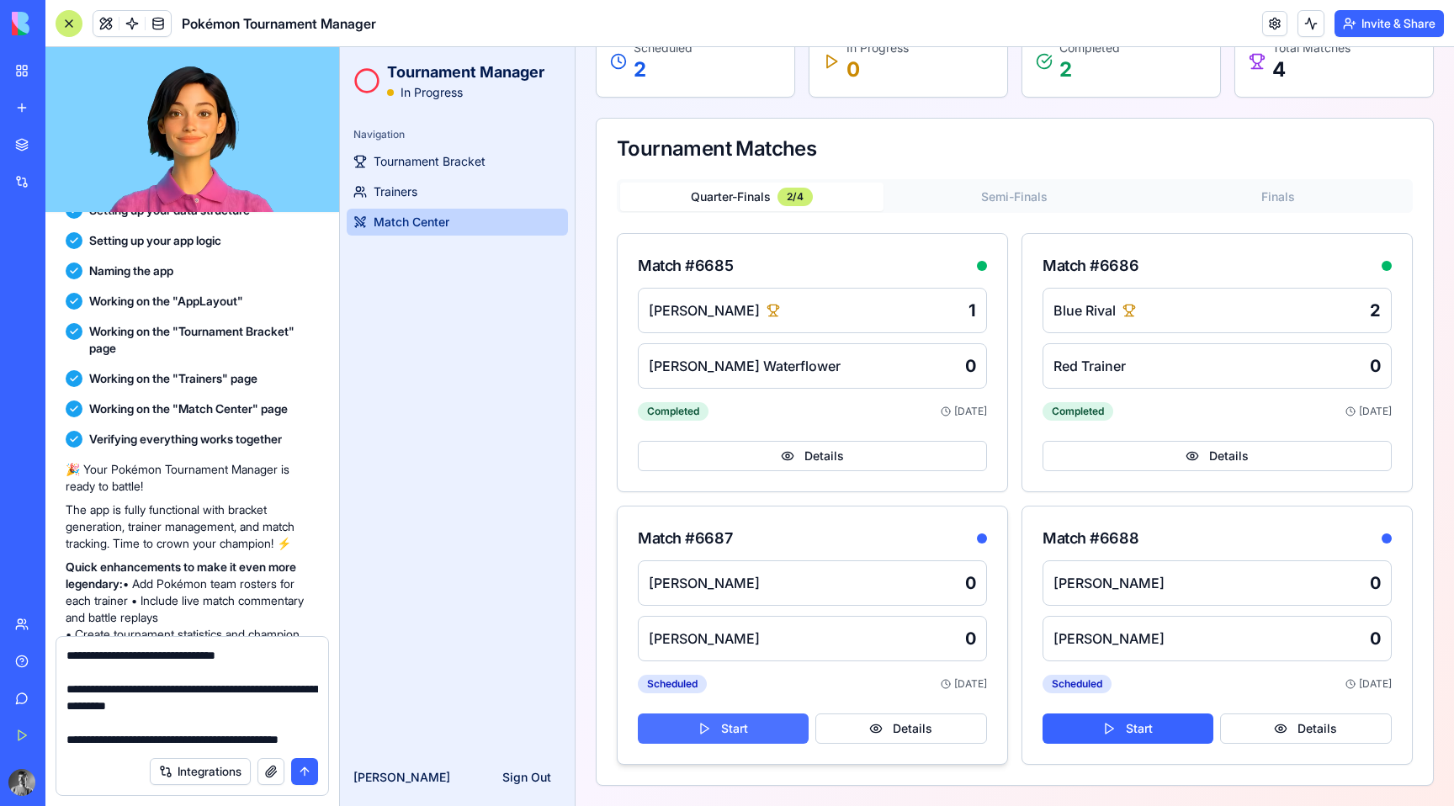
click at [718, 732] on button "Start" at bounding box center [723, 728] width 171 height 30
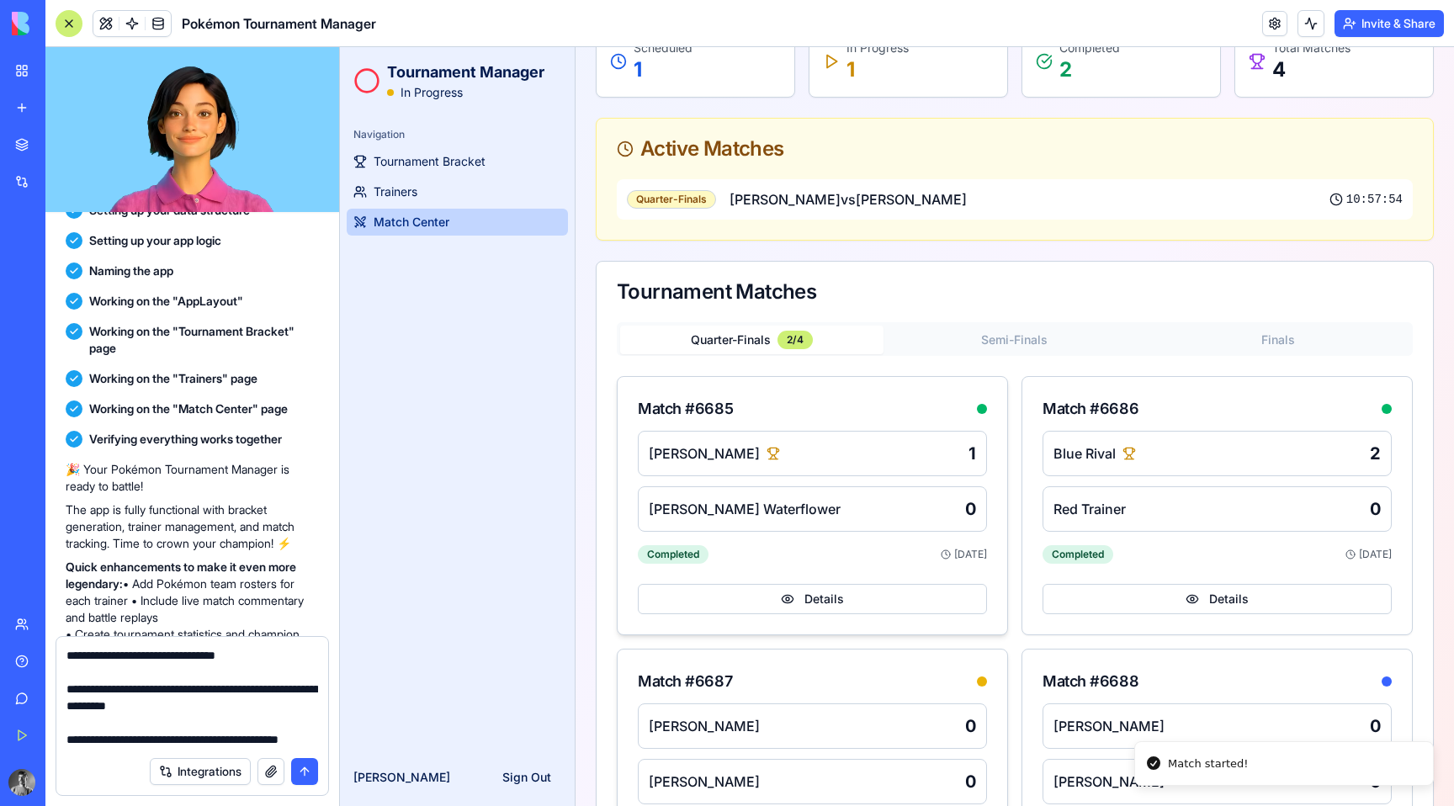
scroll to position [310, 0]
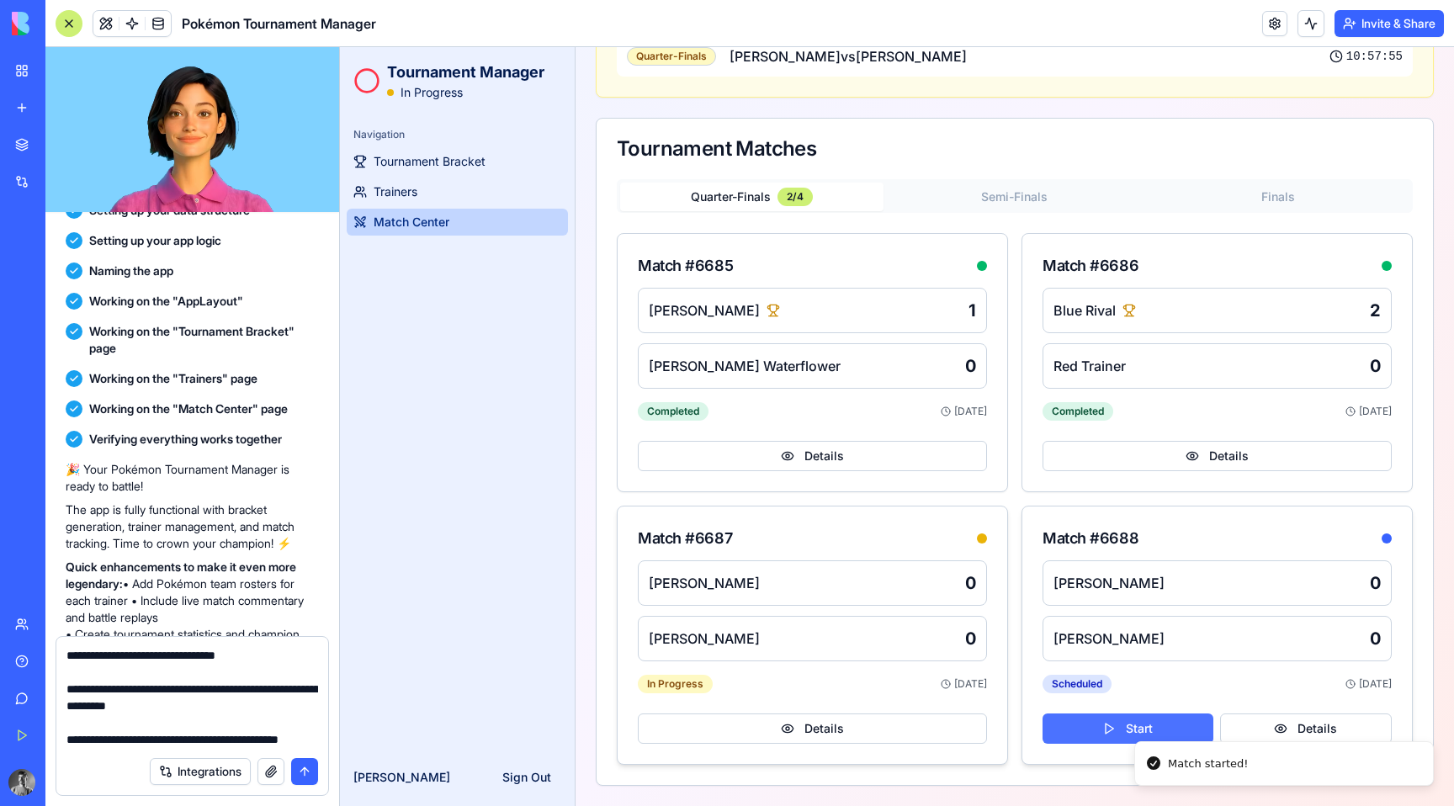
click at [1099, 724] on button "Start" at bounding box center [1127, 728] width 171 height 30
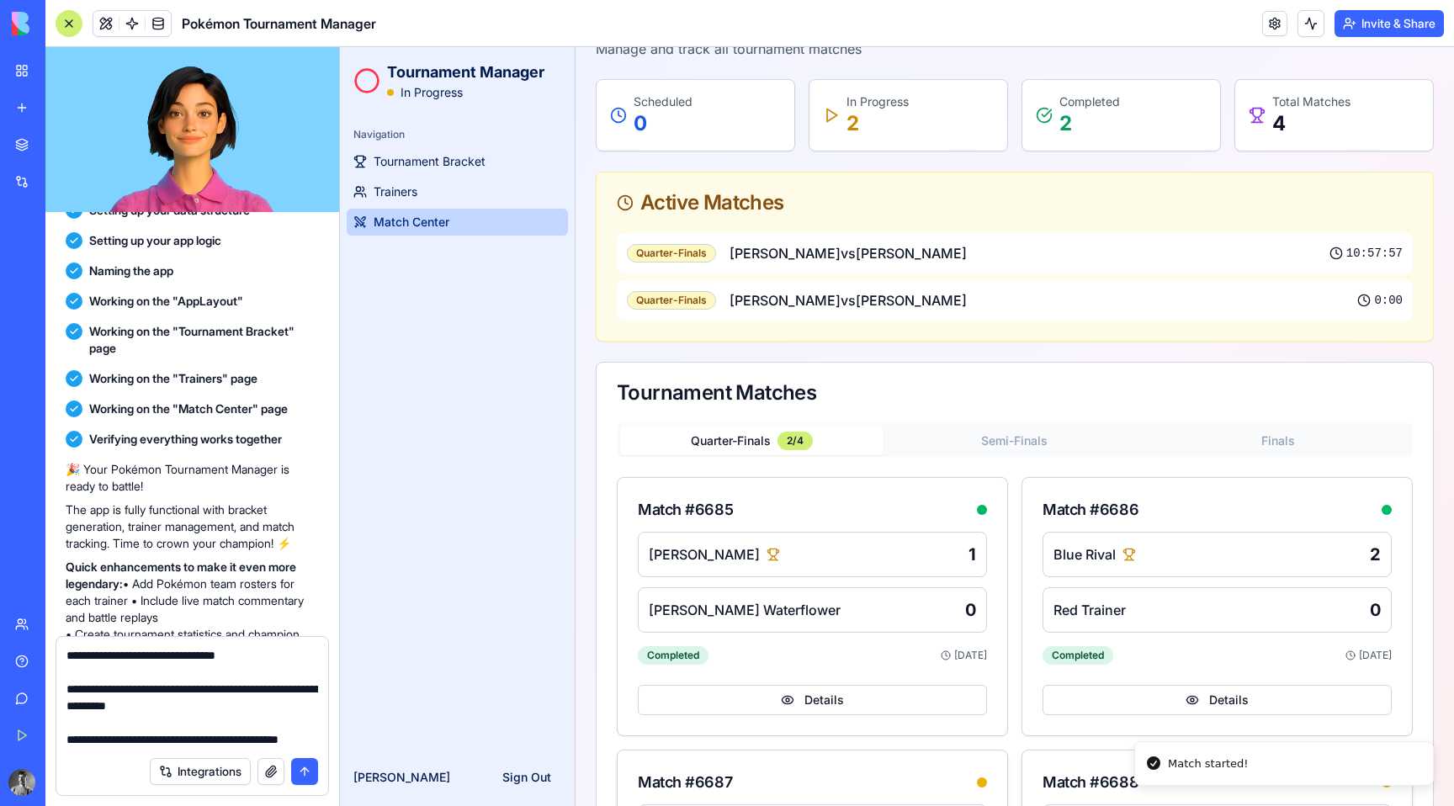
scroll to position [0, 0]
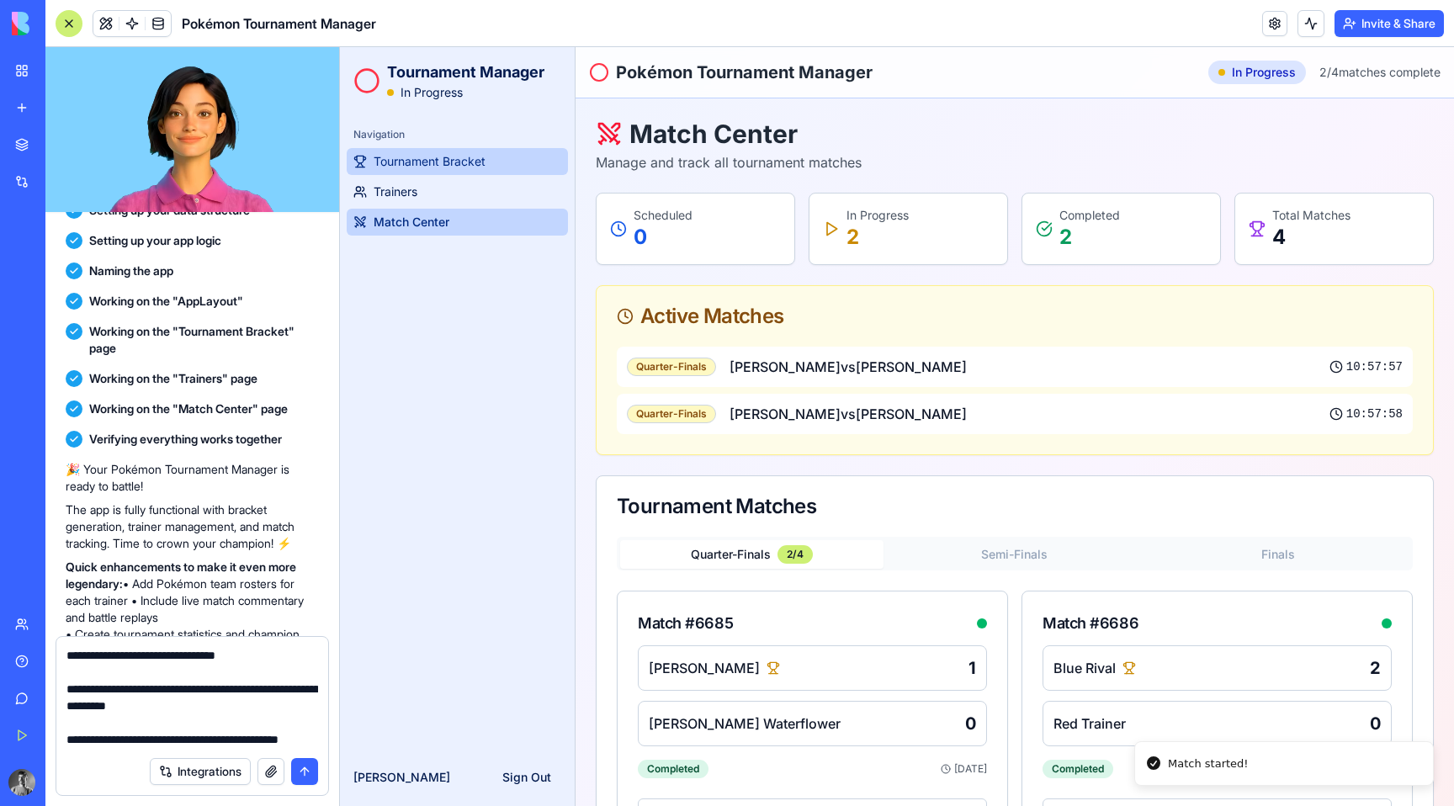
click at [426, 162] on span "Tournament Bracket" at bounding box center [429, 161] width 112 height 17
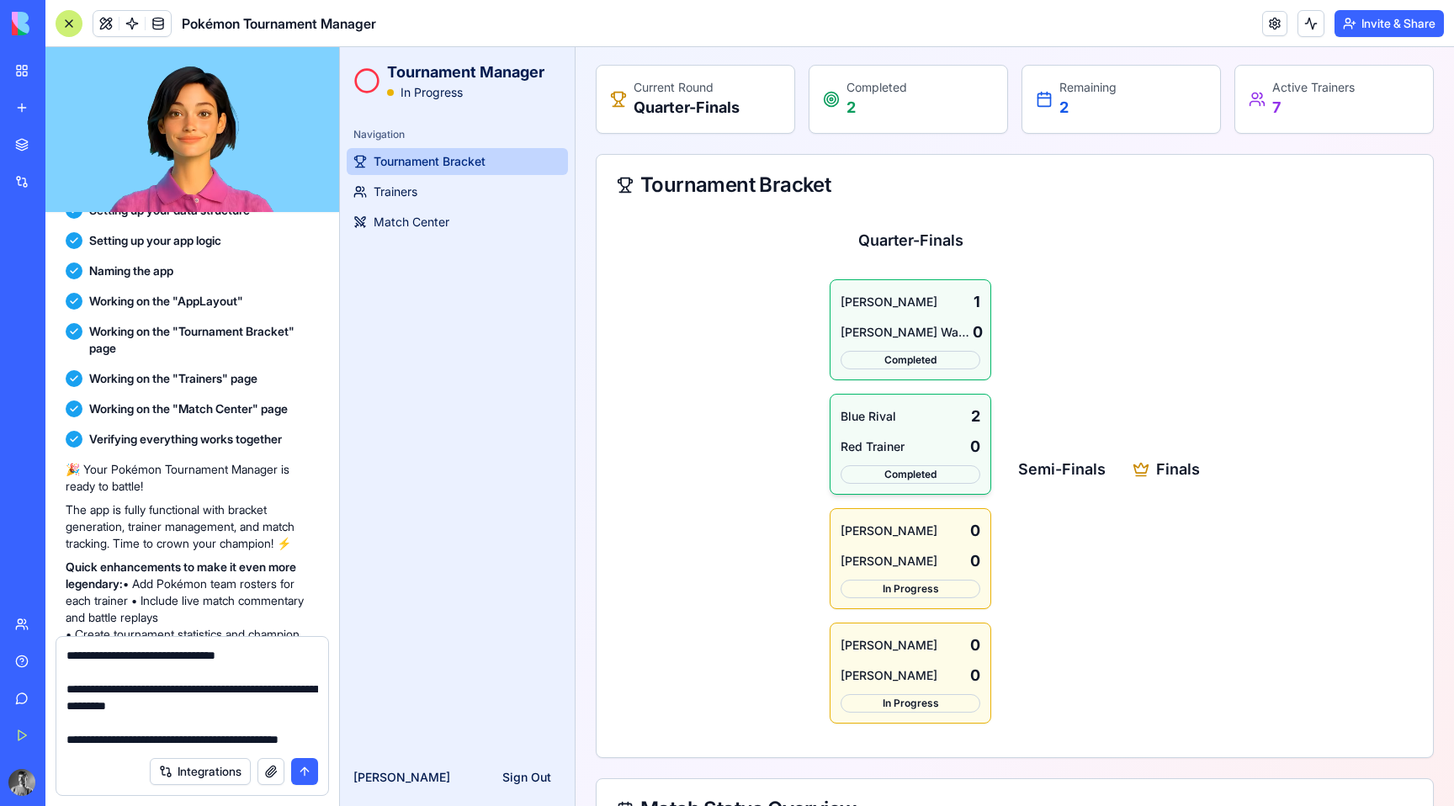
scroll to position [159, 0]
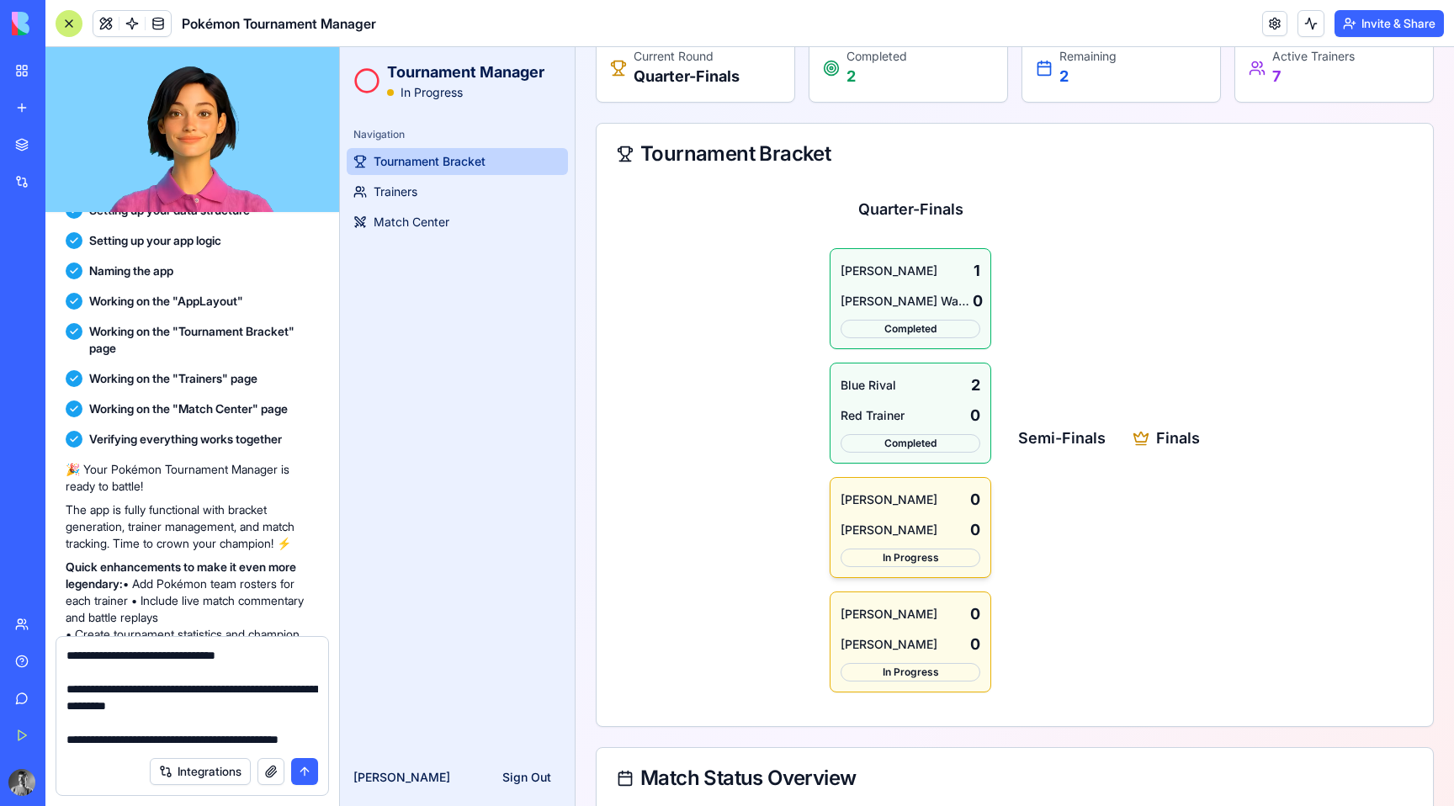
click at [922, 556] on div "In Progress" at bounding box center [910, 557] width 140 height 19
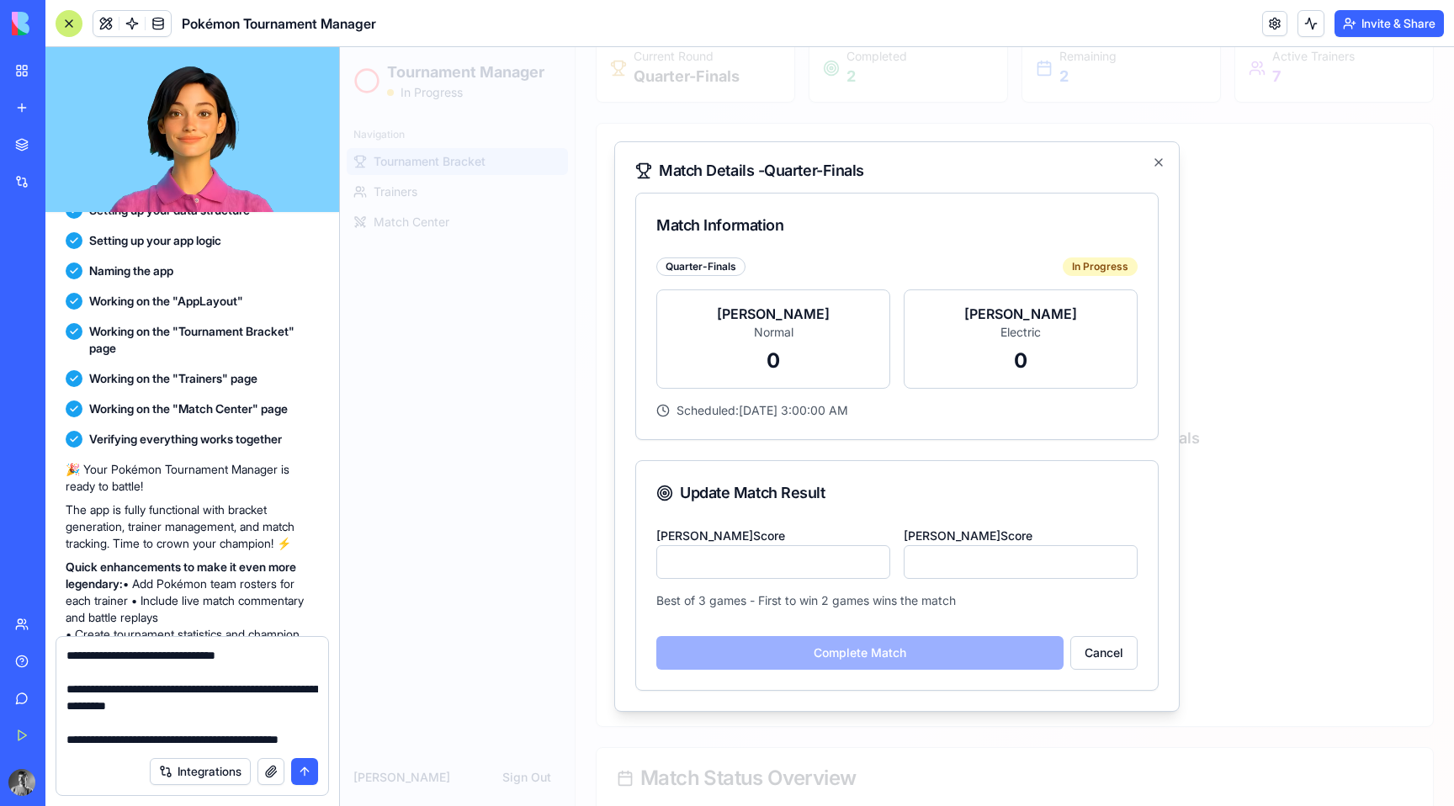
click at [875, 556] on input "*" at bounding box center [773, 562] width 234 height 34
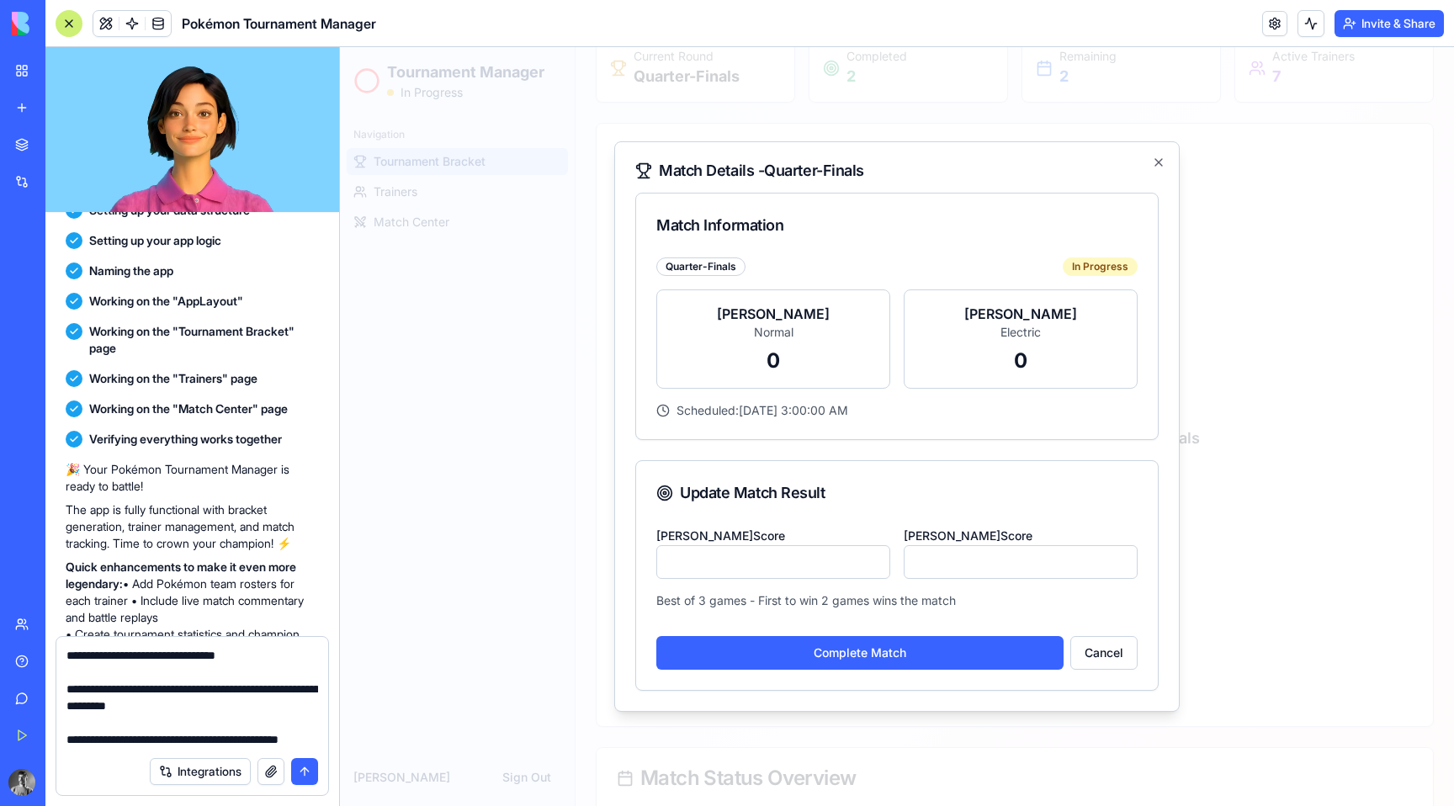
type input "*"
click at [875, 556] on input "*" at bounding box center [773, 562] width 234 height 34
click at [921, 647] on button "Complete Match" at bounding box center [859, 653] width 407 height 34
click at [1406, 700] on icon "Notifications alt+T" at bounding box center [1412, 703] width 13 height 13
click at [1006, 650] on button "Complete Match" at bounding box center [859, 653] width 407 height 34
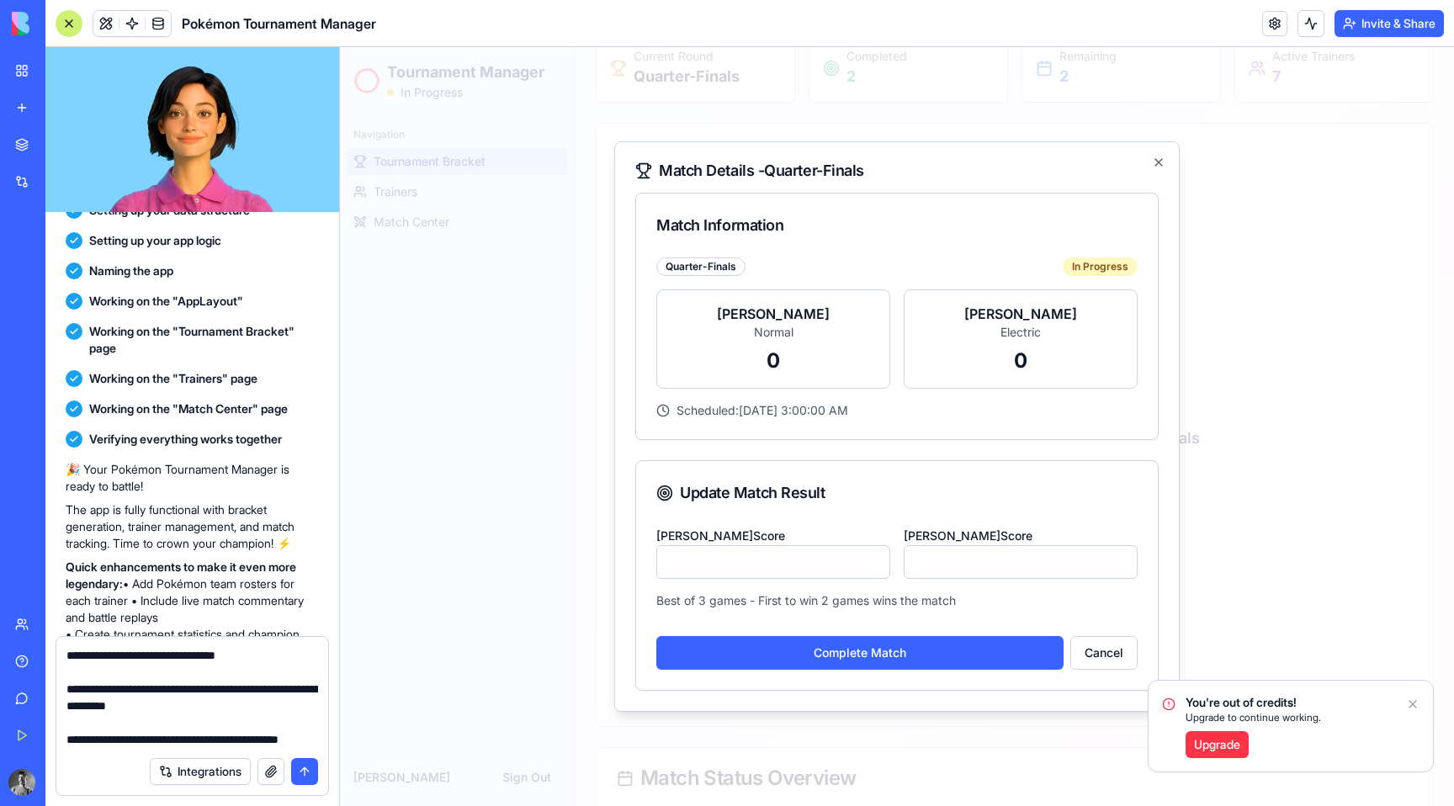
click at [1413, 701] on icon "Notifications alt+T" at bounding box center [1412, 703] width 13 height 13
click at [1109, 669] on button "Cancel" at bounding box center [1103, 653] width 67 height 34
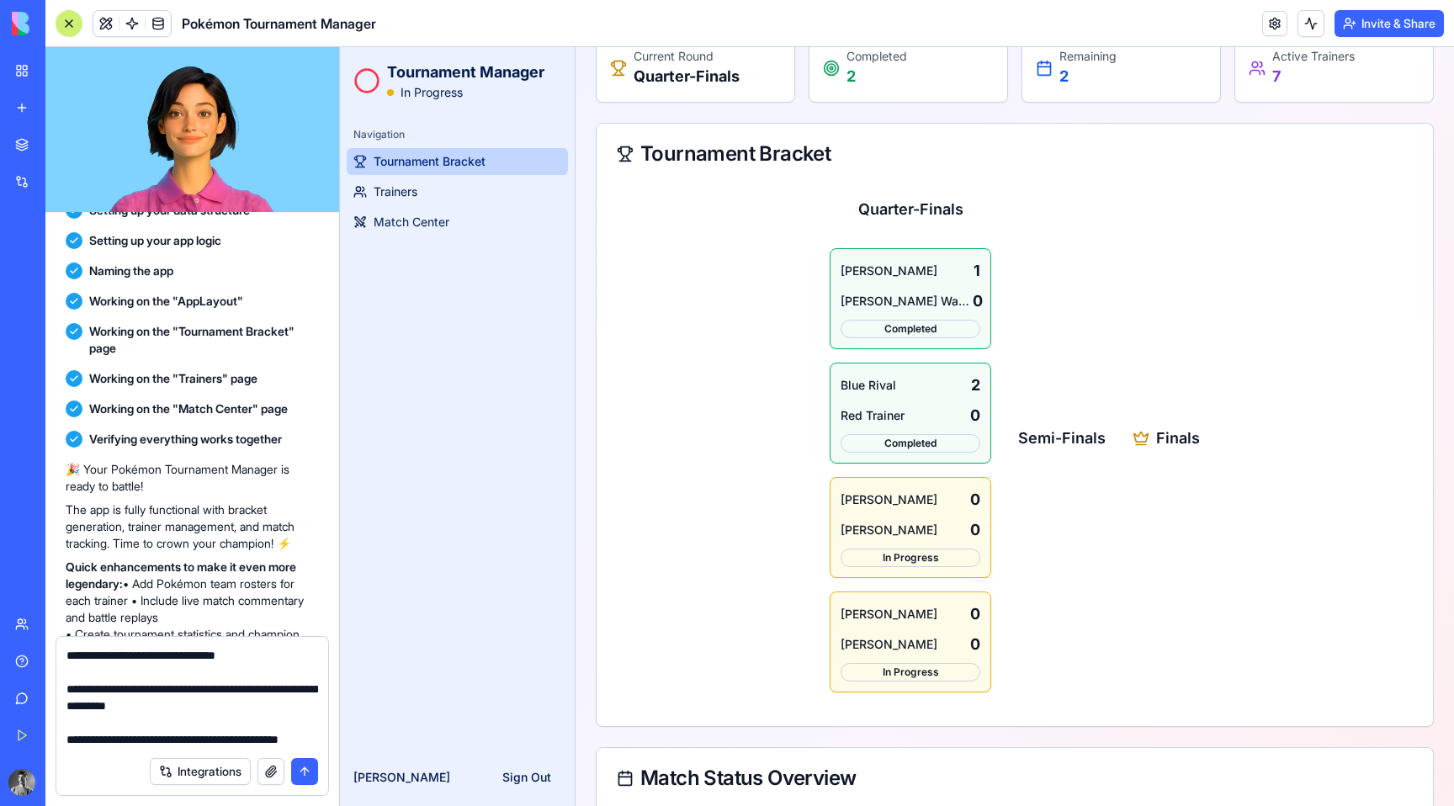
click at [180, 736] on textarea "**********" at bounding box center [192, 697] width 252 height 101
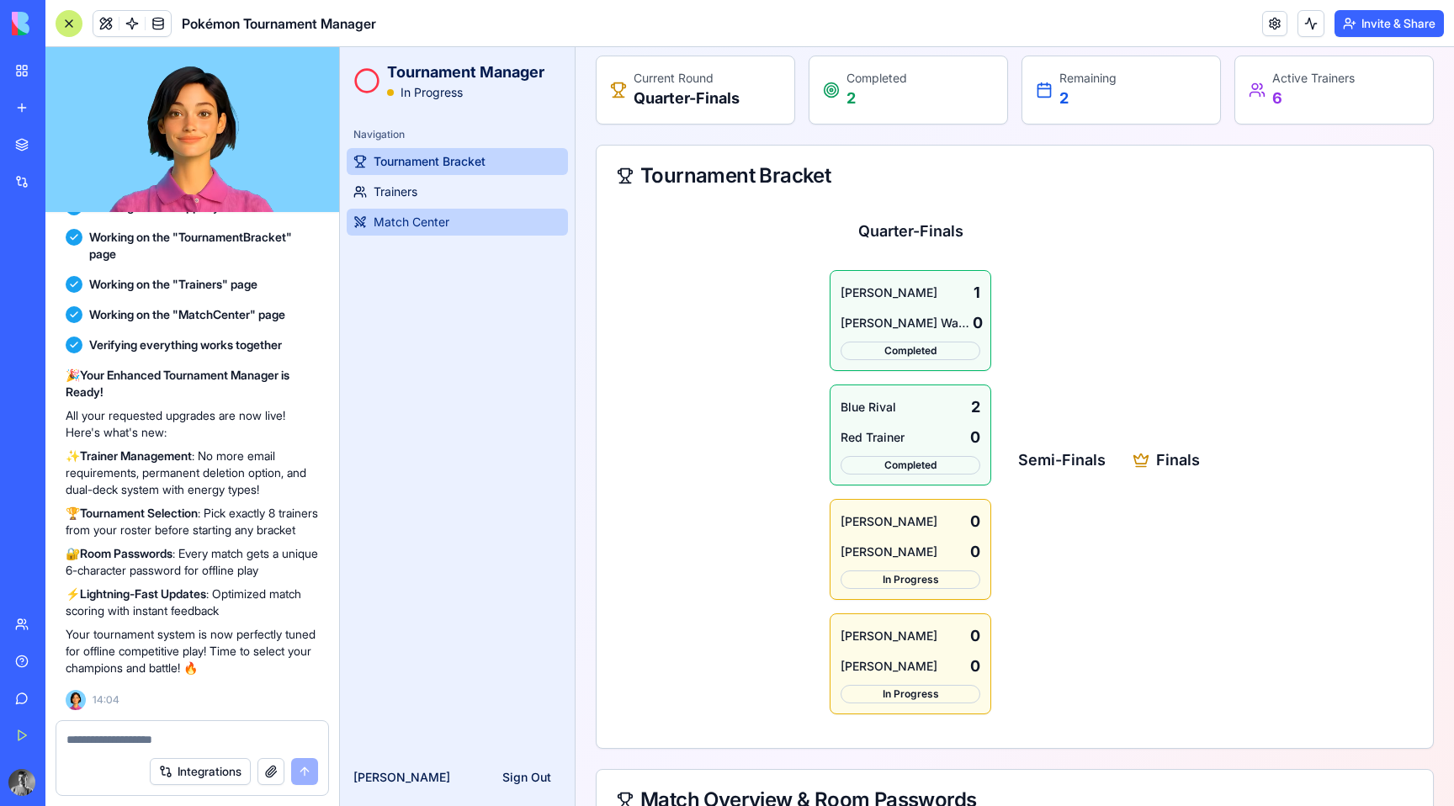
scroll to position [124, 0]
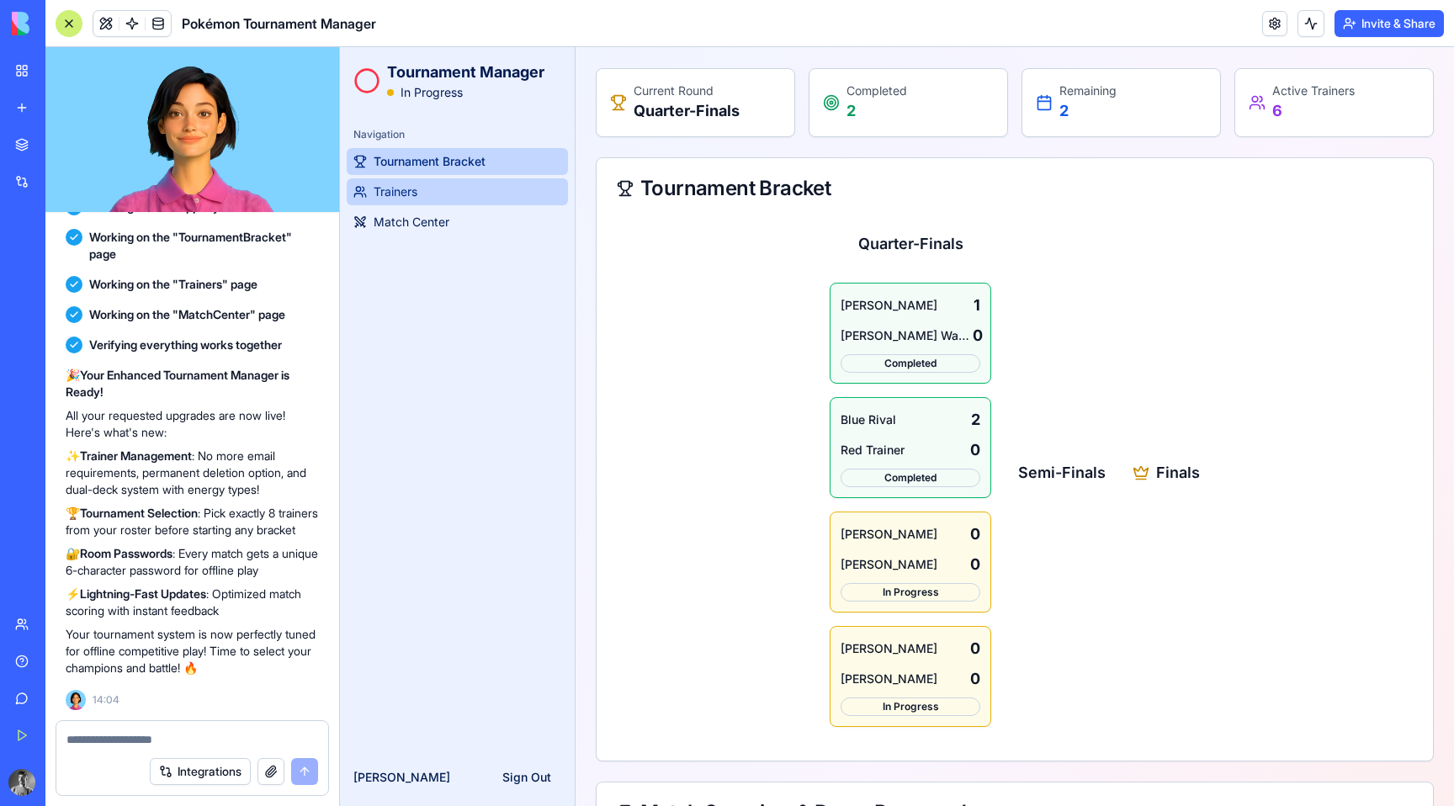
click at [447, 201] on link "Trainers" at bounding box center [457, 191] width 221 height 27
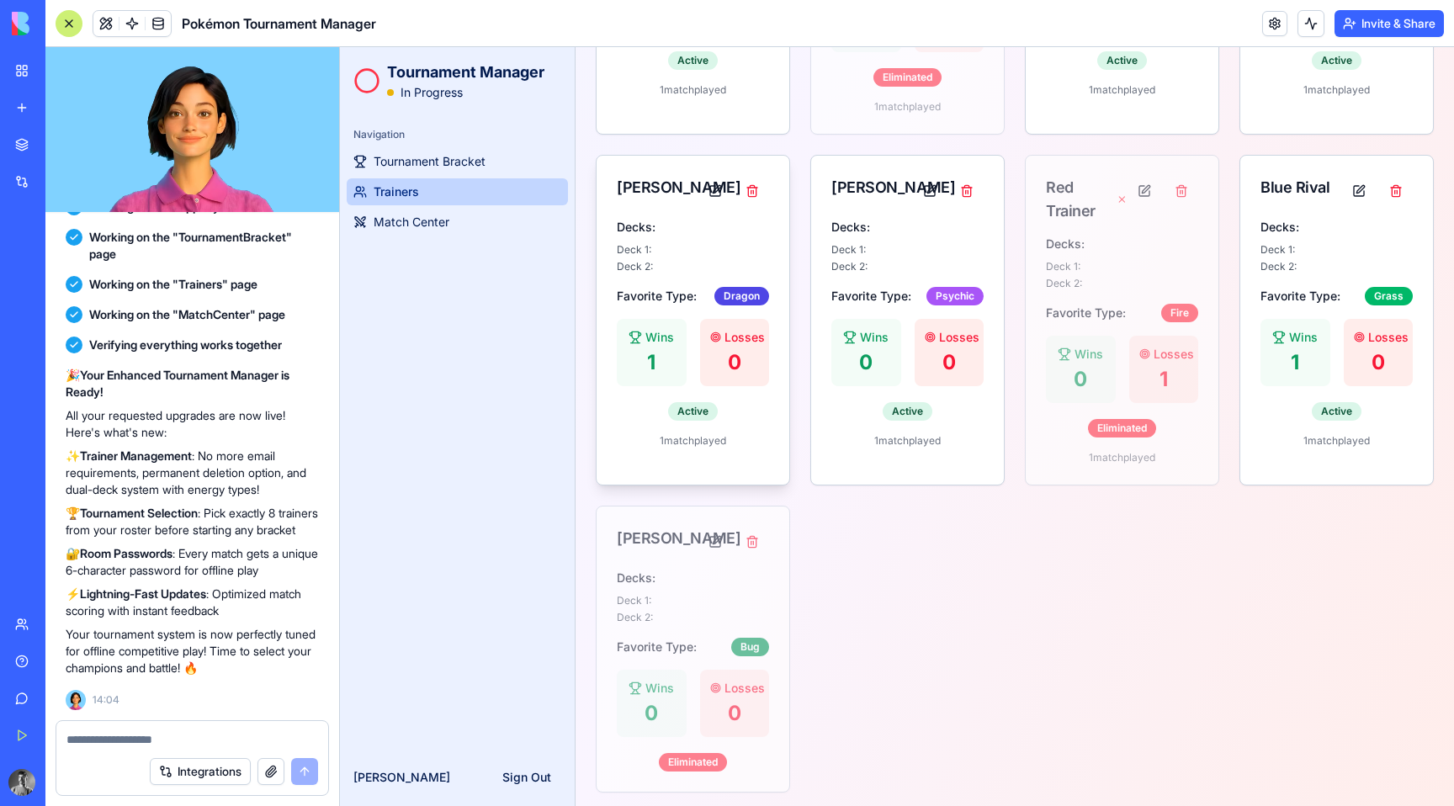
scroll to position [1119, 0]
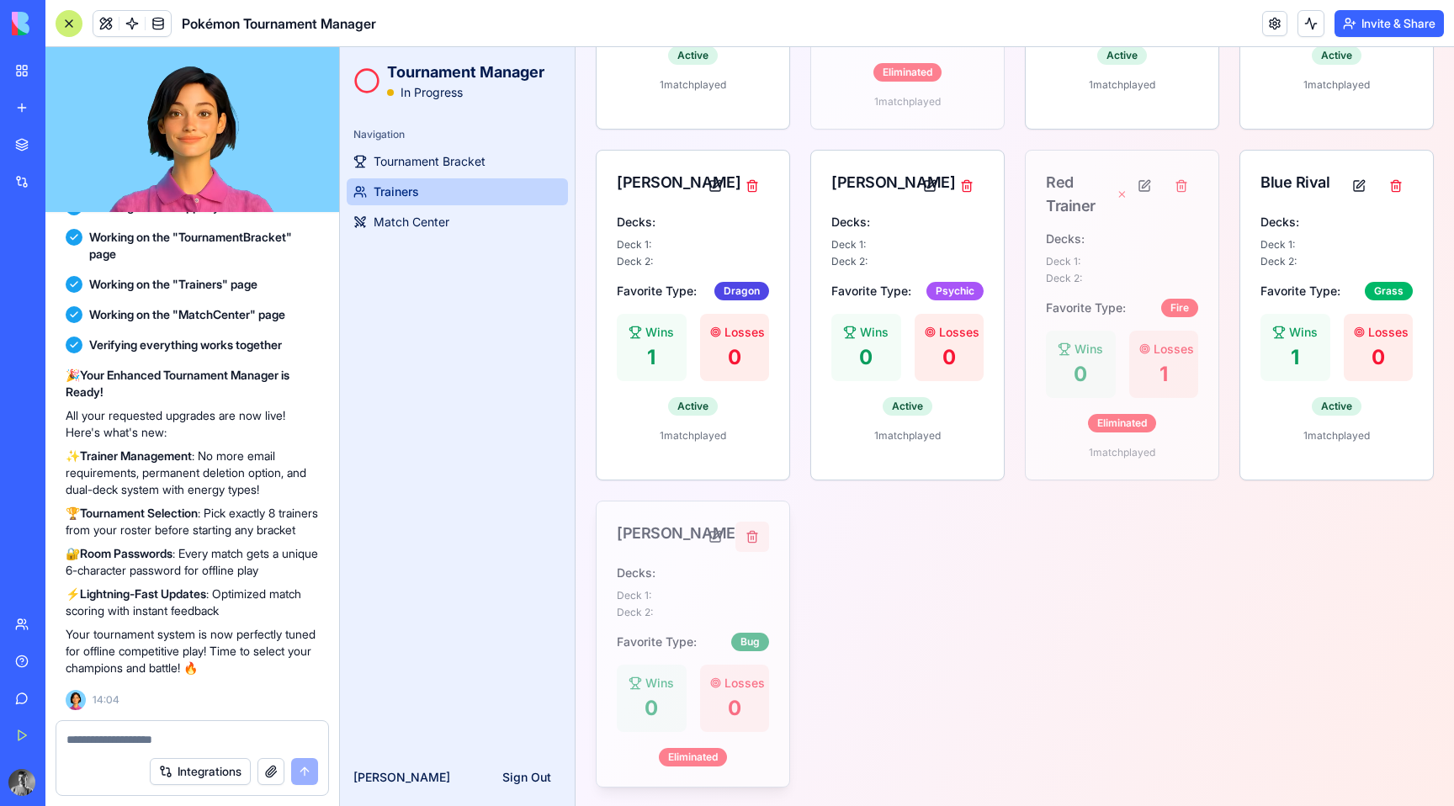
click at [753, 537] on button at bounding box center [752, 537] width 34 height 30
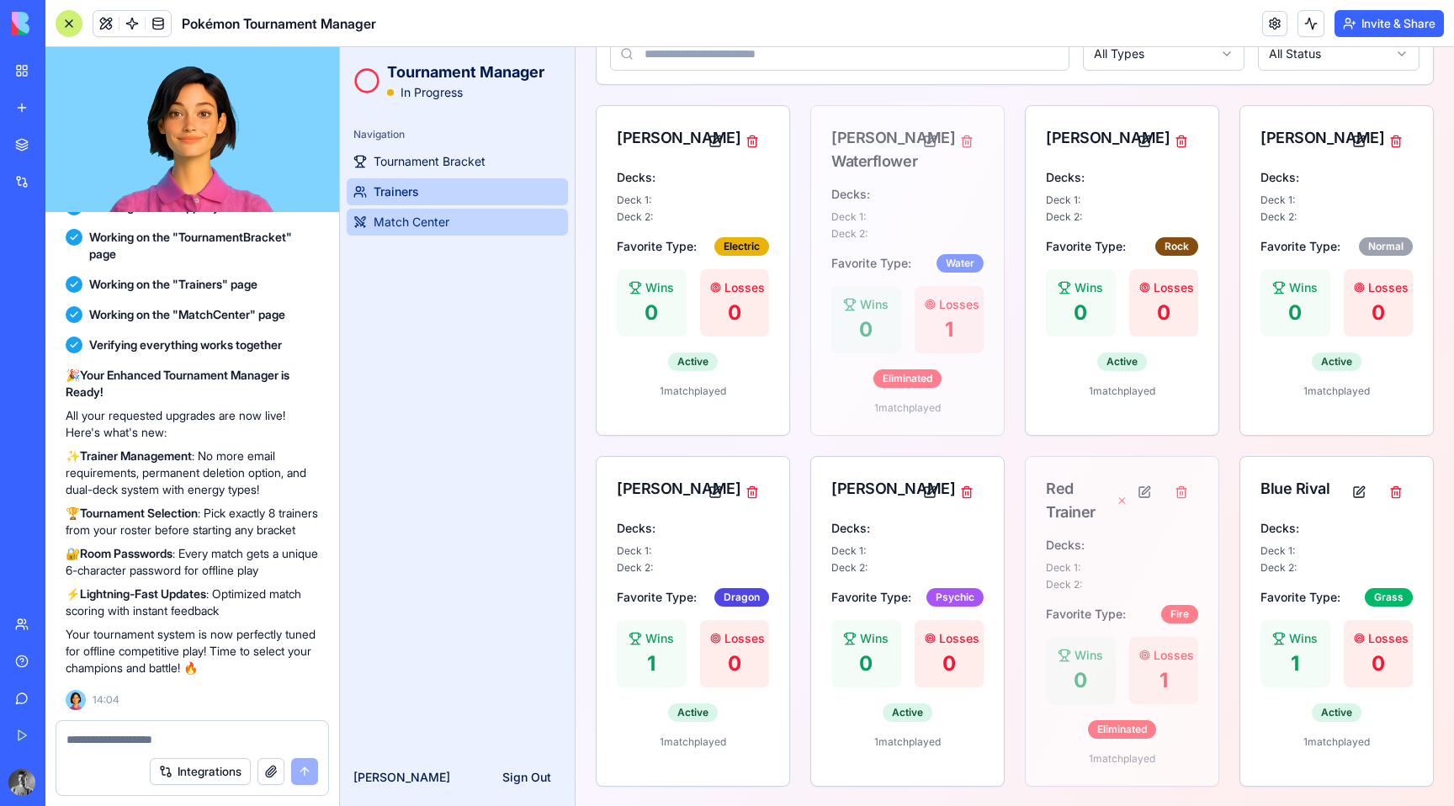
click at [468, 216] on link "Match Center" at bounding box center [457, 222] width 221 height 27
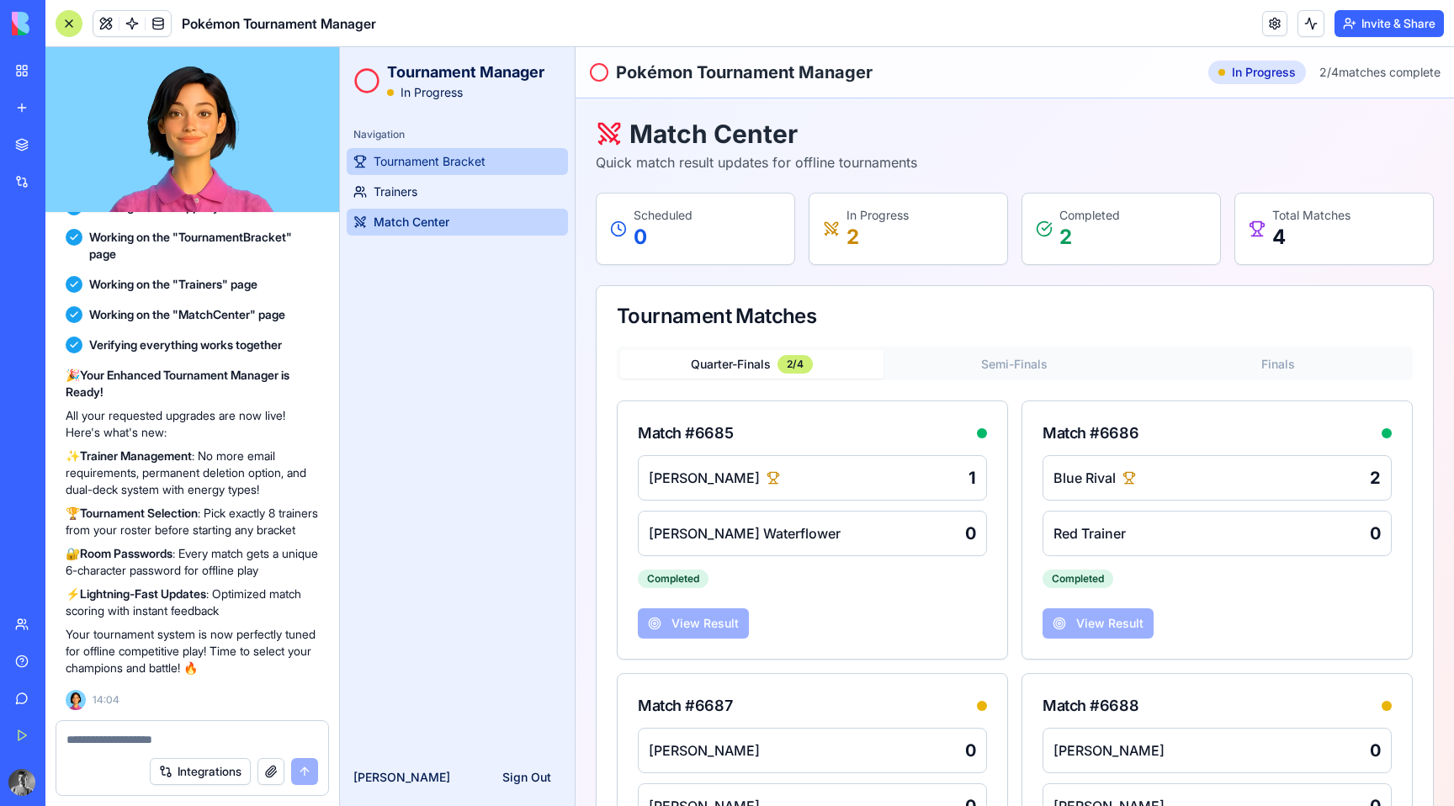
click at [467, 158] on span "Tournament Bracket" at bounding box center [429, 161] width 112 height 17
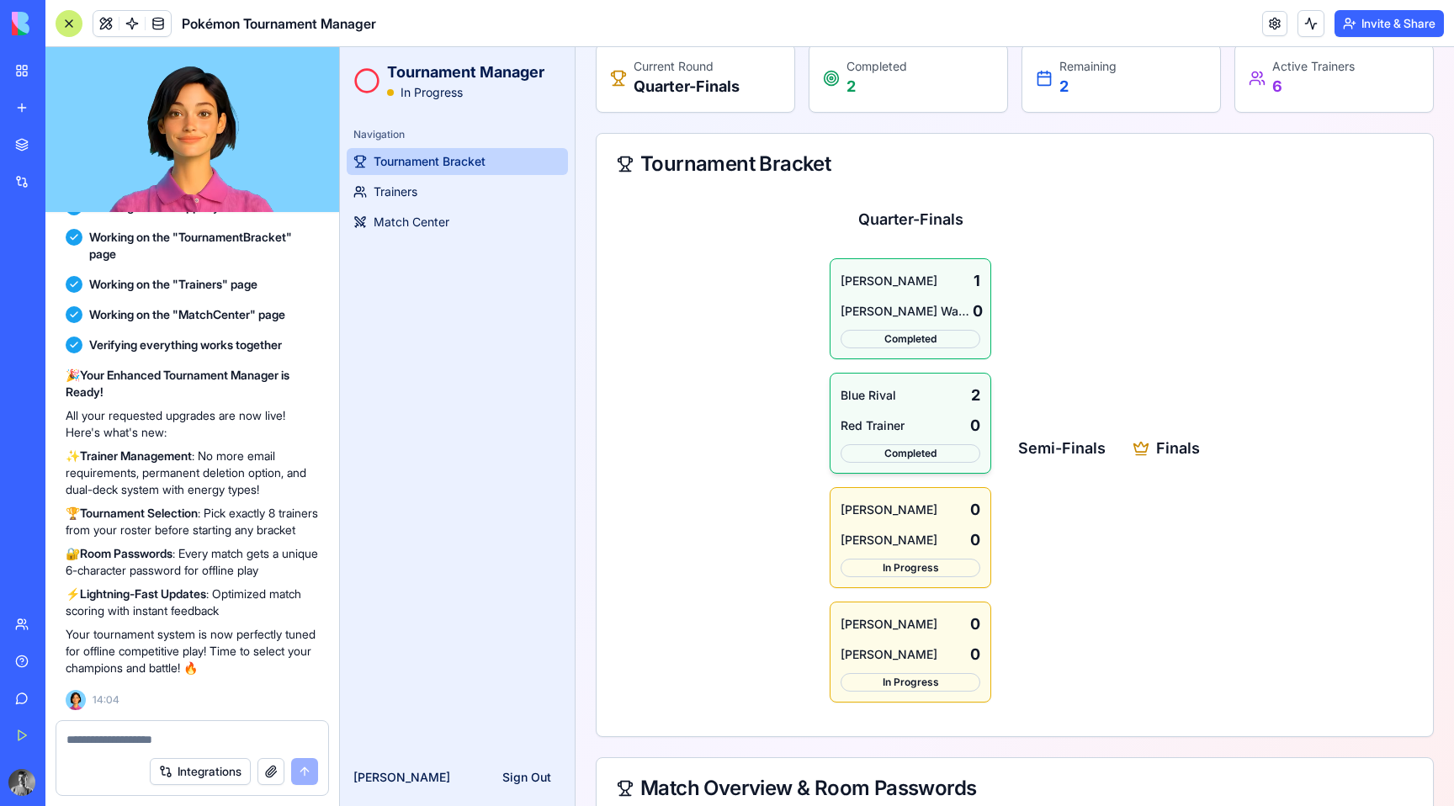
scroll to position [166, 0]
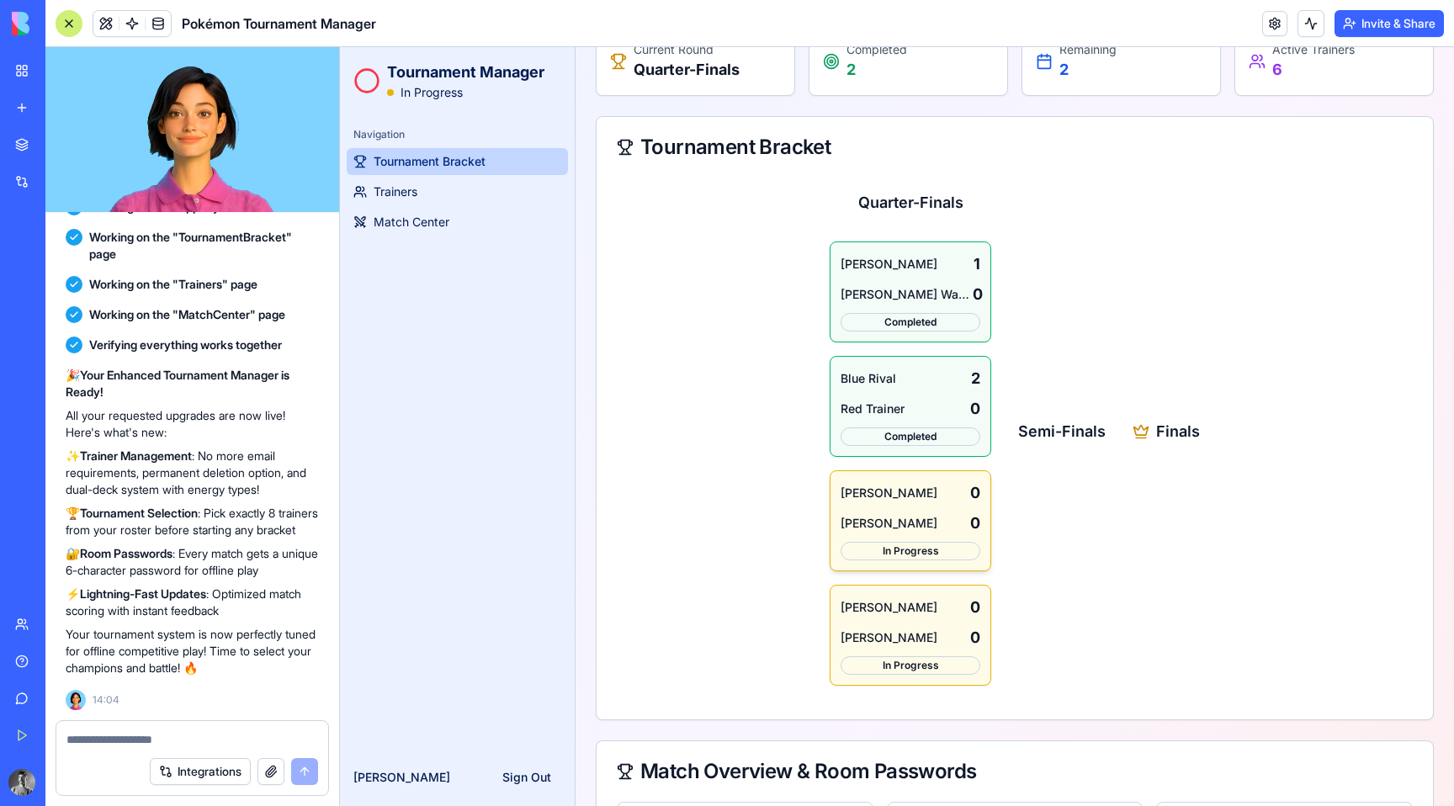
click at [908, 553] on div "In Progress" at bounding box center [910, 551] width 140 height 19
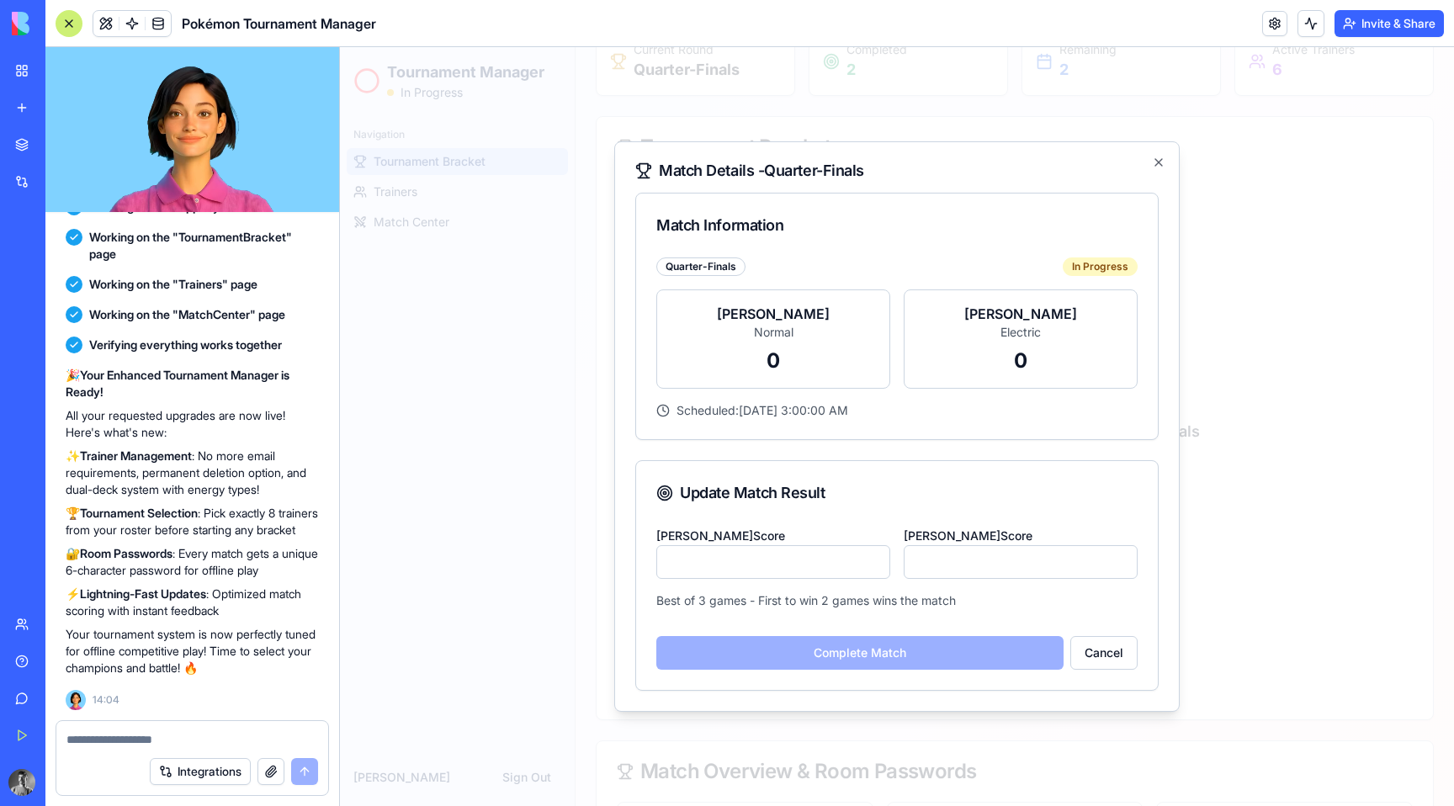
click at [814, 560] on input "*" at bounding box center [773, 562] width 234 height 34
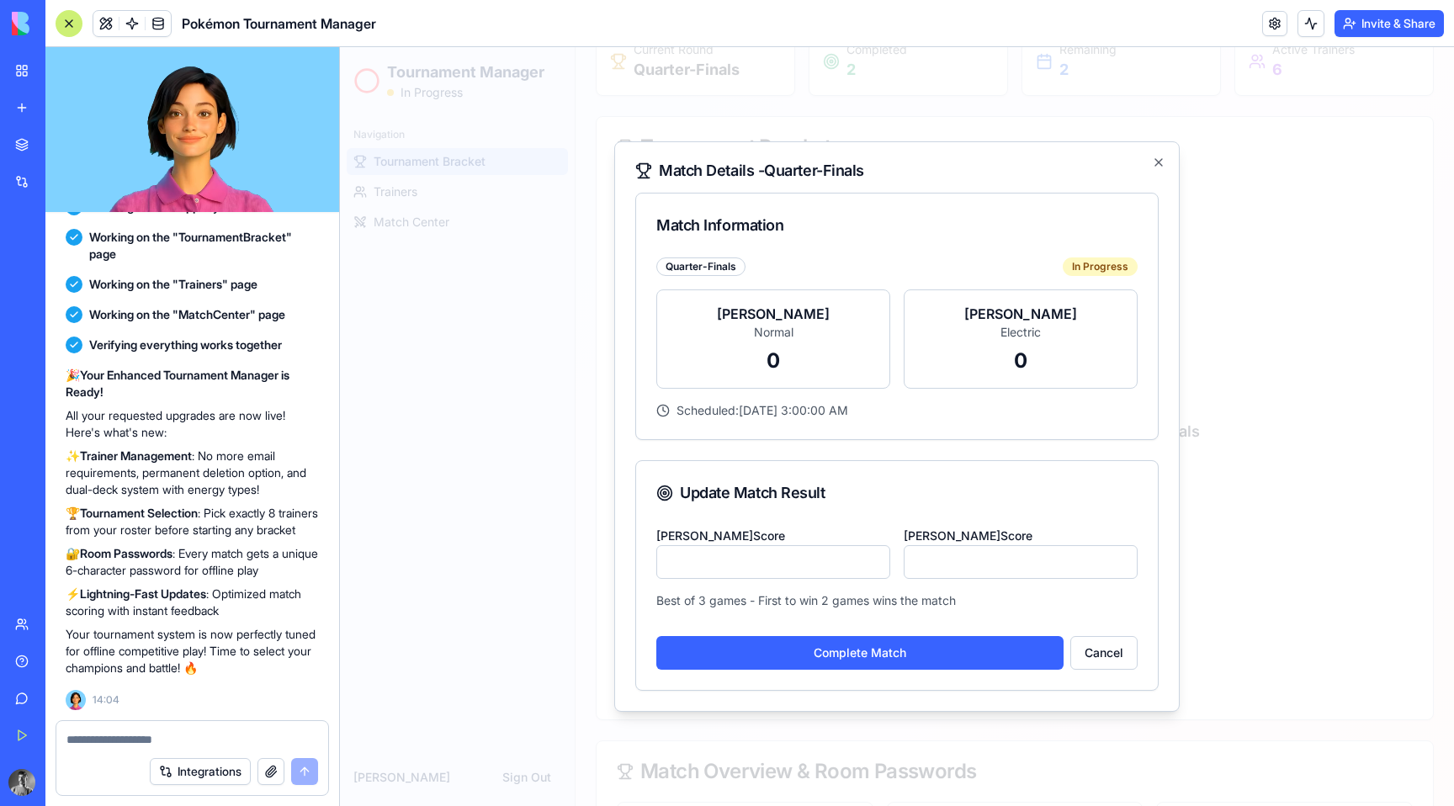
click at [876, 557] on input "*" at bounding box center [773, 562] width 234 height 34
type input "*"
click at [876, 557] on input "*" at bounding box center [773, 562] width 234 height 34
click at [951, 646] on button "Complete Match" at bounding box center [859, 653] width 407 height 34
click at [1421, 700] on div "You're out of credits! Upgrade to continue working. Upgrade" at bounding box center [1290, 726] width 284 height 91
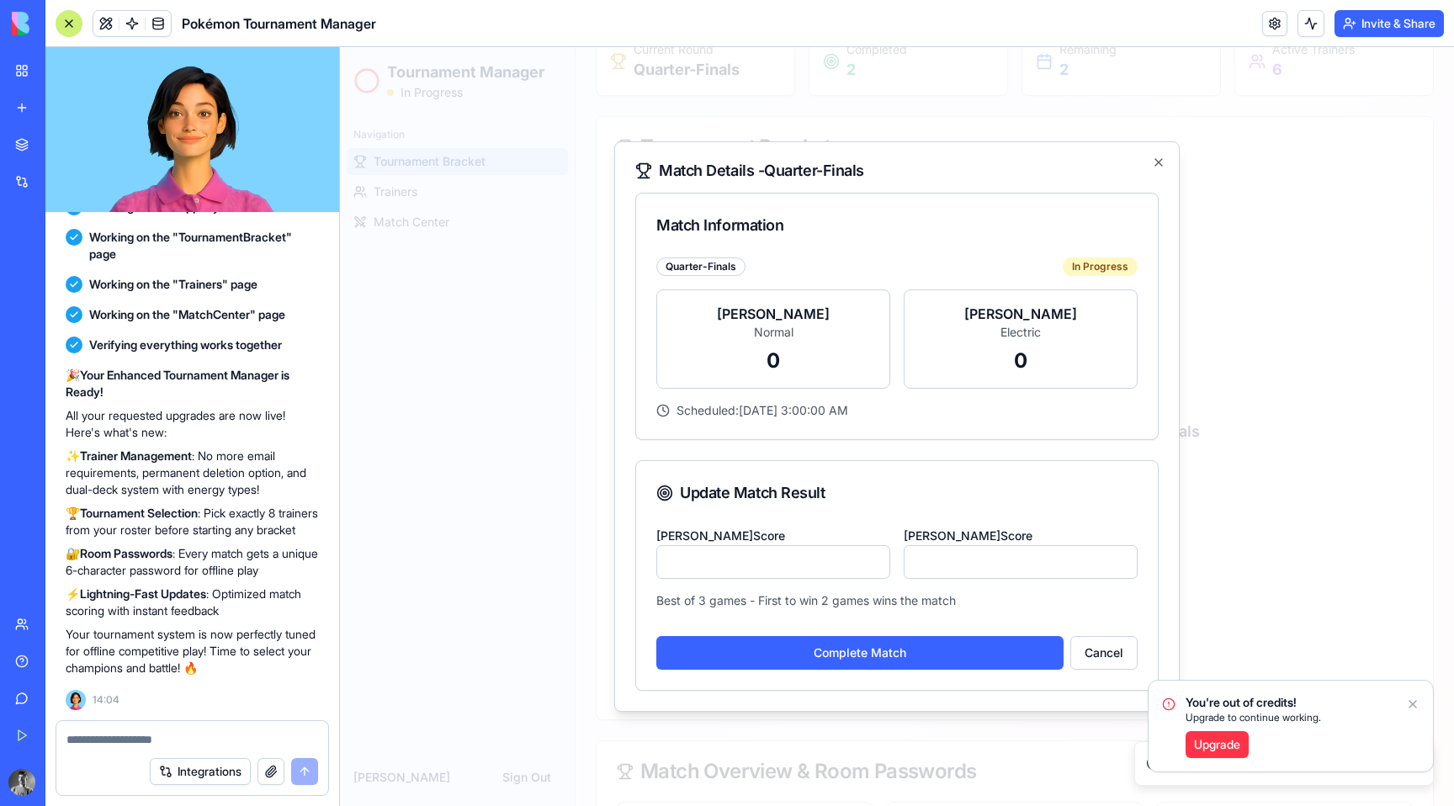
click at [1409, 701] on icon "Notifications alt+T" at bounding box center [1412, 704] width 7 height 7
click at [1164, 170] on div "Match Details - Quarter-Finals Match Information Quarter-Finals In Progress Gar…" at bounding box center [896, 426] width 565 height 570
click at [1158, 163] on icon "button" at bounding box center [1158, 162] width 7 height 7
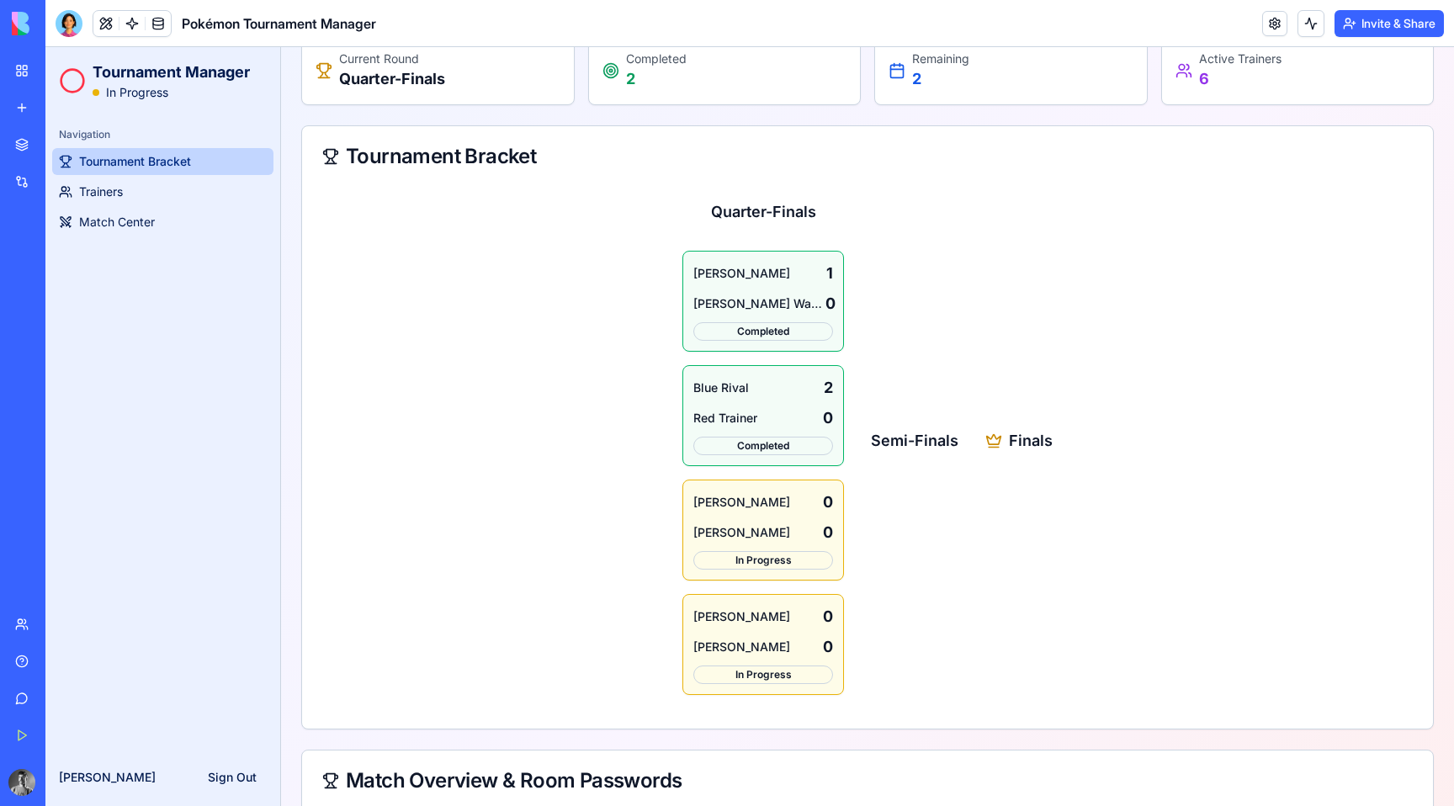
scroll to position [148, 0]
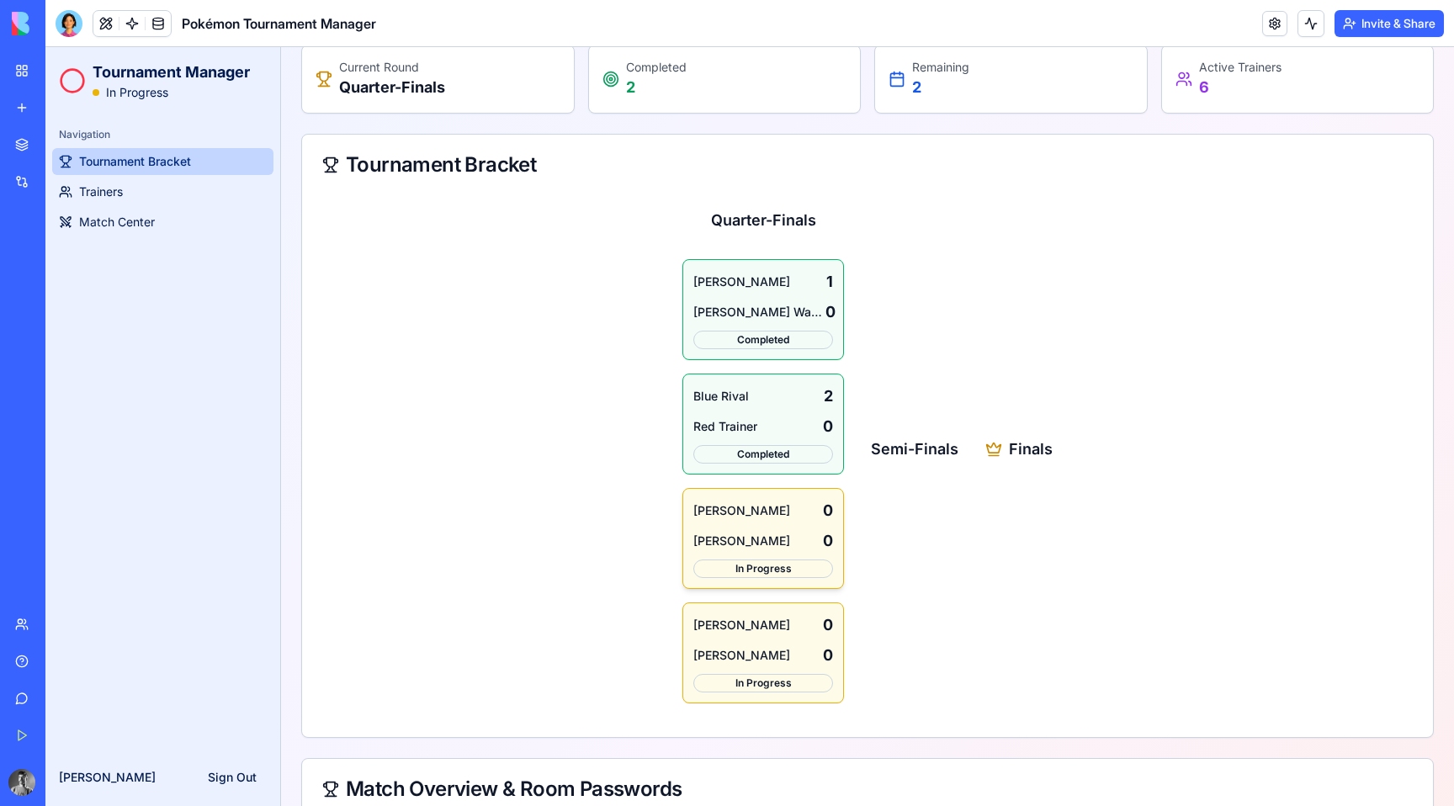
click at [738, 570] on div "In Progress" at bounding box center [763, 568] width 140 height 19
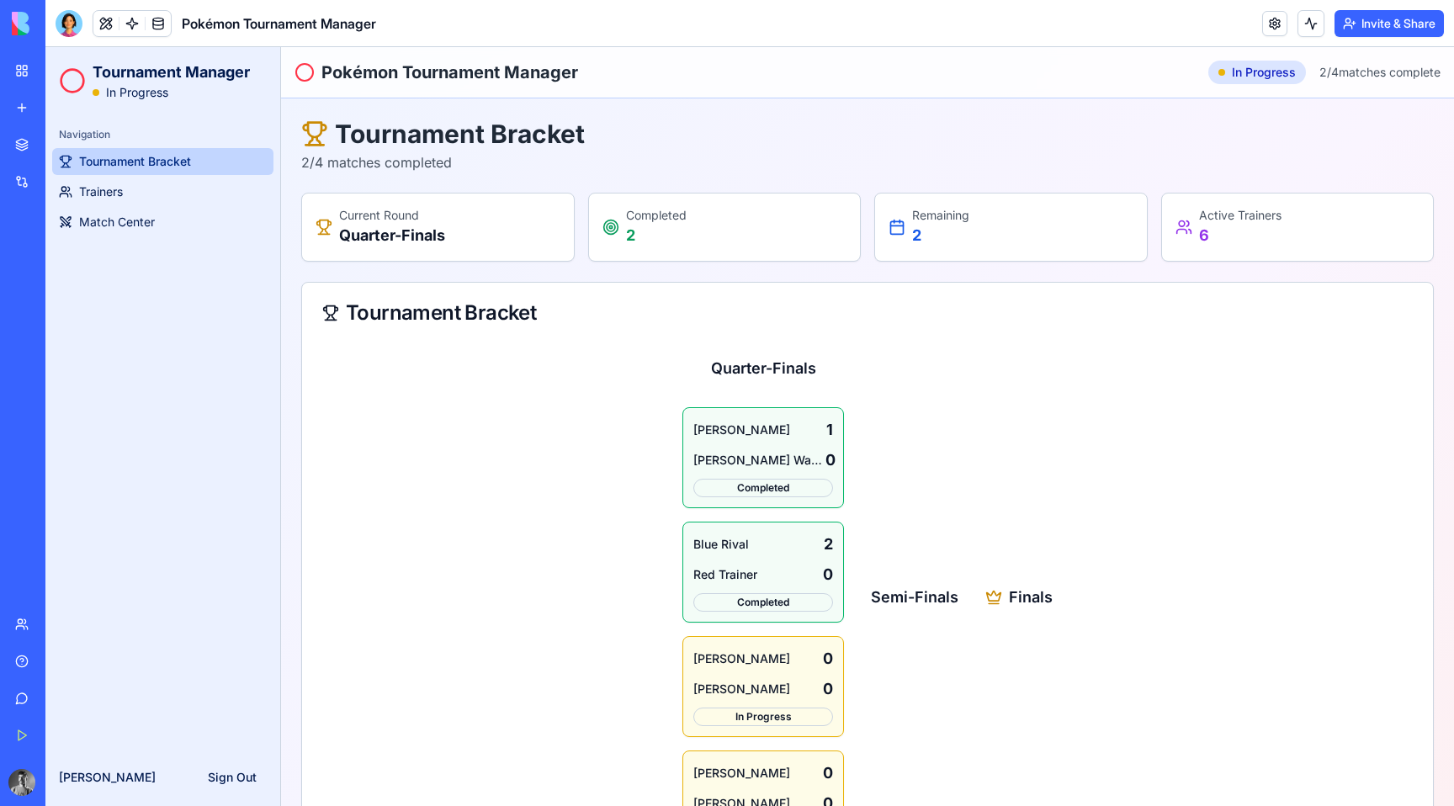
click at [135, 96] on span "In Progress" at bounding box center [137, 92] width 62 height 17
click at [71, 23] on div at bounding box center [69, 23] width 27 height 27
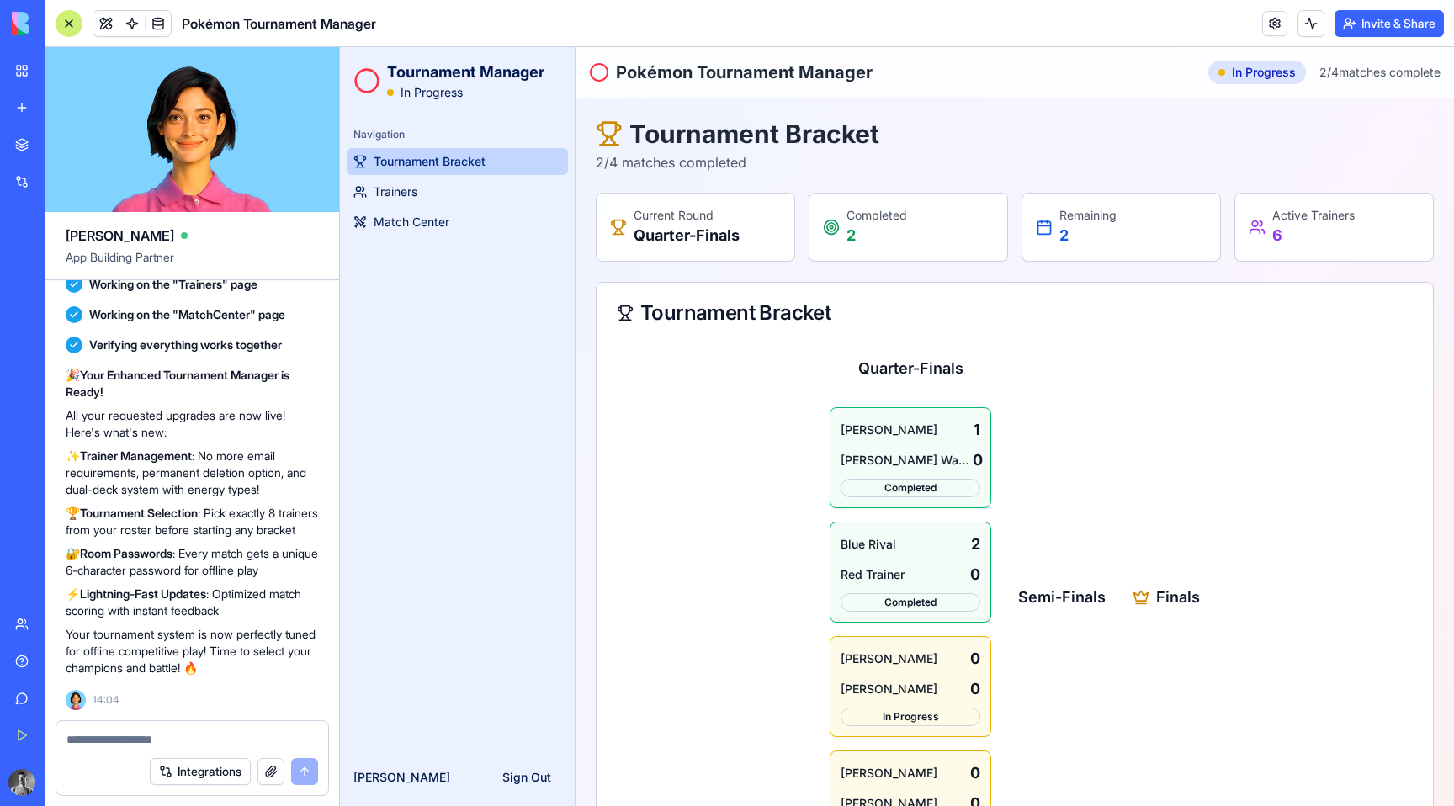
click at [166, 737] on textarea at bounding box center [192, 739] width 252 height 17
type textarea "*"
click at [262, 744] on textarea "**********" at bounding box center [192, 739] width 252 height 17
type textarea "**********"
click at [303, 775] on button "submit" at bounding box center [304, 771] width 27 height 27
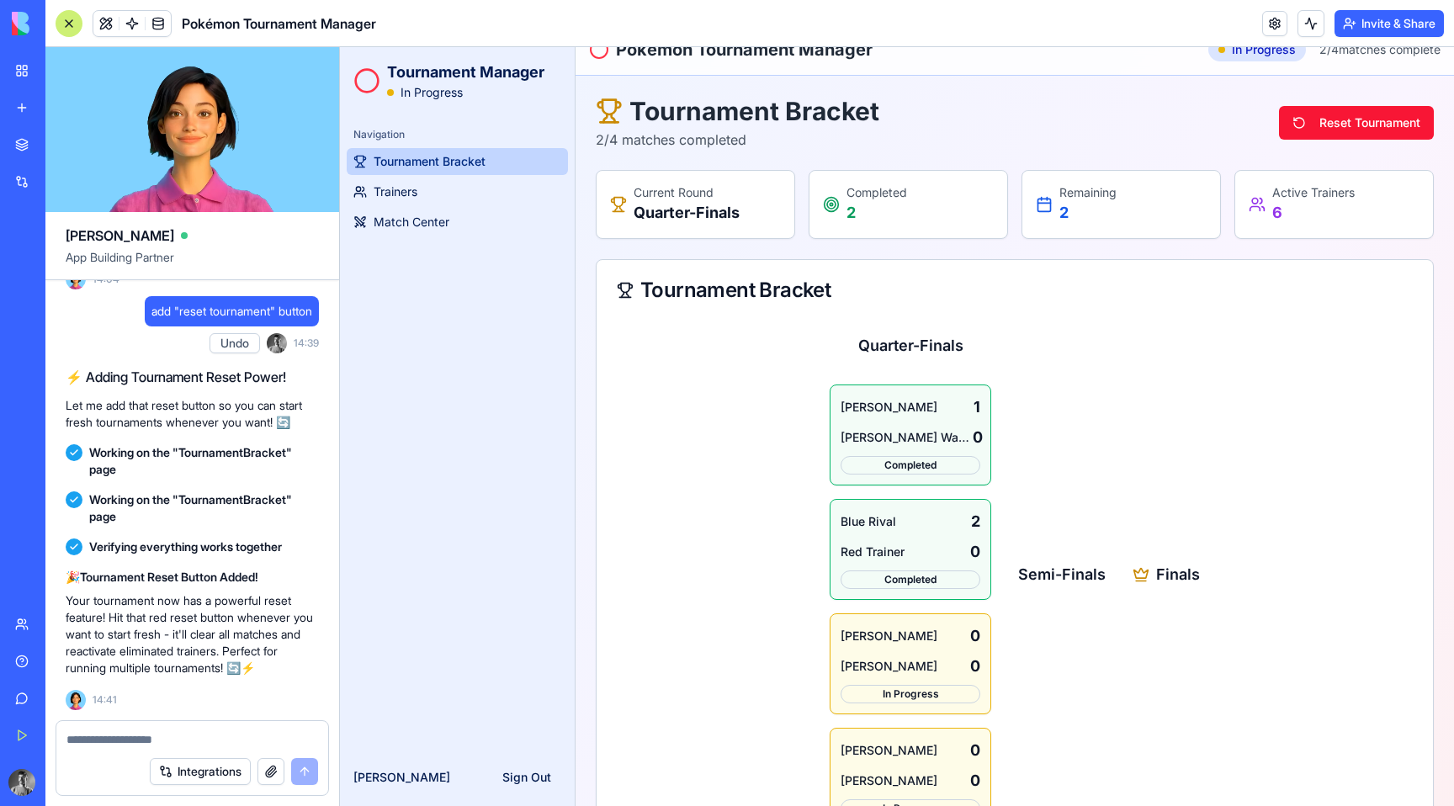
scroll to position [35, 0]
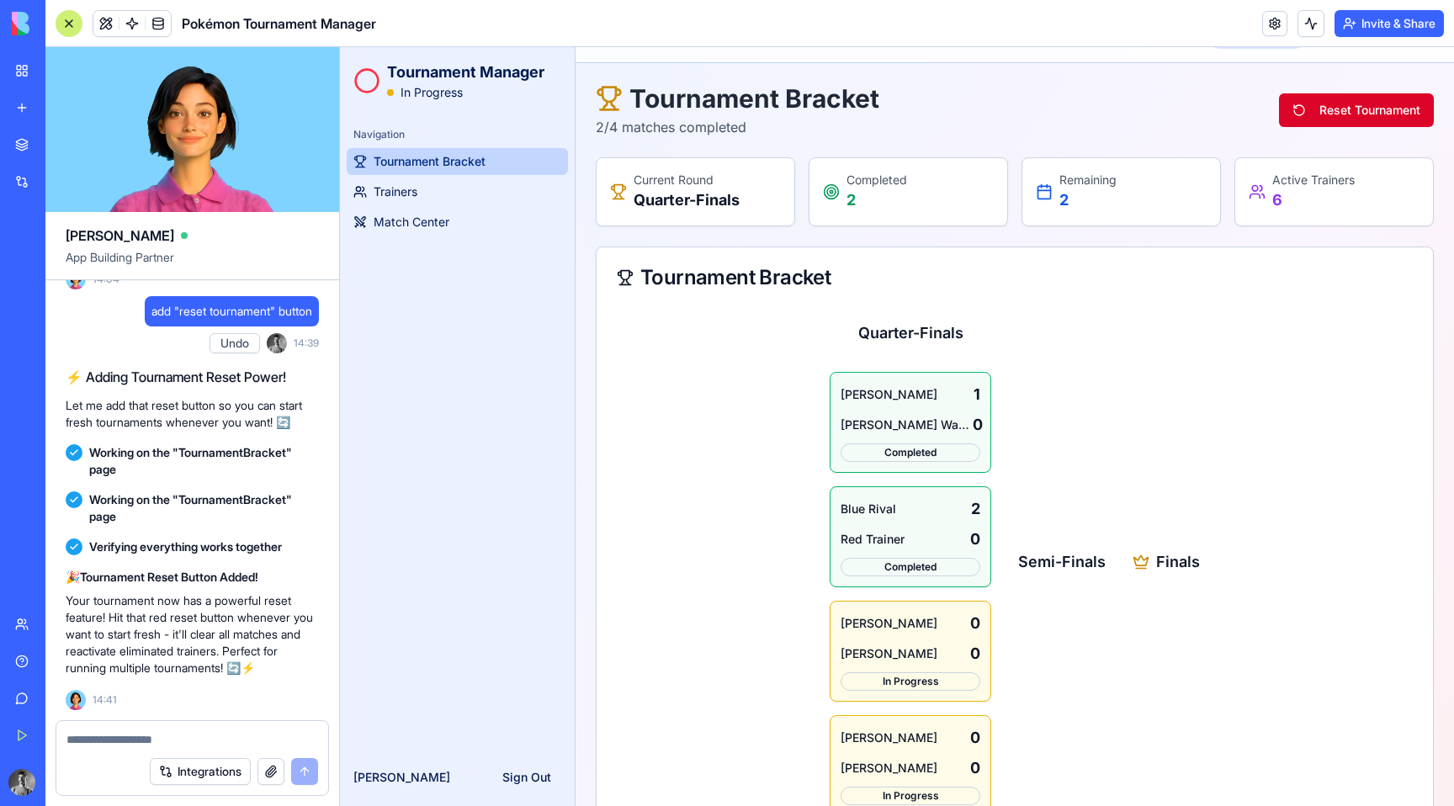
click at [1304, 99] on button "Reset Tournament" at bounding box center [1356, 110] width 155 height 34
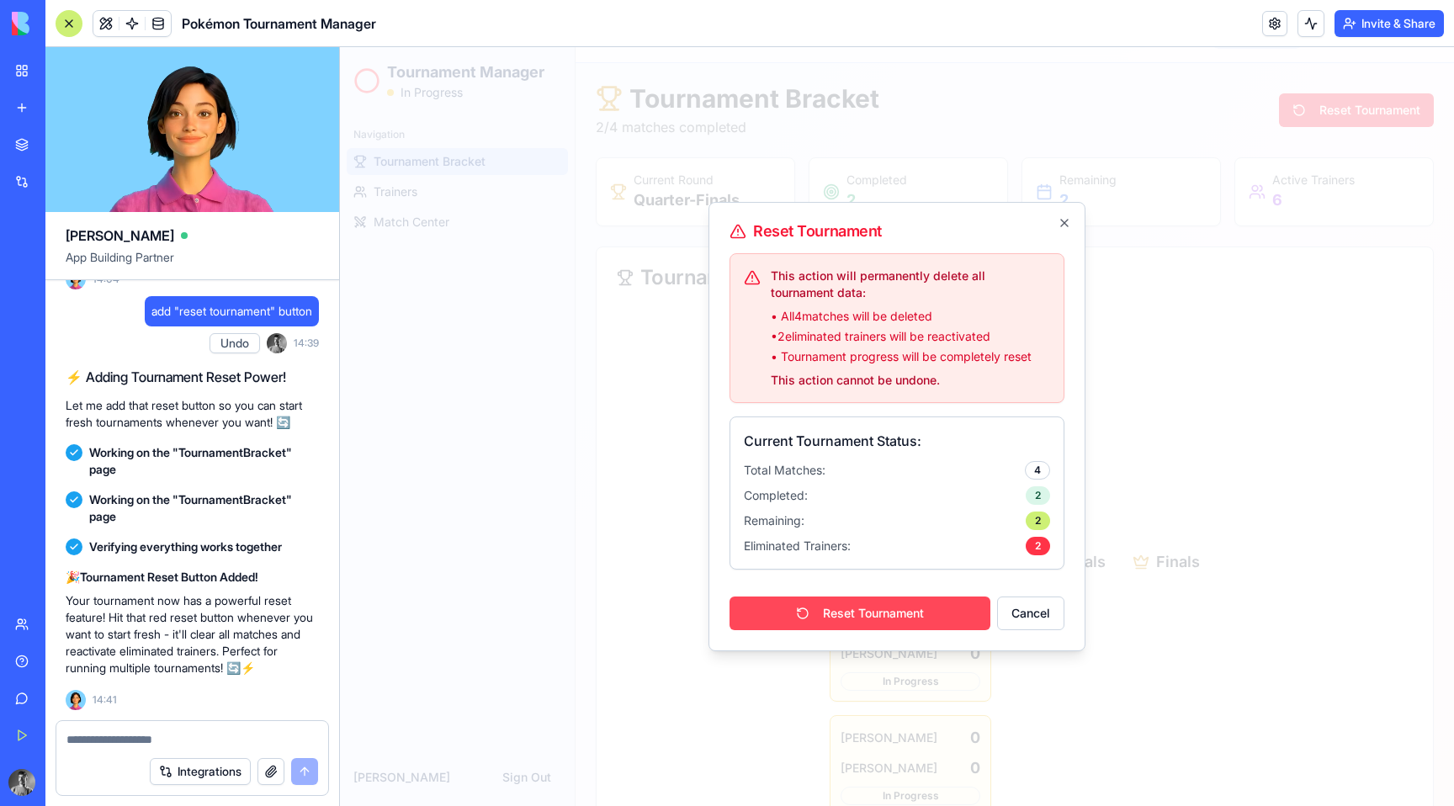
click at [898, 606] on button "Reset Tournament" at bounding box center [859, 613] width 261 height 34
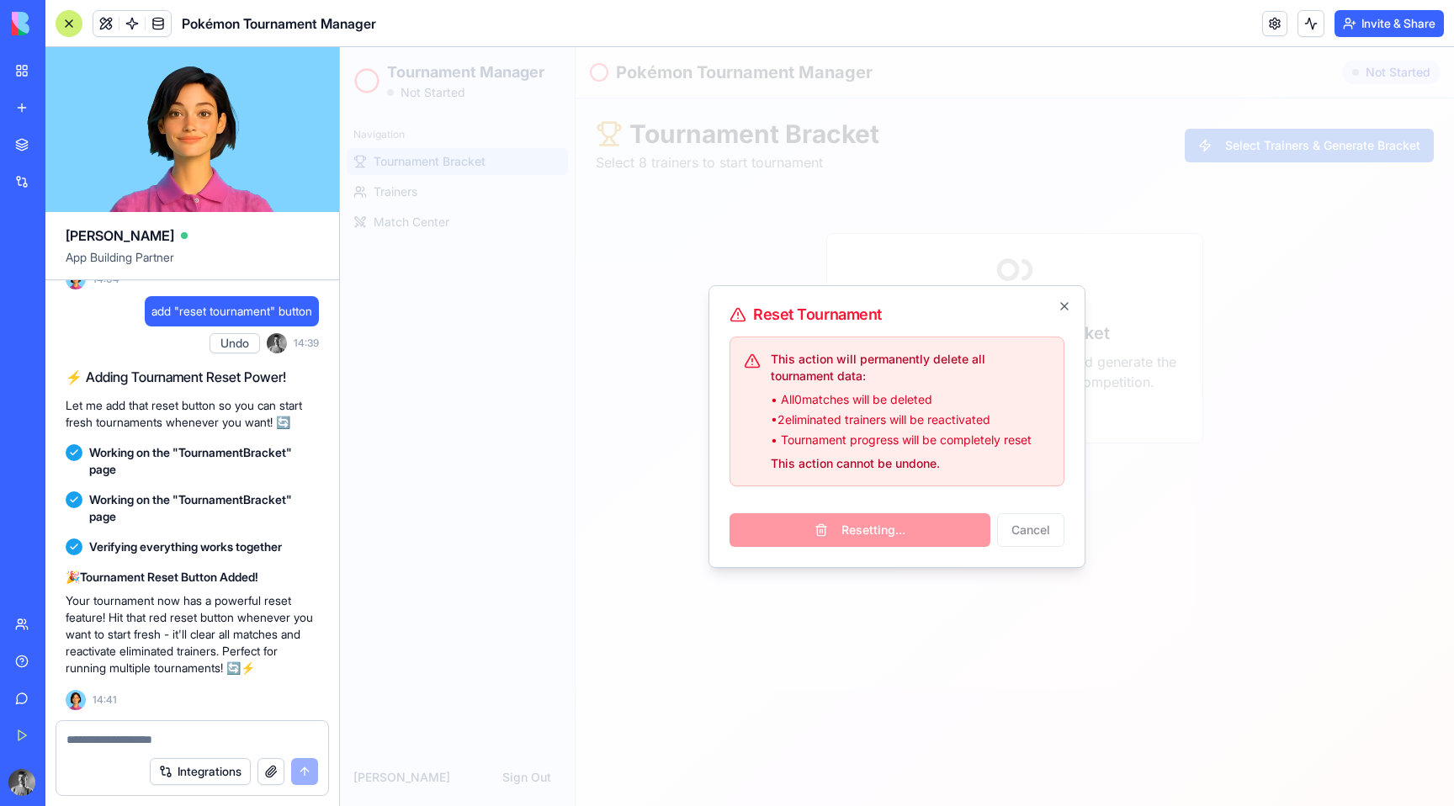
scroll to position [0, 0]
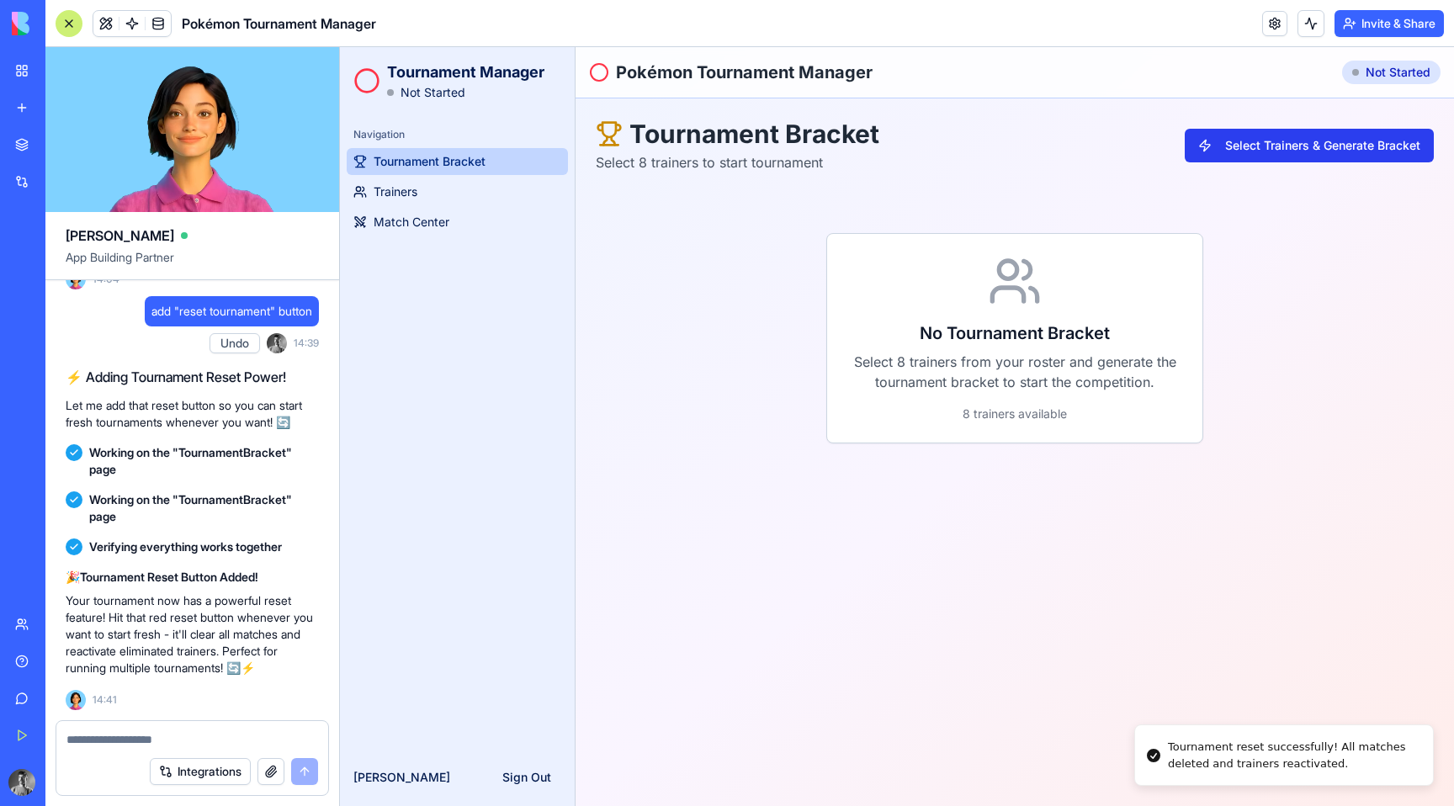
click at [1263, 151] on button "Select Trainers & Generate Bracket" at bounding box center [1308, 146] width 249 height 34
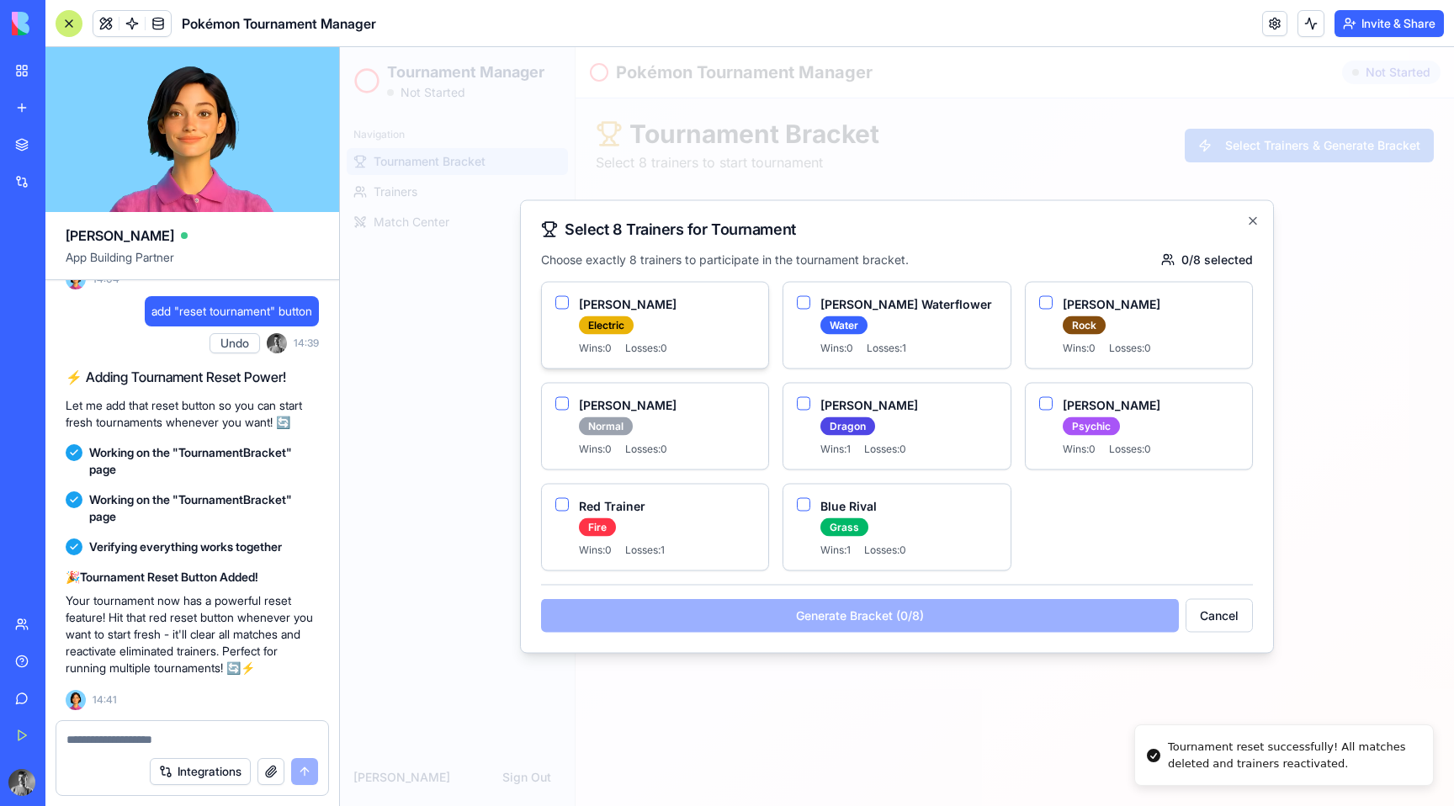
click at [666, 324] on div "Electric" at bounding box center [667, 325] width 176 height 19
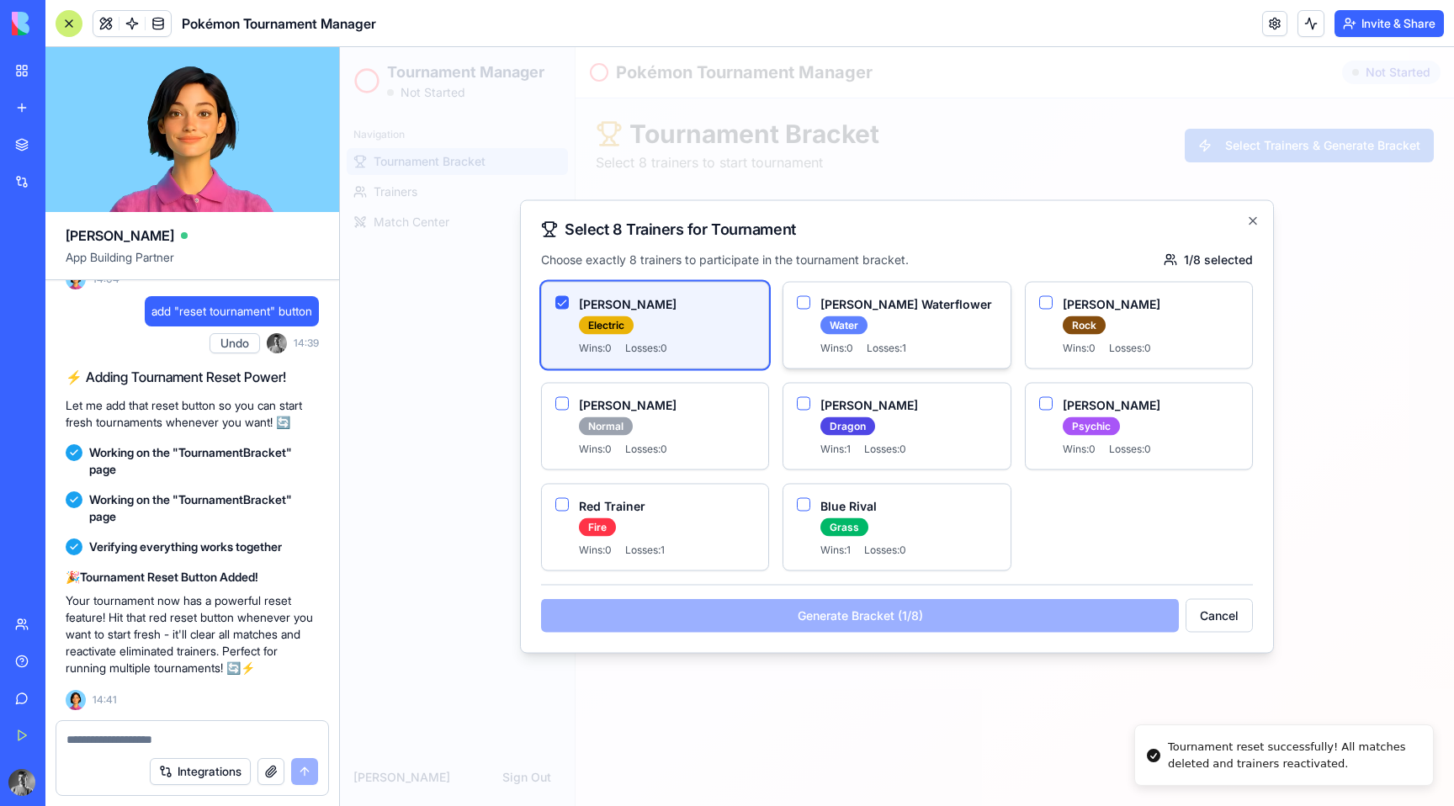
click at [853, 320] on div "Water" at bounding box center [843, 325] width 47 height 19
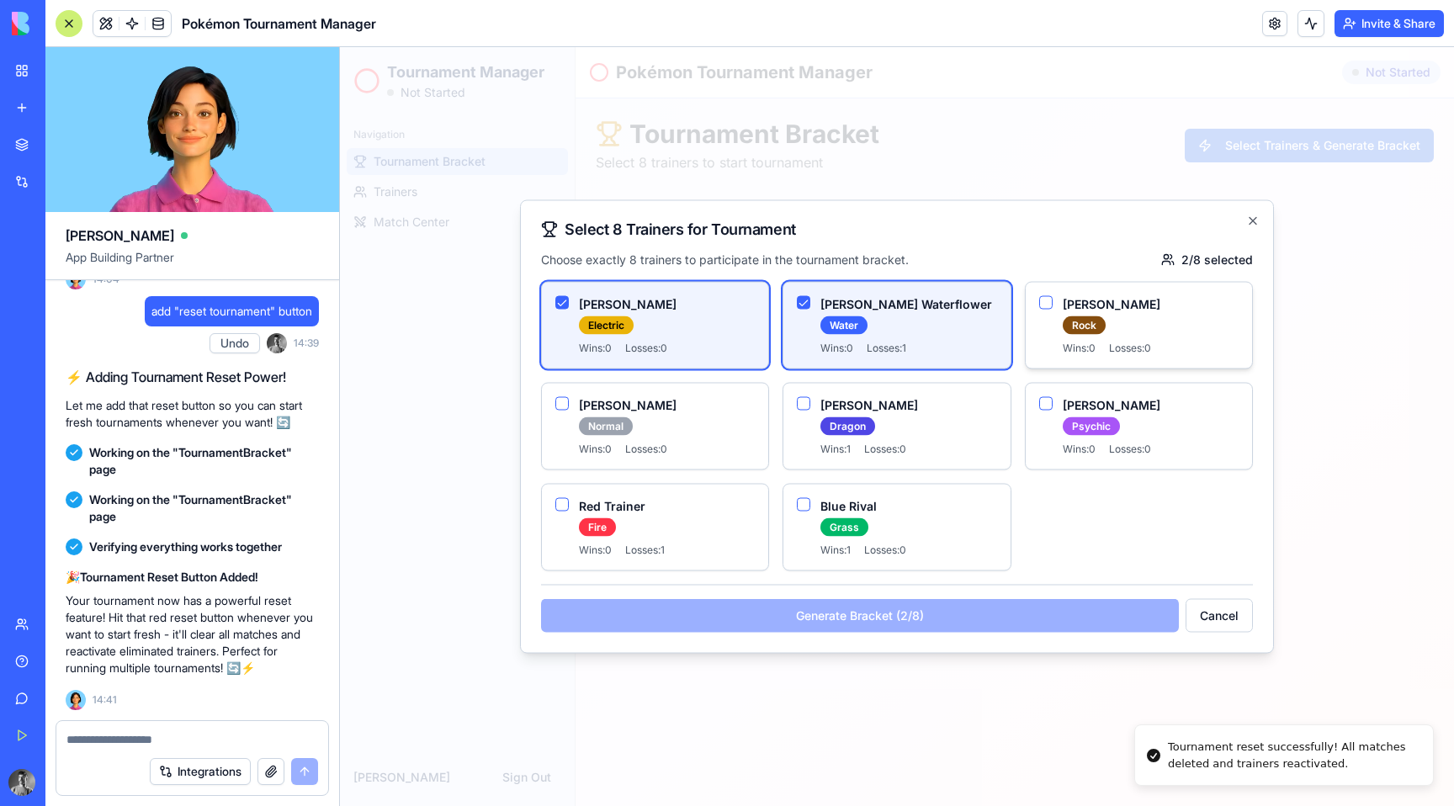
click at [1105, 332] on div "Rock" at bounding box center [1150, 325] width 176 height 19
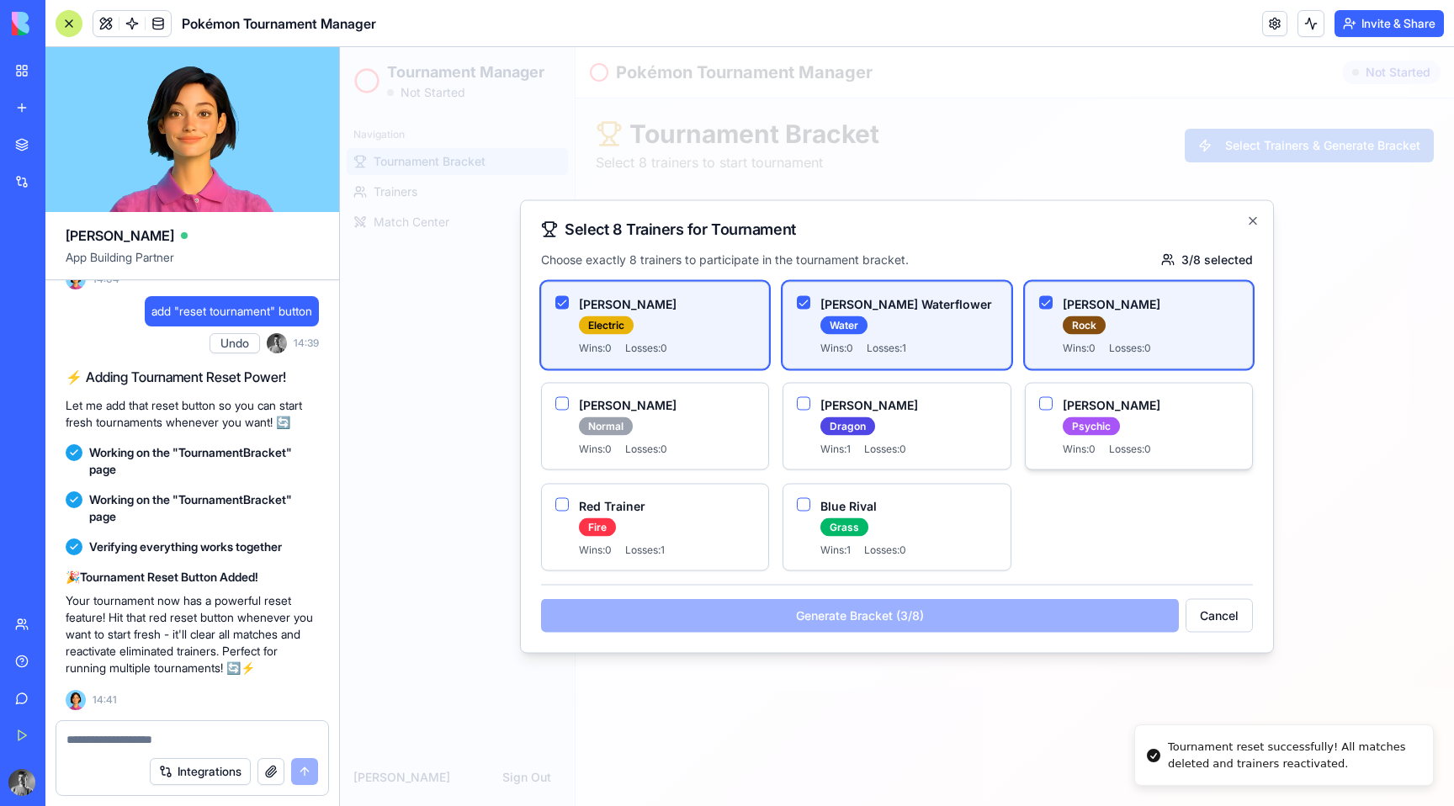
click at [1097, 403] on h3 "[PERSON_NAME]" at bounding box center [1150, 405] width 176 height 17
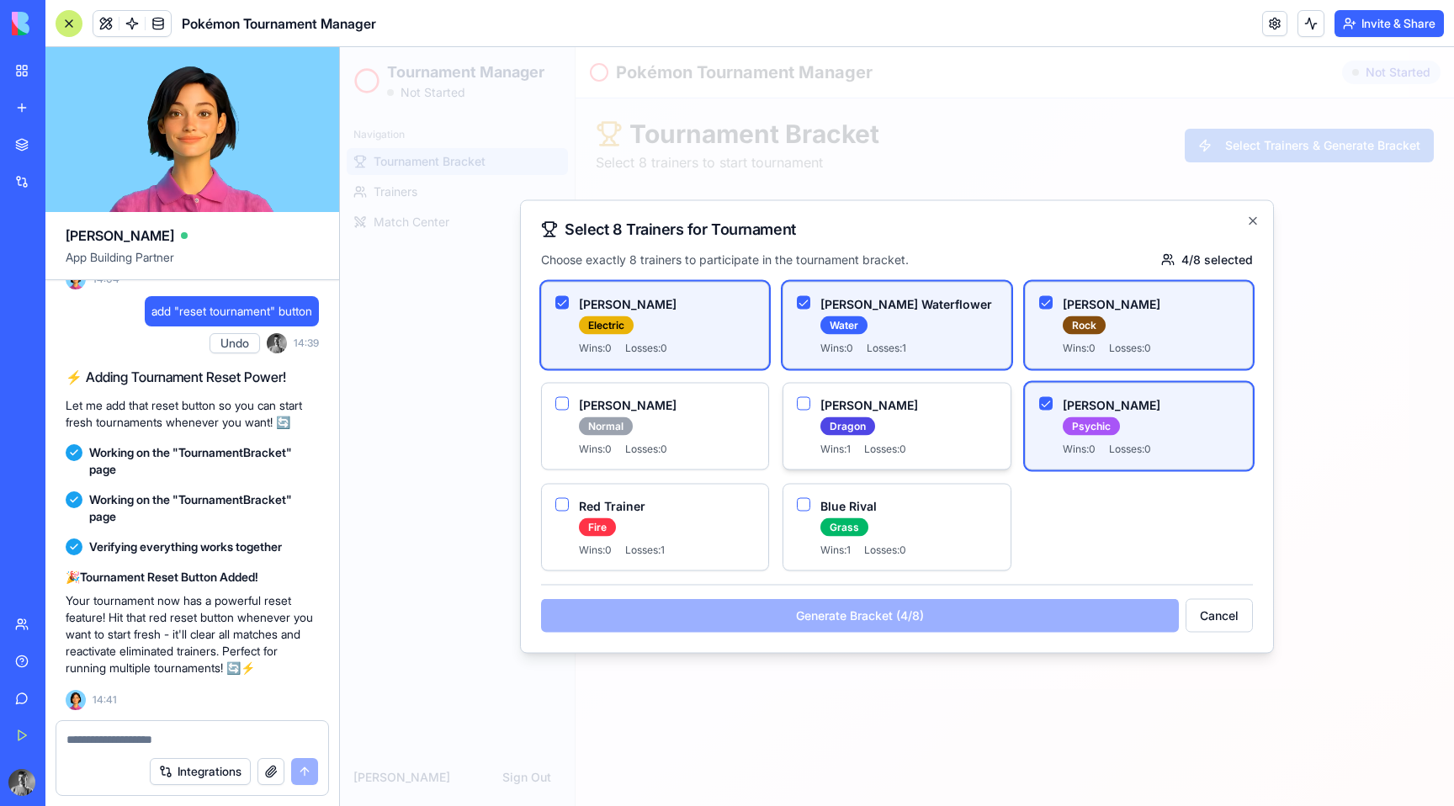
click at [932, 414] on div "[PERSON_NAME] Dragon Dragon Wins: 1 Losses: 0" at bounding box center [908, 426] width 176 height 59
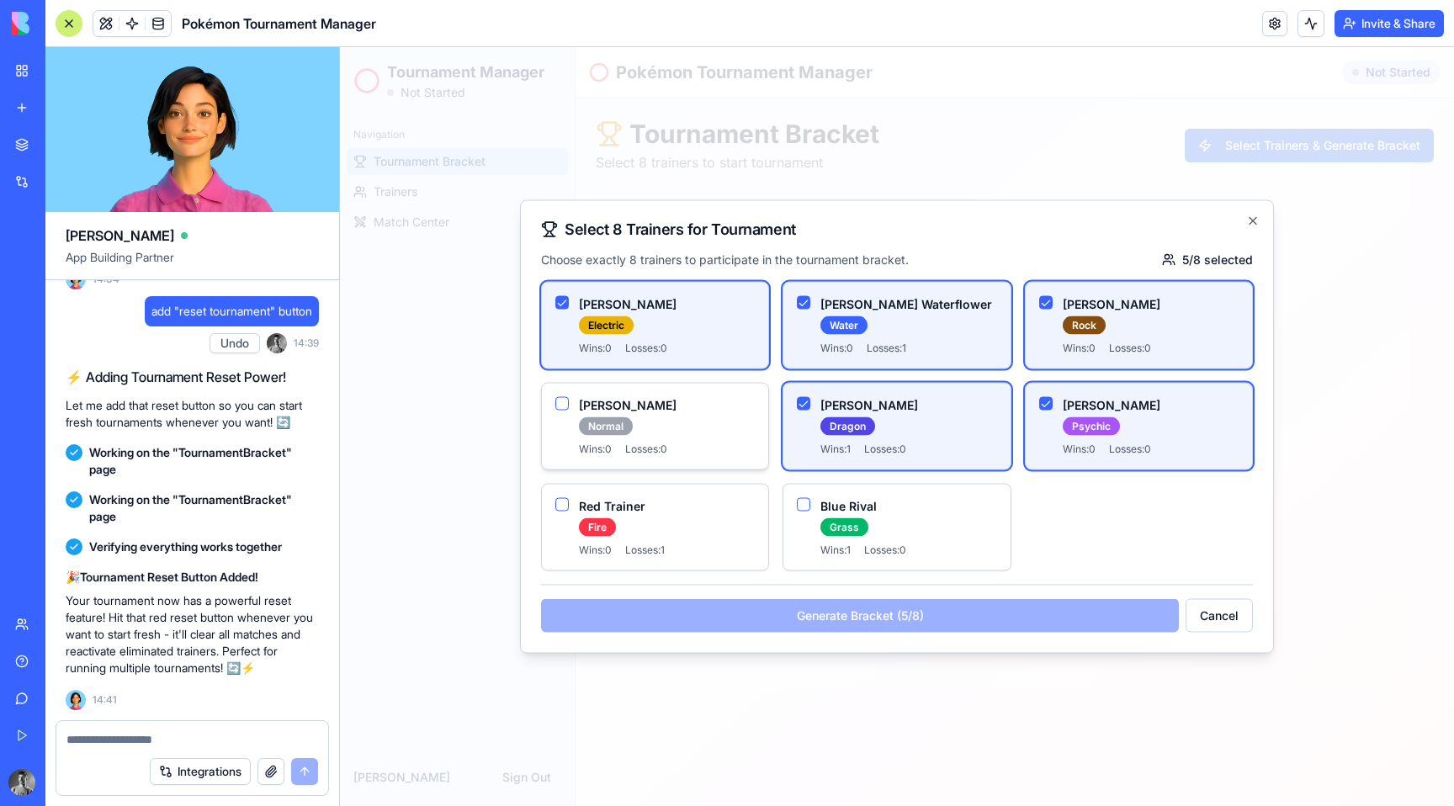
click at [686, 428] on div "Normal" at bounding box center [667, 426] width 176 height 19
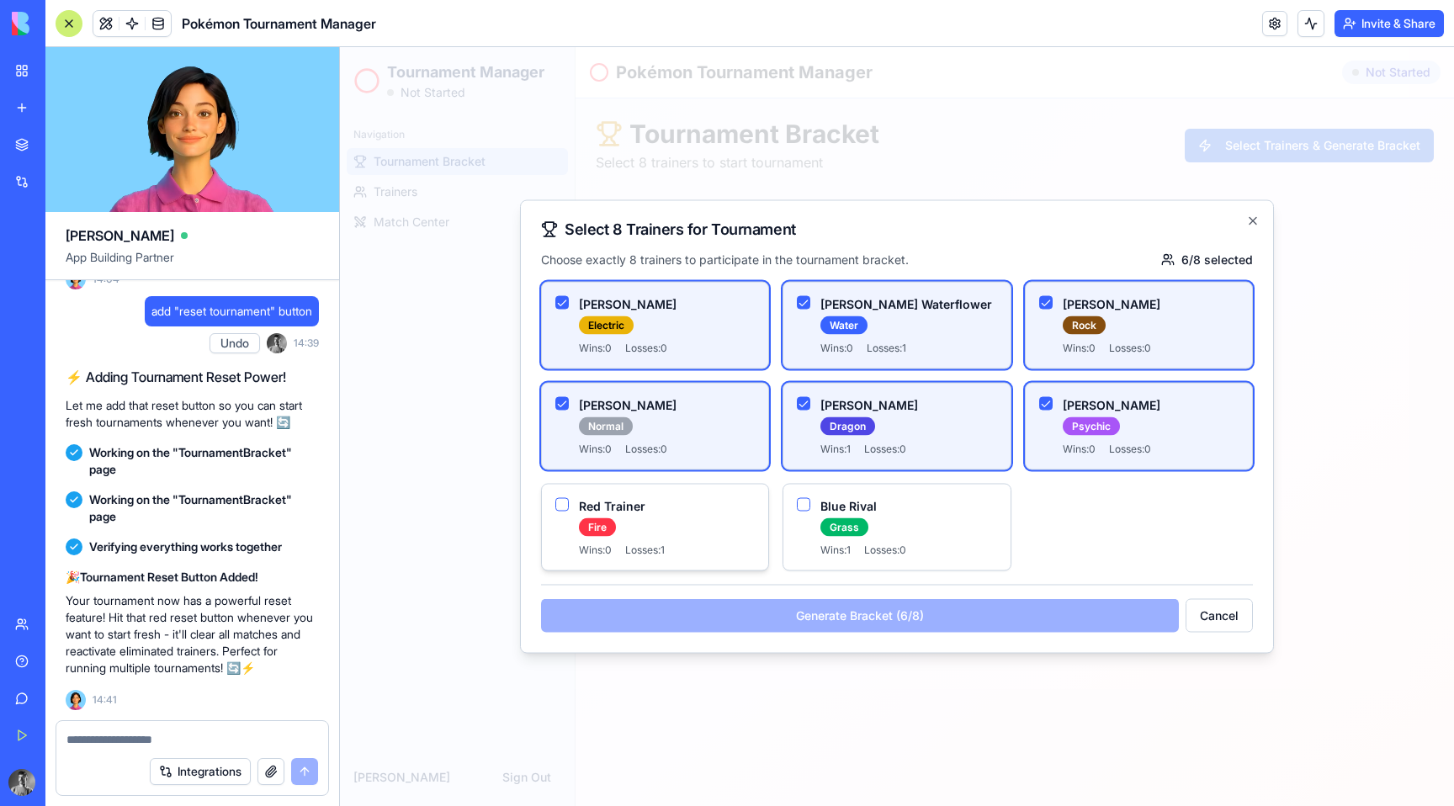
click at [690, 521] on div "Fire" at bounding box center [667, 527] width 176 height 19
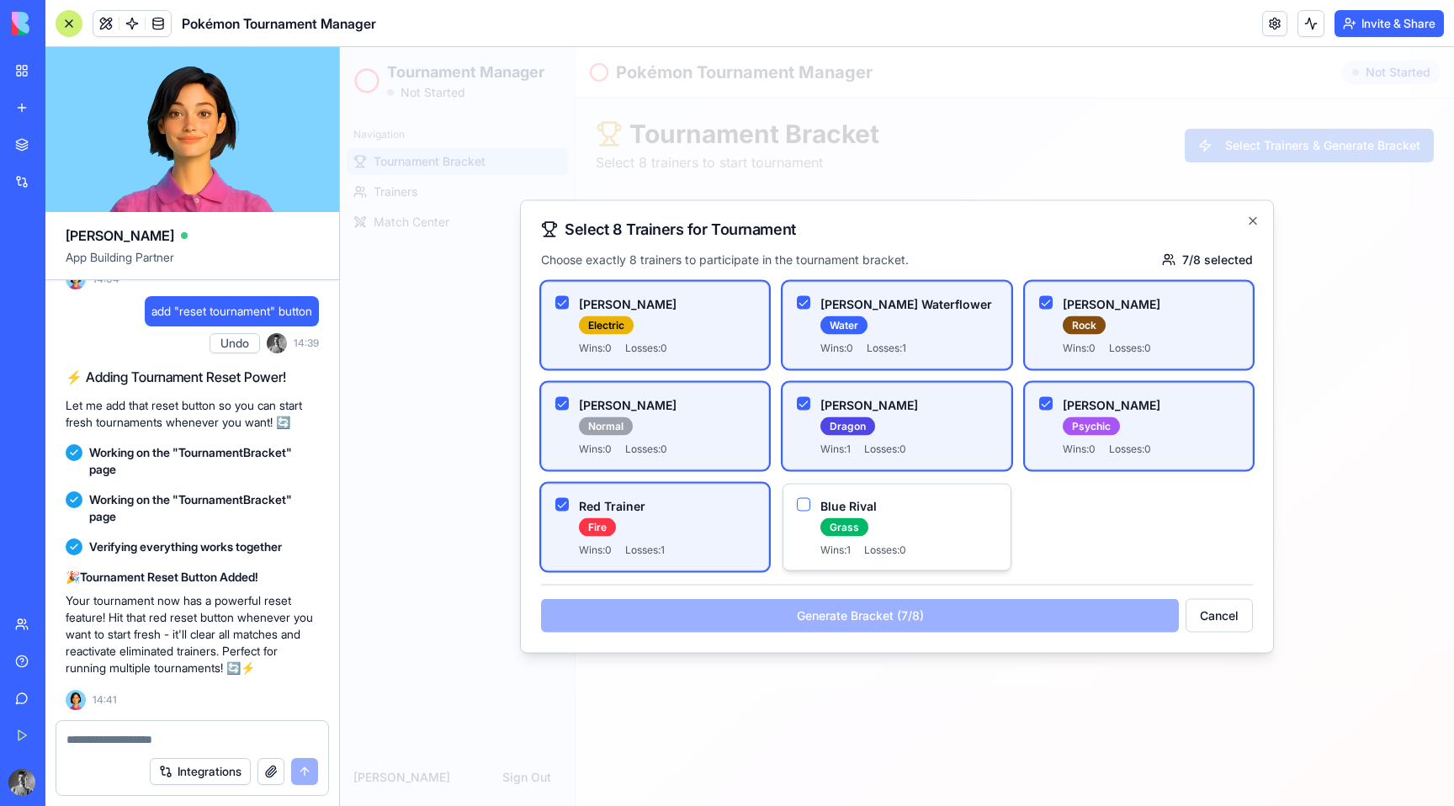
click at [850, 511] on h3 "Blue Rival" at bounding box center [908, 506] width 176 height 17
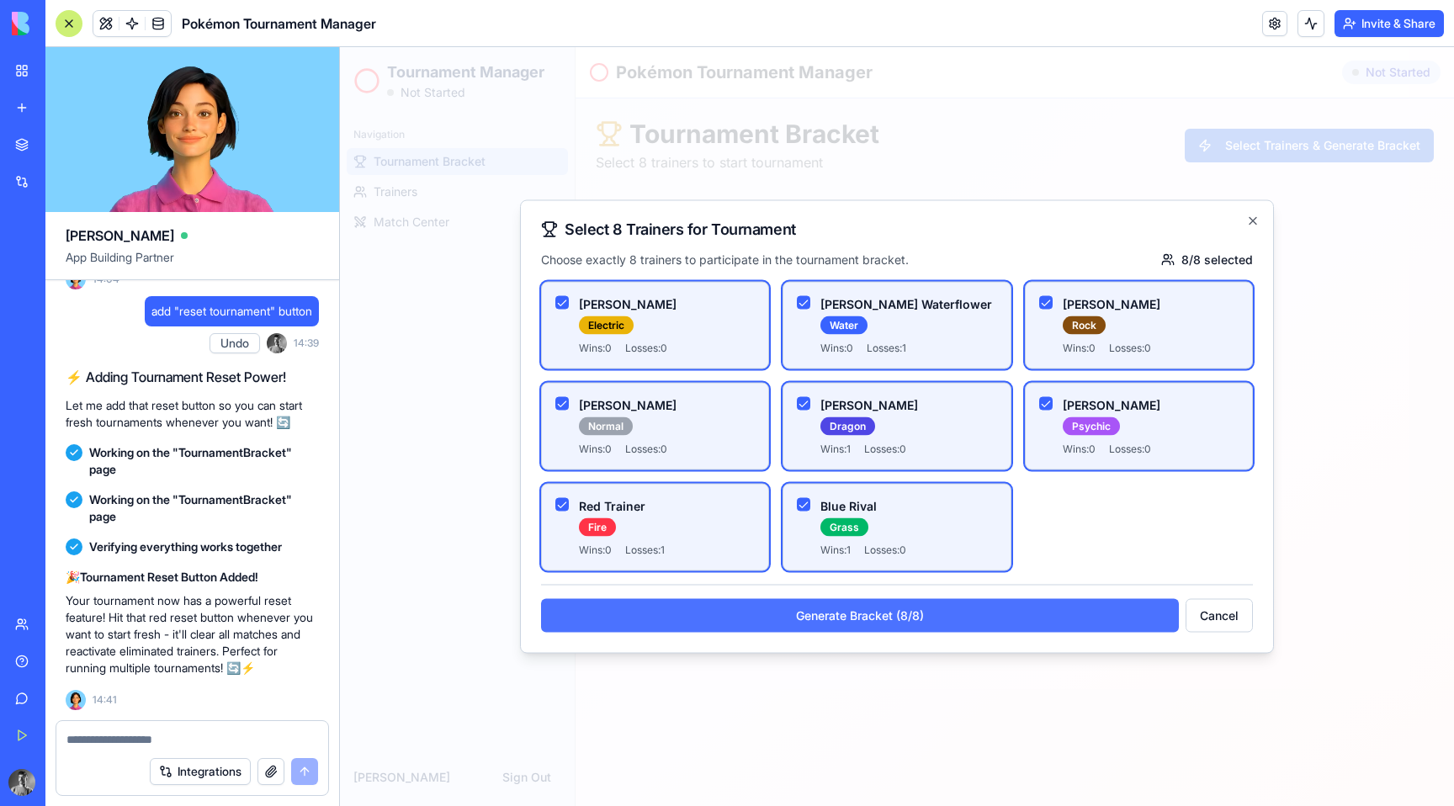
click at [893, 618] on button "Generate Bracket (8/8)" at bounding box center [860, 616] width 638 height 34
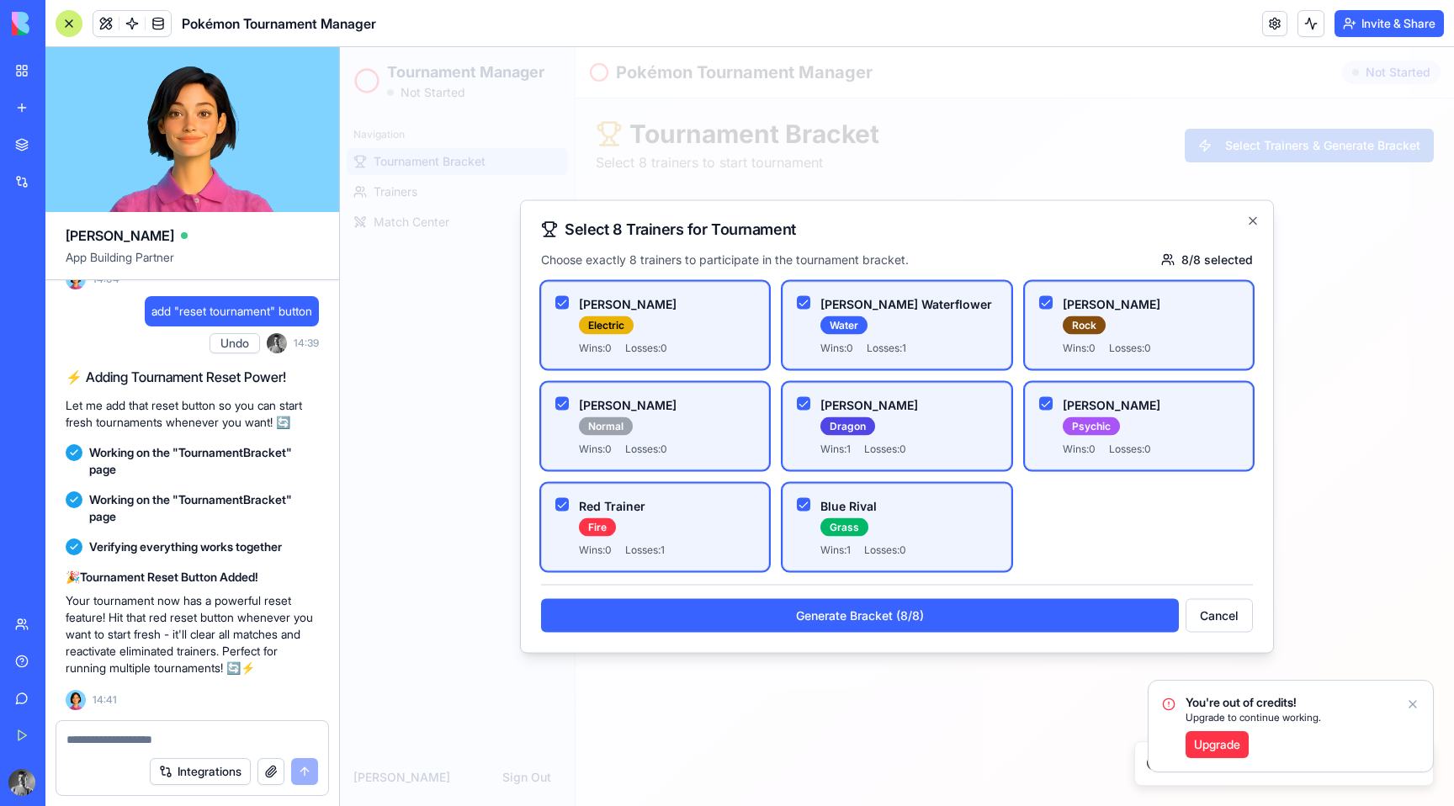
click at [1409, 703] on icon "Notifications alt+T" at bounding box center [1412, 703] width 13 height 13
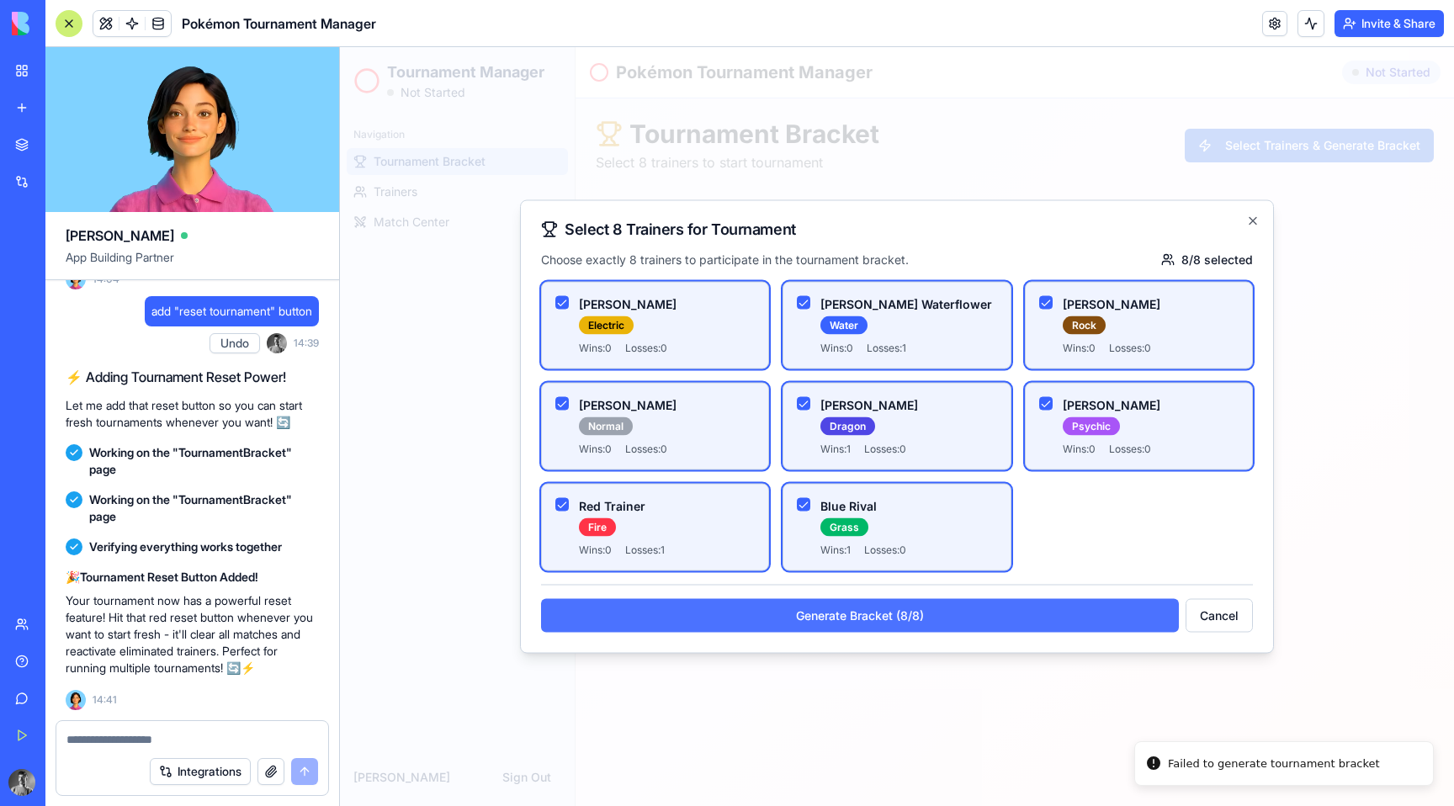
click at [1063, 614] on button "Generate Bracket (8/8)" at bounding box center [860, 616] width 638 height 34
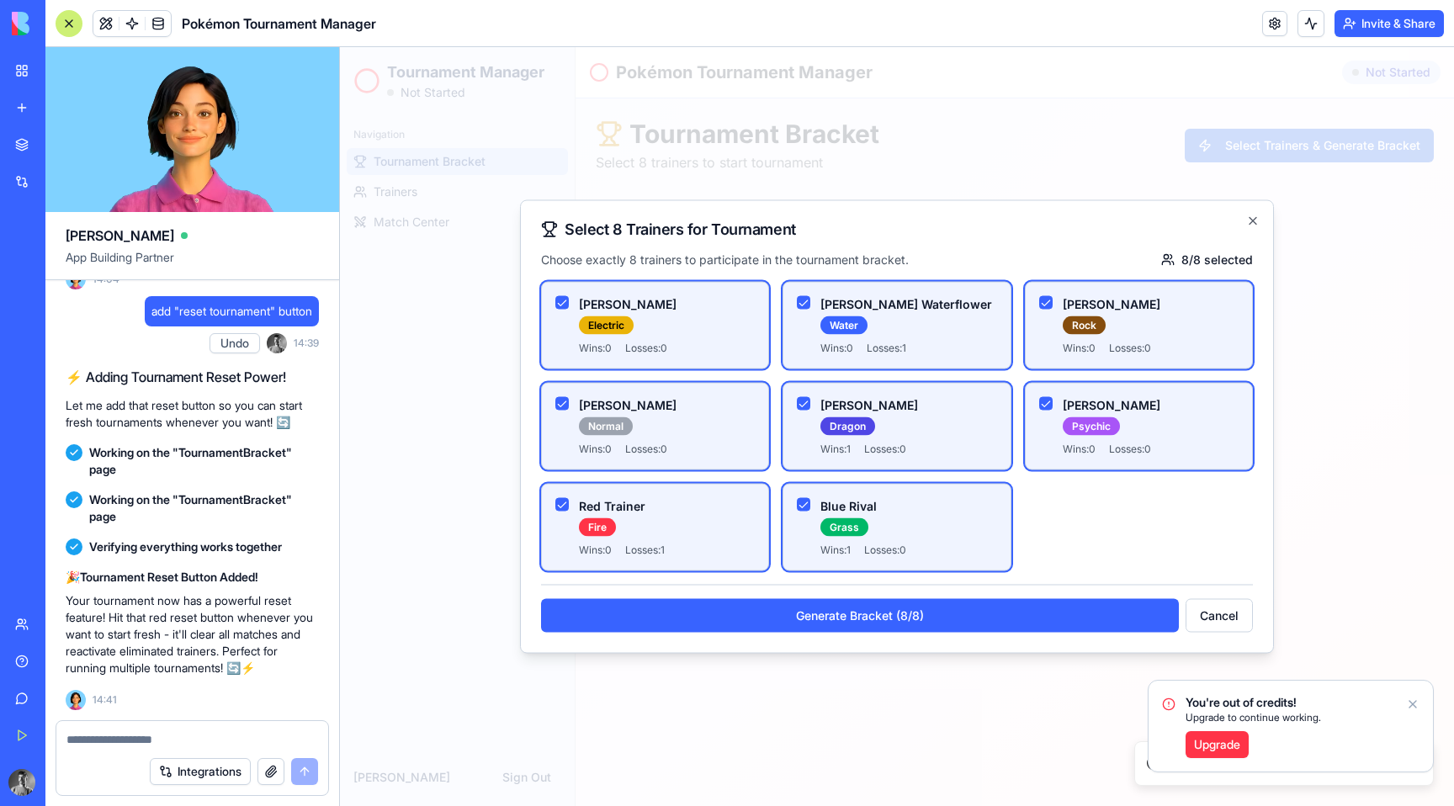
click at [1416, 702] on icon "Notifications alt+T" at bounding box center [1412, 703] width 13 height 13
